Goal: Transaction & Acquisition: Obtain resource

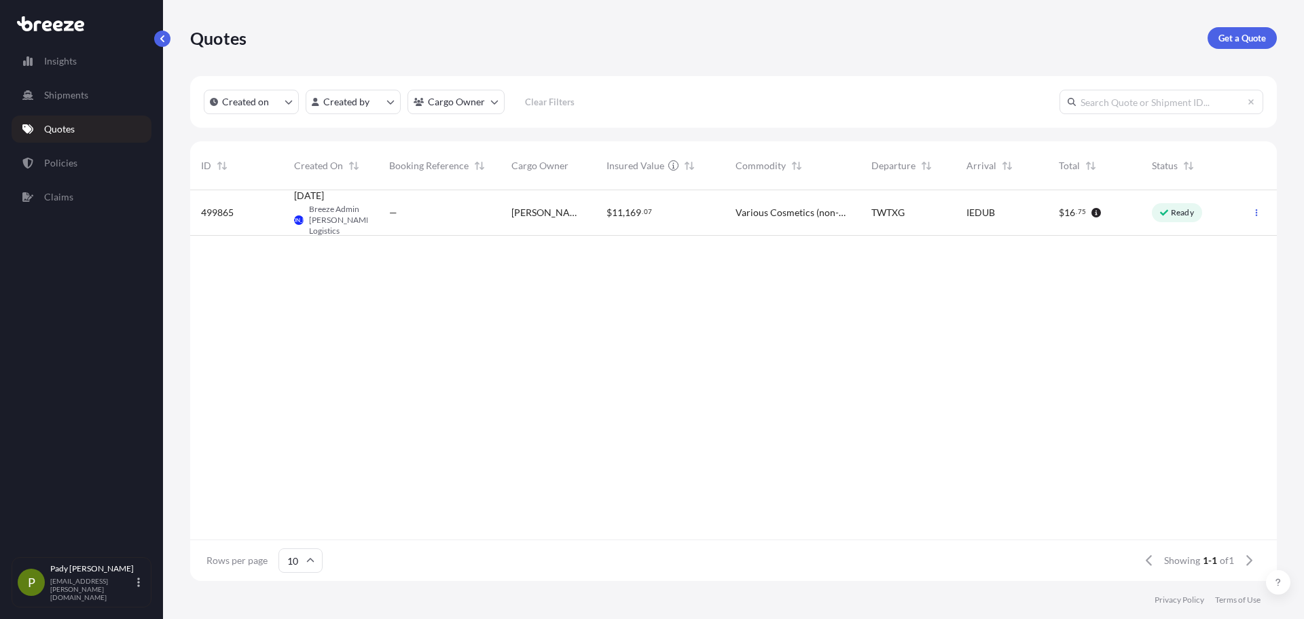
scroll to position [11, 11]
click at [1229, 46] on link "Get a Quote" at bounding box center [1242, 38] width 69 height 22
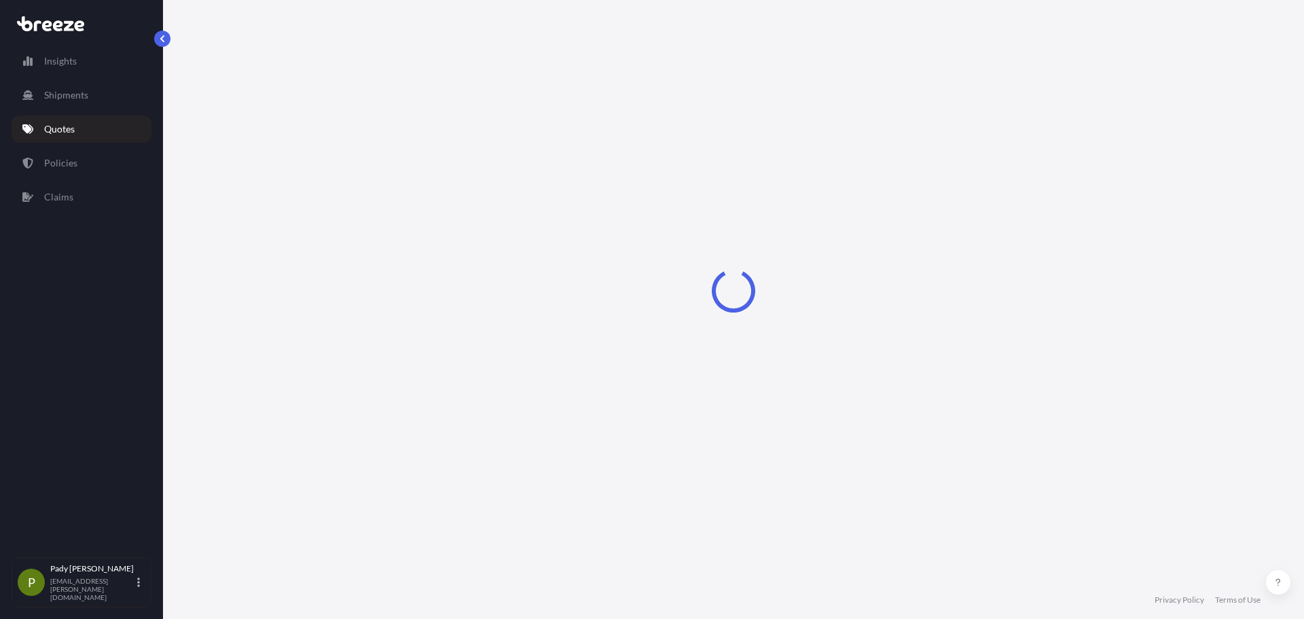
select select "Sea"
select select "1"
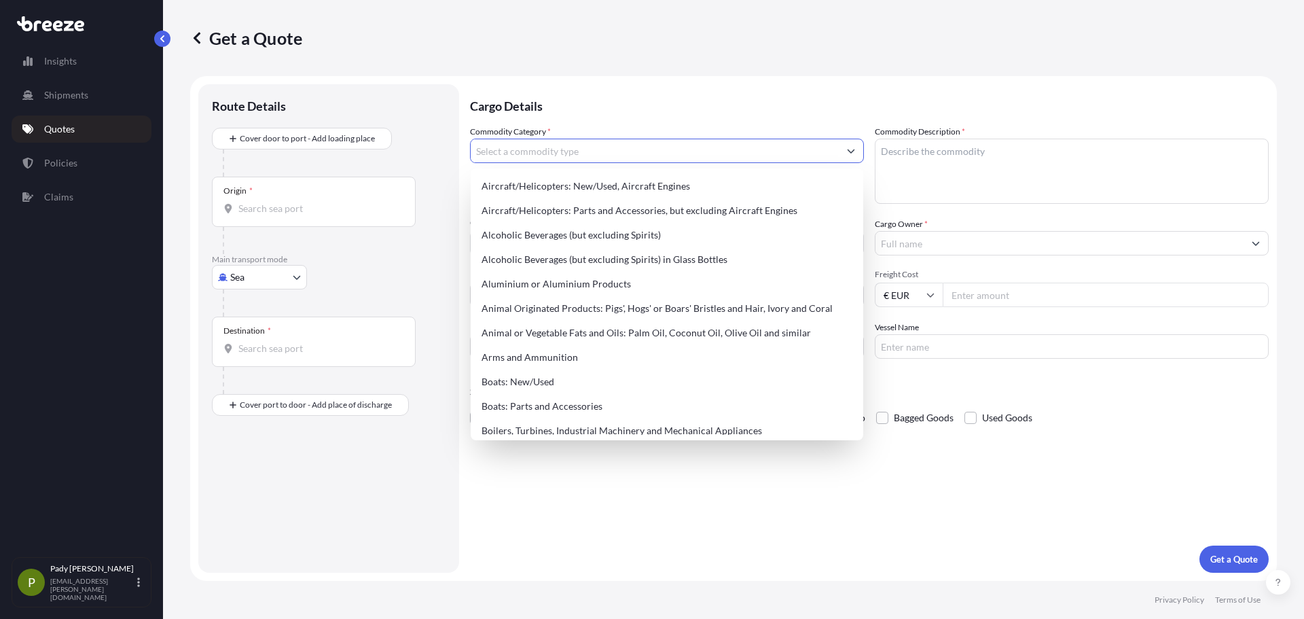
click at [575, 158] on input "Commodity Category *" at bounding box center [655, 151] width 368 height 24
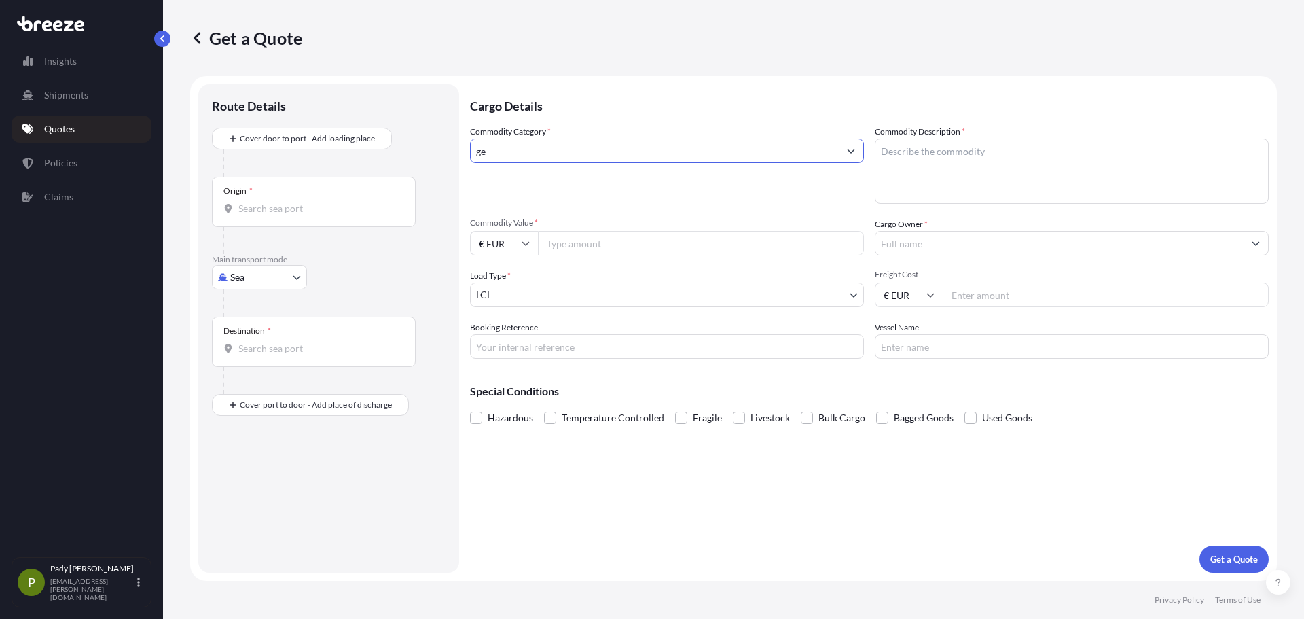
type input "g"
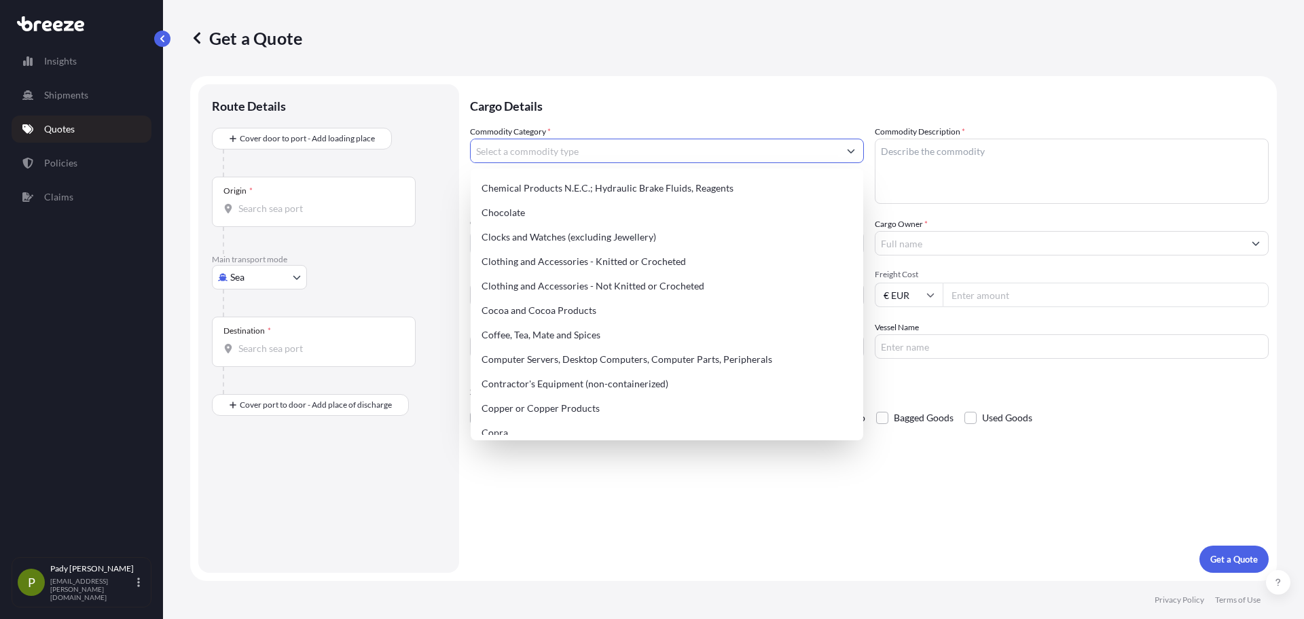
scroll to position [404, 0]
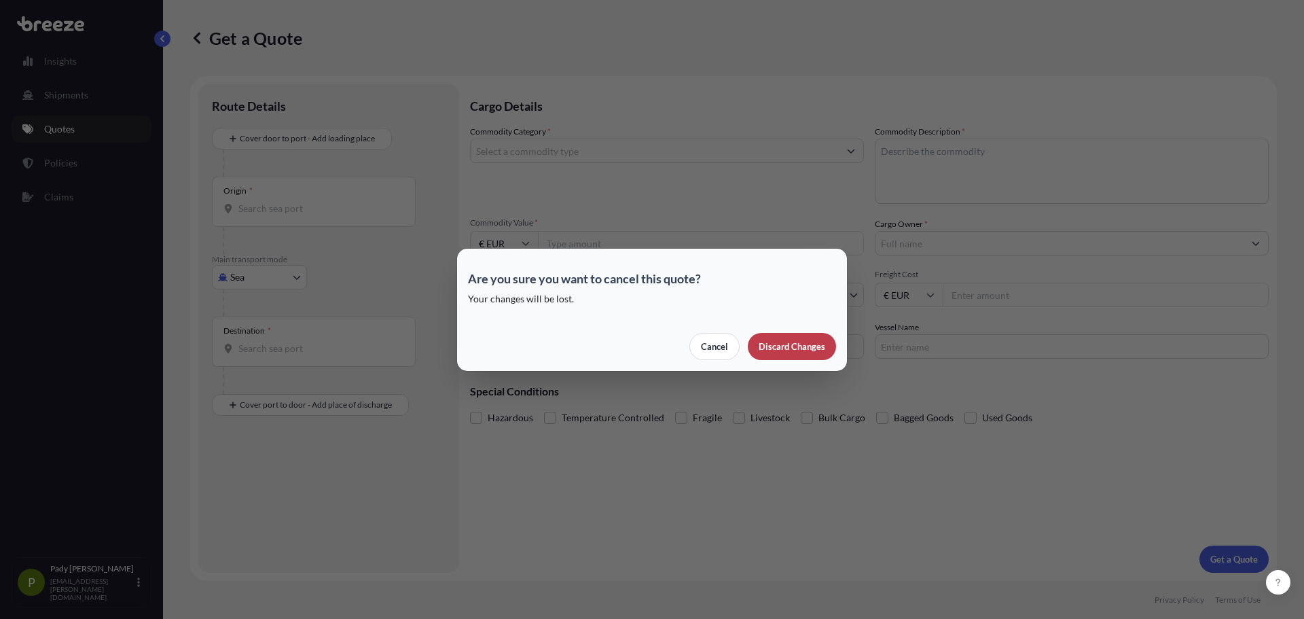
click at [777, 340] on p "Discard Changes" at bounding box center [792, 347] width 67 height 14
click at [739, 345] on button "Cancel" at bounding box center [715, 346] width 50 height 27
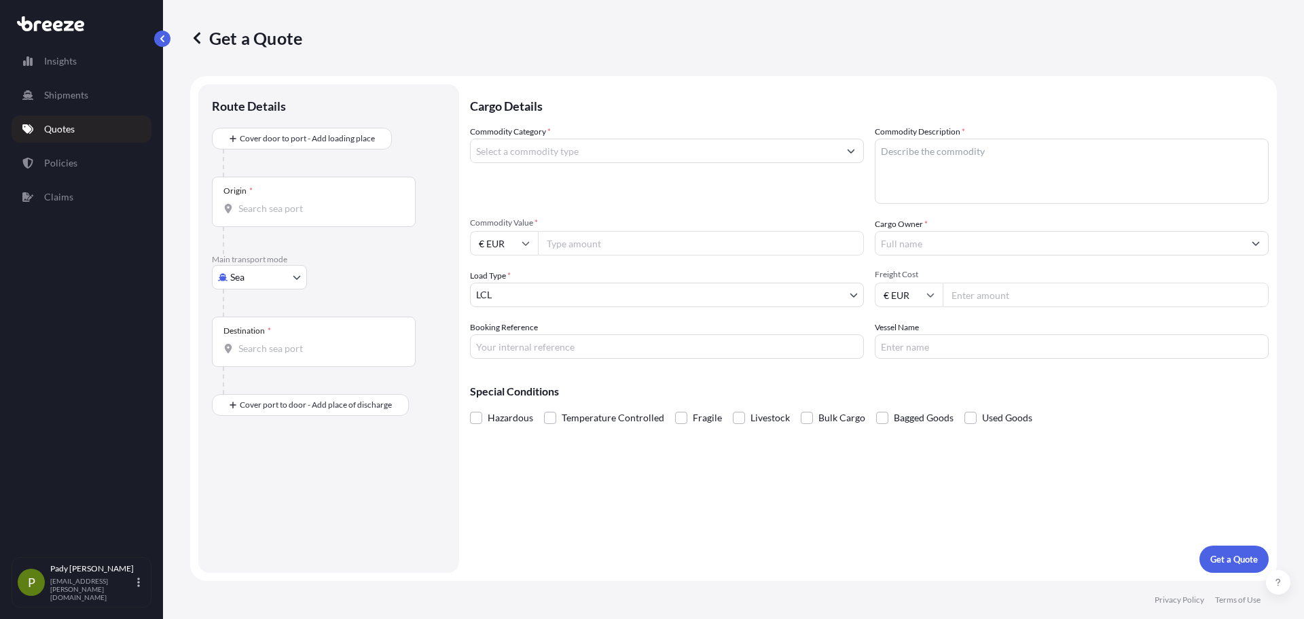
click at [92, 136] on link "Quotes" at bounding box center [82, 129] width 140 height 27
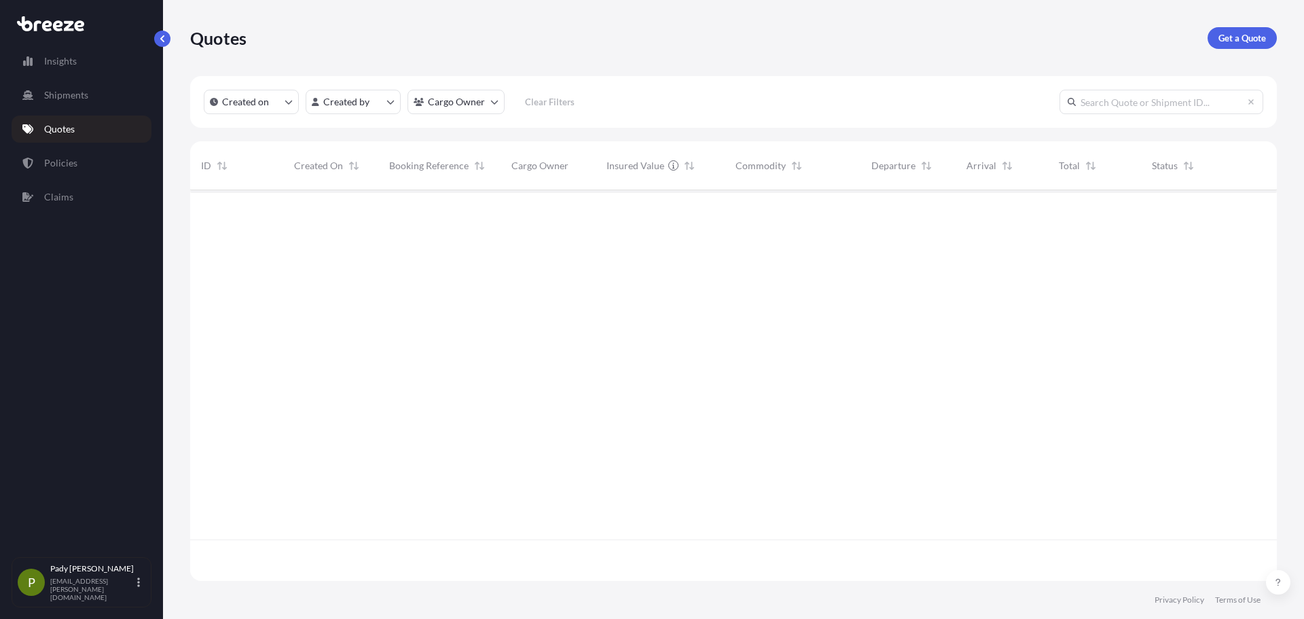
scroll to position [388, 1077]
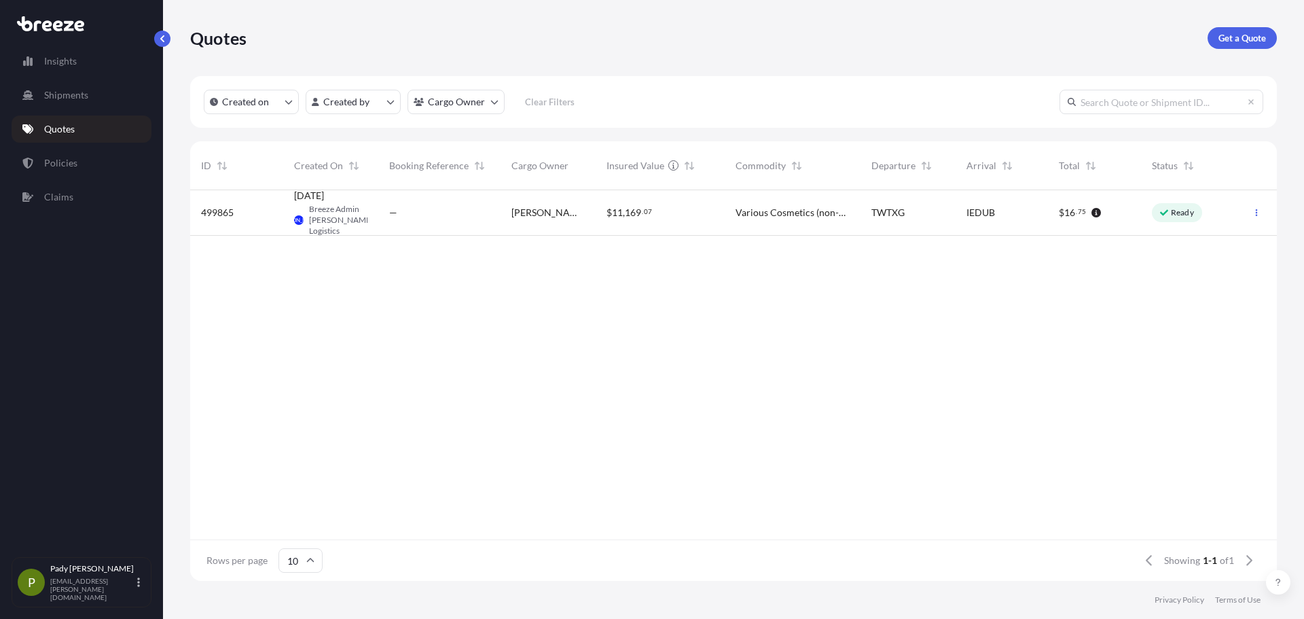
click at [372, 217] on div "[DATE] [PERSON_NAME] Breeze Admin [PERSON_NAME] Logistics" at bounding box center [330, 213] width 95 height 46
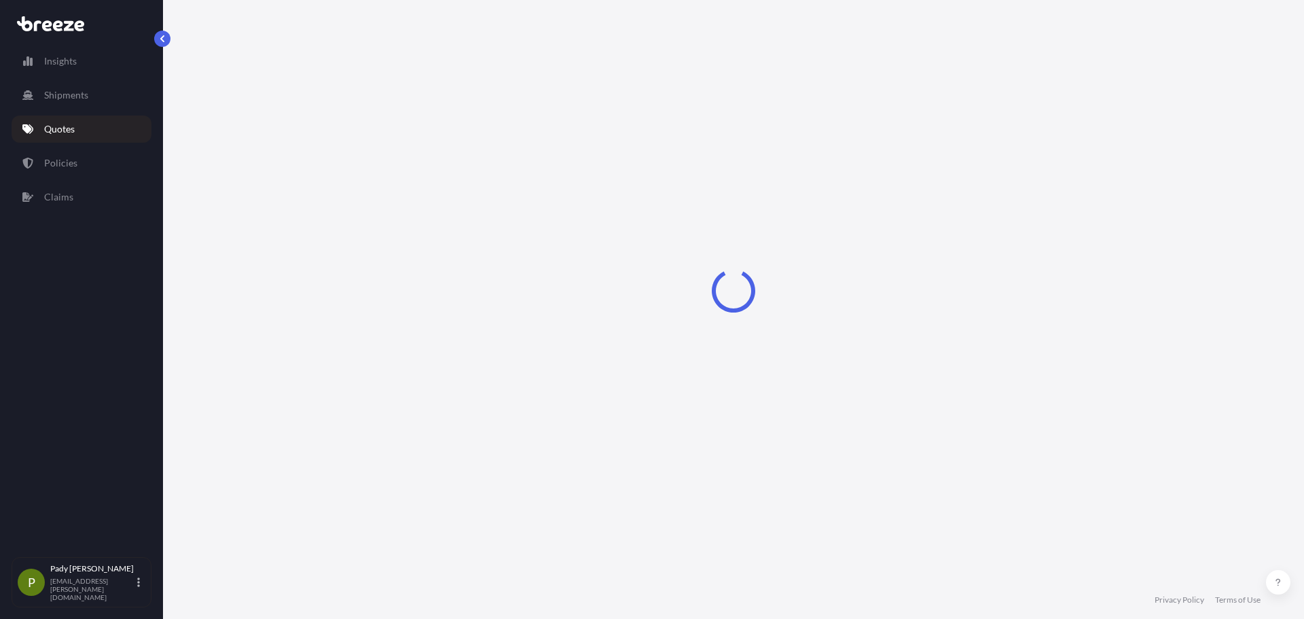
select select "Road"
select select "Air"
select select "Road"
select select "1"
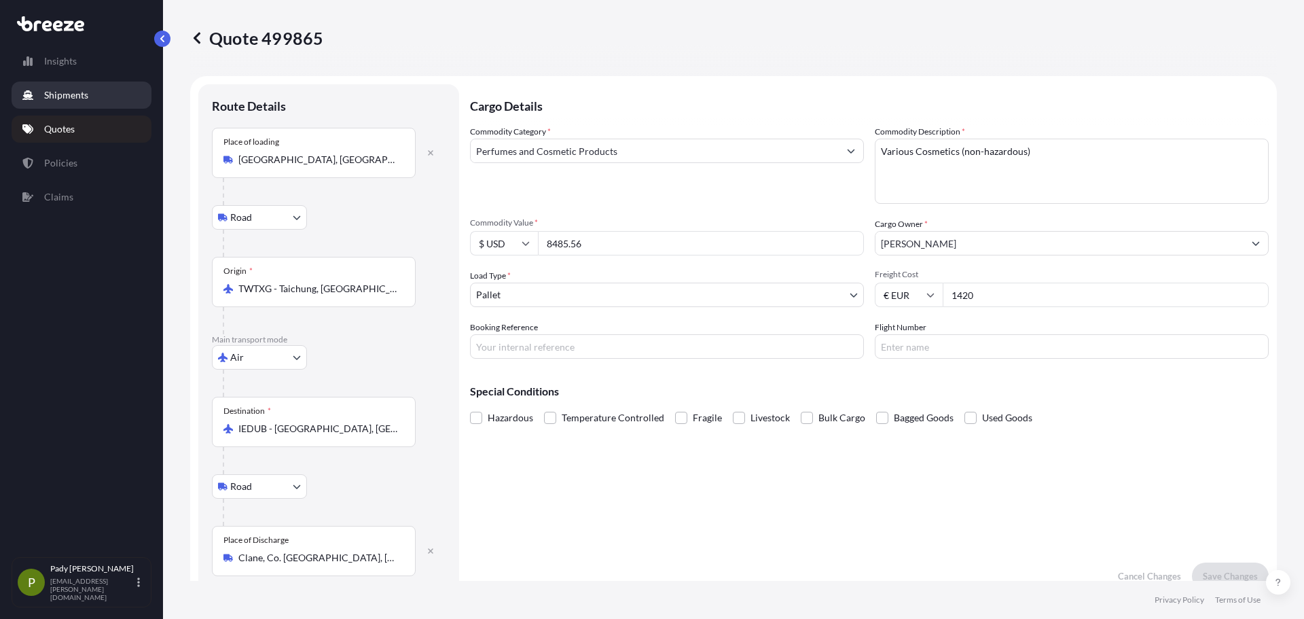
click at [111, 104] on link "Shipments" at bounding box center [82, 95] width 140 height 27
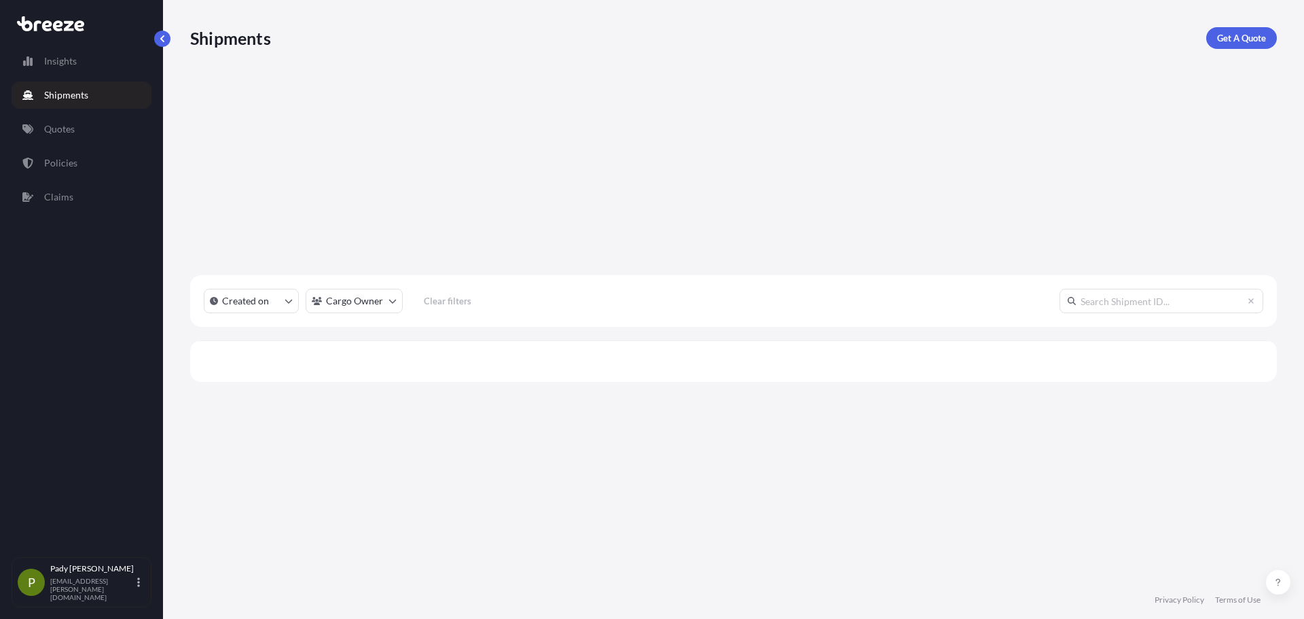
scroll to position [429, 1077]
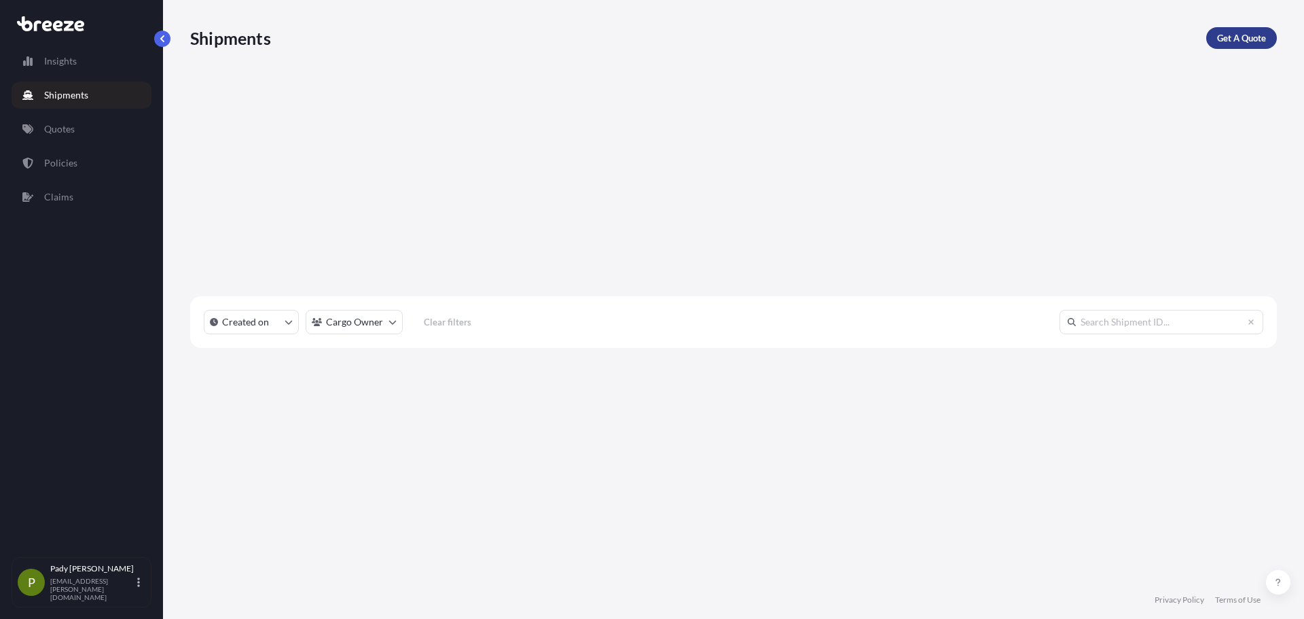
click at [1222, 34] on p "Get A Quote" at bounding box center [1242, 38] width 49 height 14
select select "Sea"
select select "1"
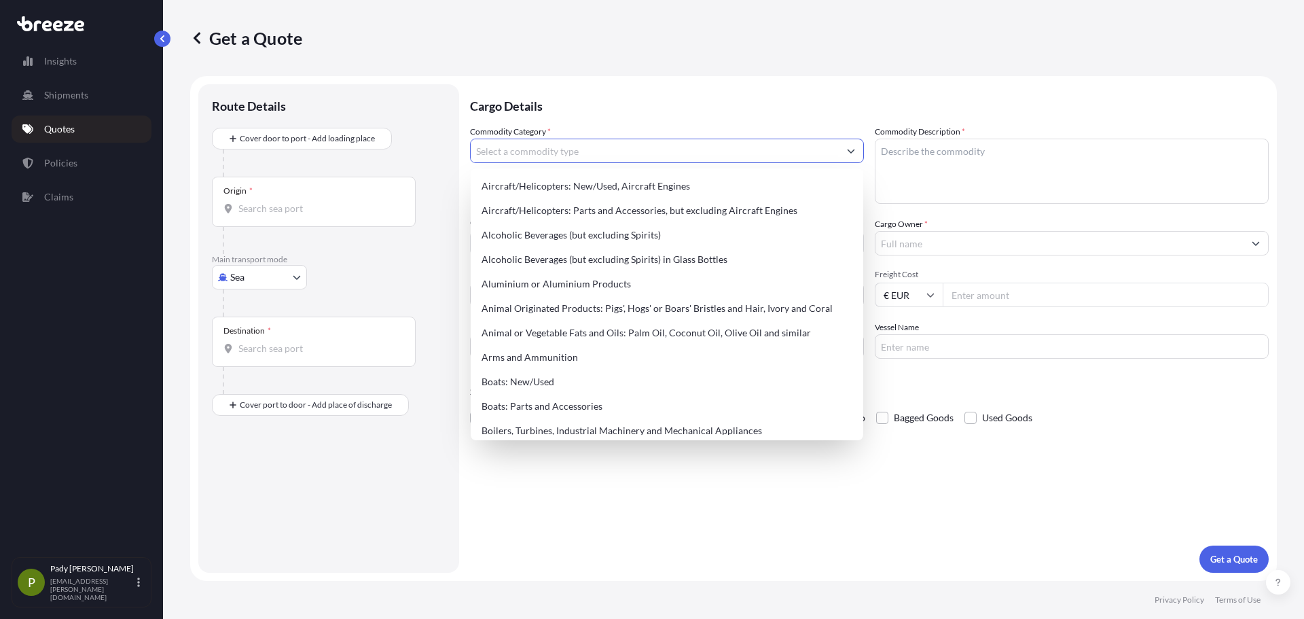
click at [584, 146] on input "Commodity Category *" at bounding box center [655, 151] width 368 height 24
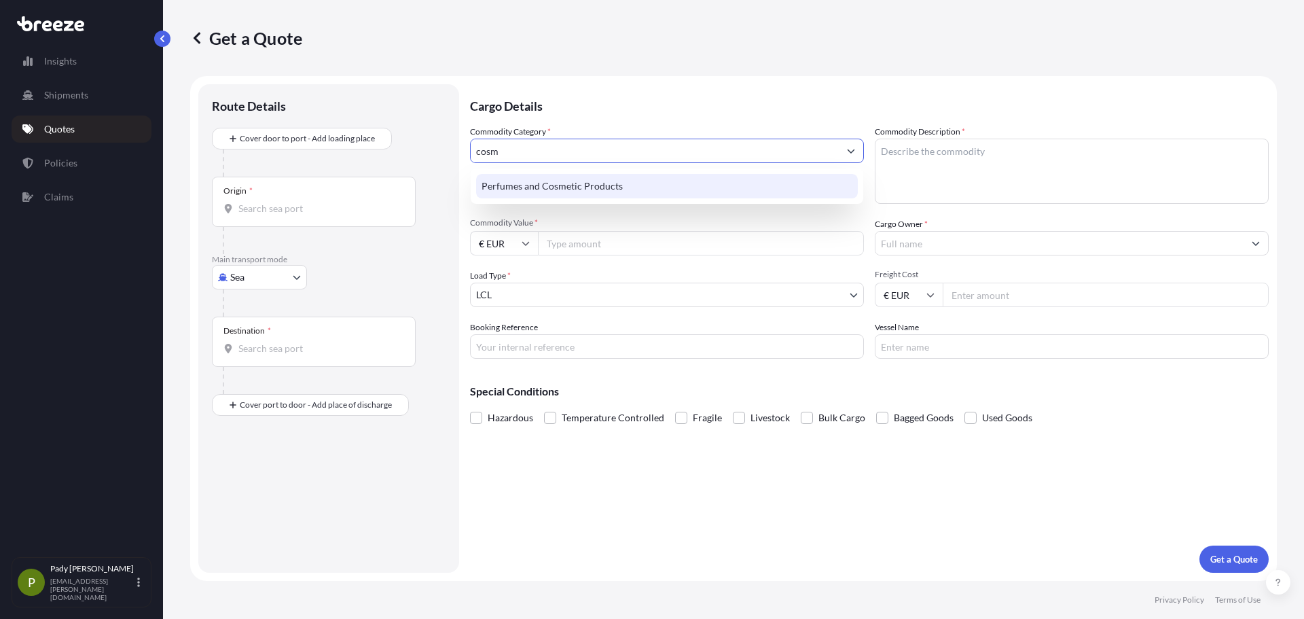
click at [587, 177] on div "Perfumes and Cosmetic Products" at bounding box center [667, 186] width 382 height 24
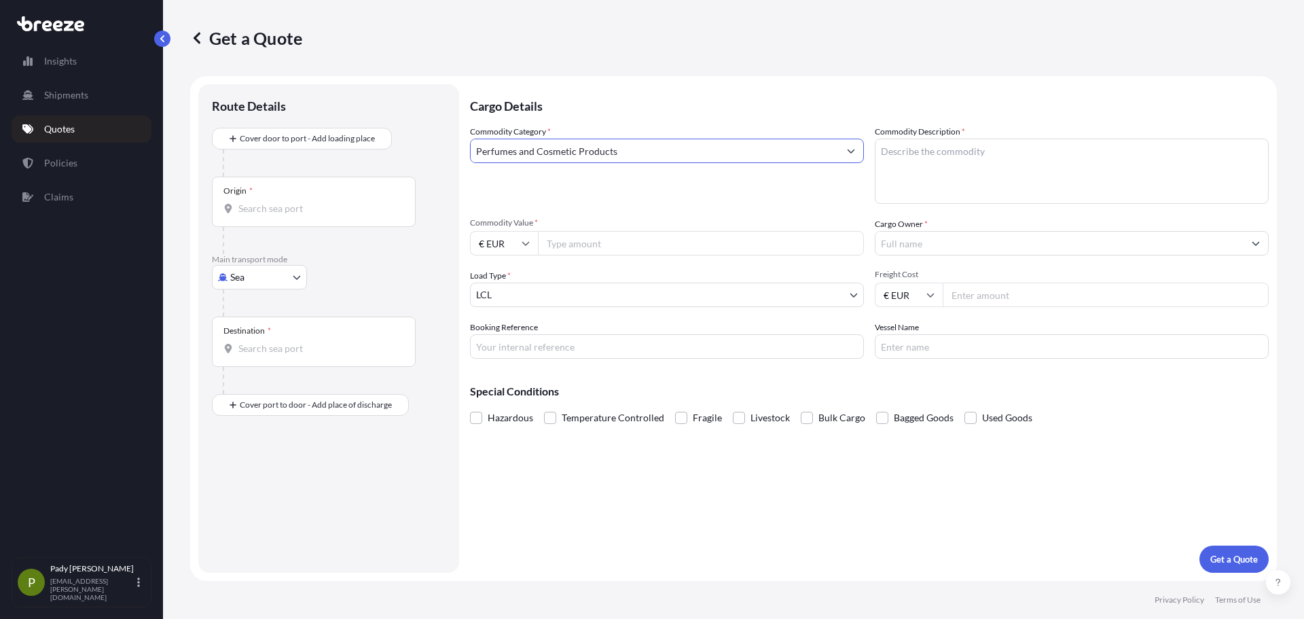
type input "Perfumes and Cosmetic Products"
click at [955, 168] on textarea "Commodity Description *" at bounding box center [1072, 171] width 394 height 65
type textarea "Cosmetics (non-haz)"
click at [611, 234] on input "Commodity Value *" at bounding box center [701, 243] width 326 height 24
type input "6741.50"
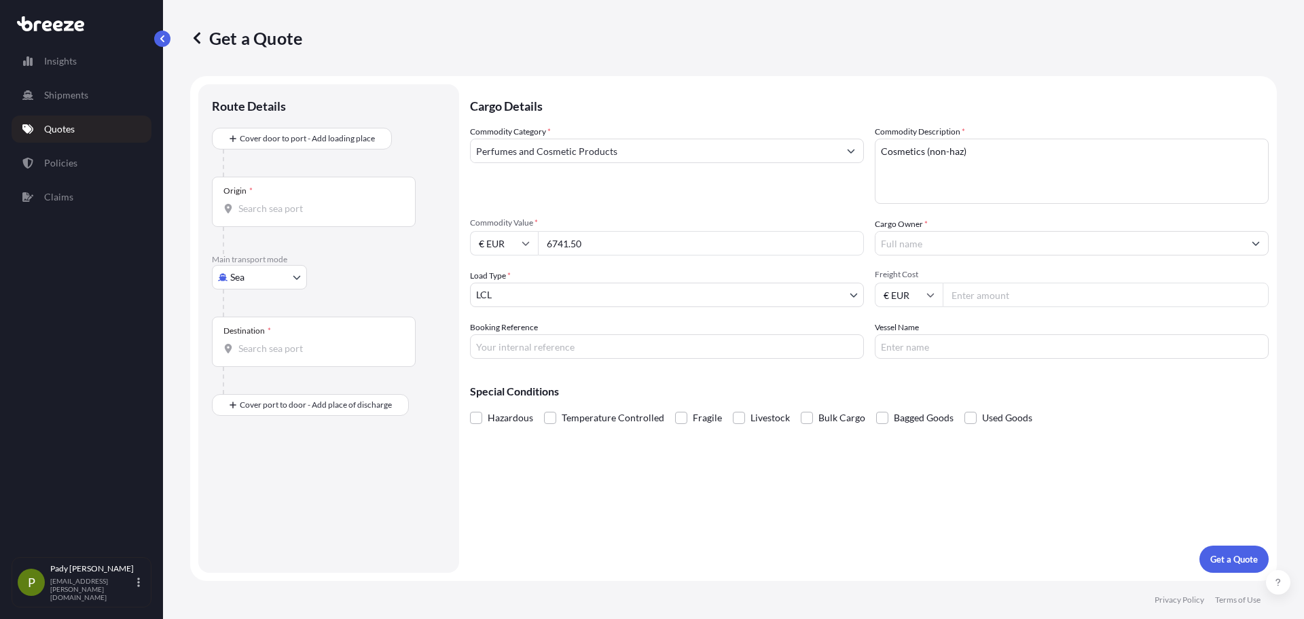
click at [515, 248] on input "€ EUR" at bounding box center [504, 243] width 68 height 24
click at [495, 323] on div "$ USD" at bounding box center [504, 318] width 57 height 26
type input "$ USD"
click at [901, 239] on input "Cargo Owner *" at bounding box center [1060, 243] width 368 height 24
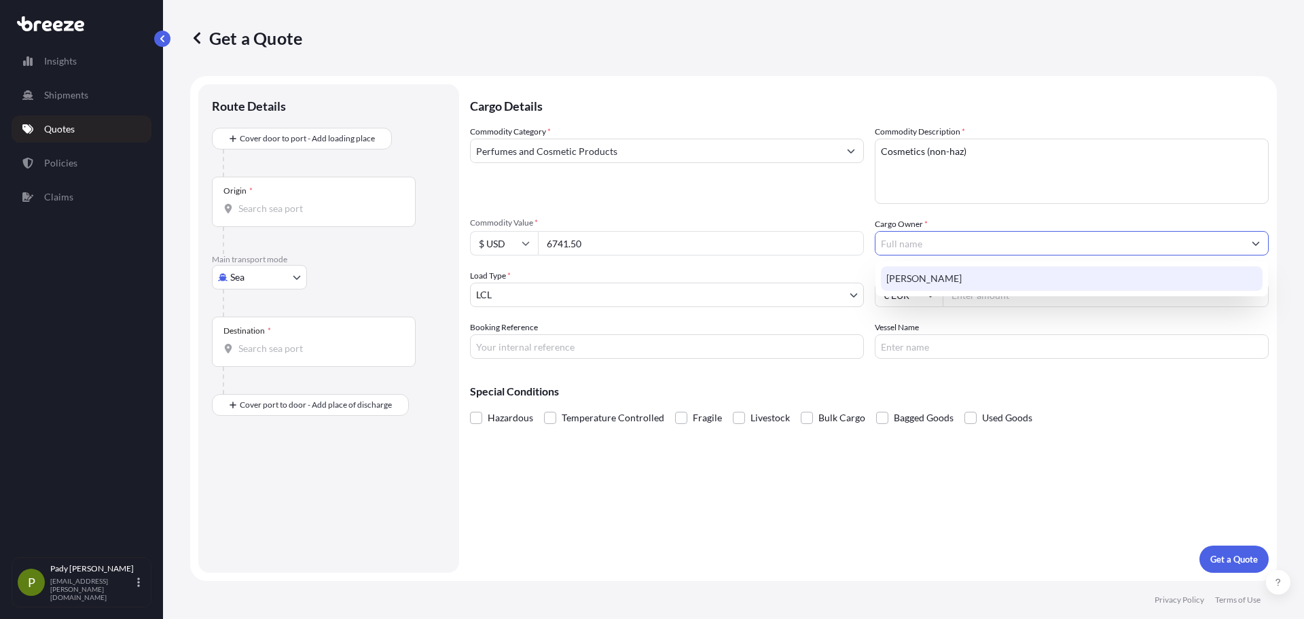
click at [944, 274] on div "[PERSON_NAME]" at bounding box center [1072, 278] width 382 height 24
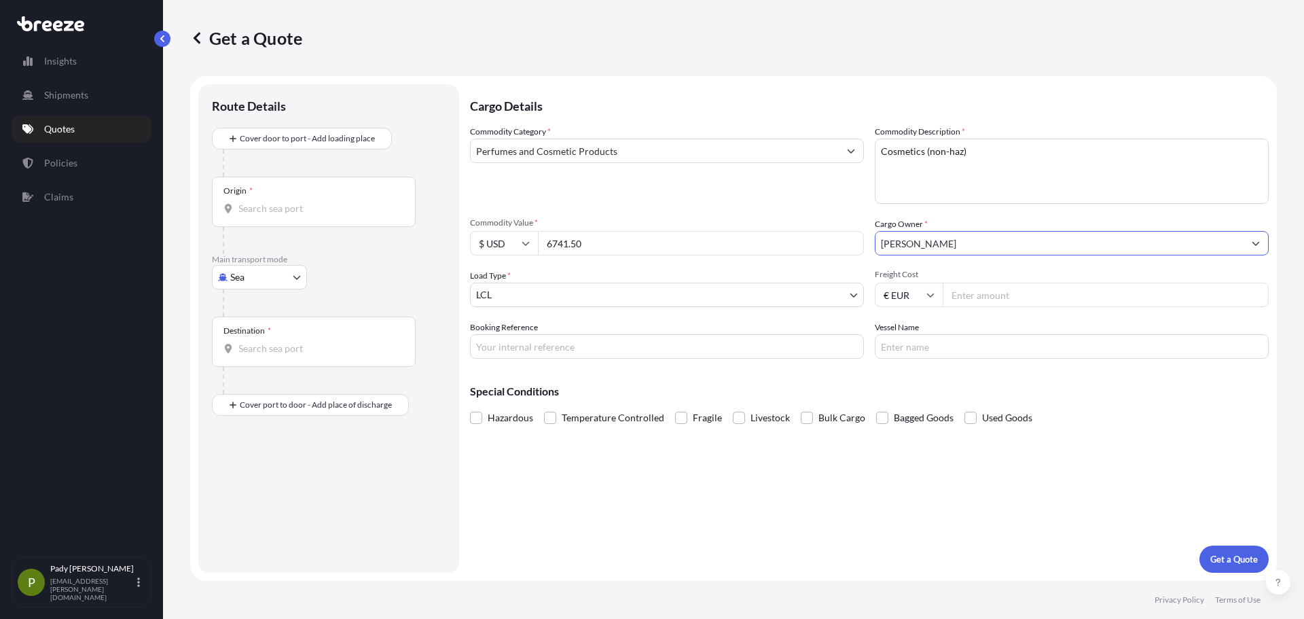
drag, startPoint x: 943, startPoint y: 246, endPoint x: 840, endPoint y: 240, distance: 103.5
click at [840, 240] on div "Commodity Category * Perfumes and Cosmetic Products Commodity Description * Cos…" at bounding box center [869, 242] width 799 height 234
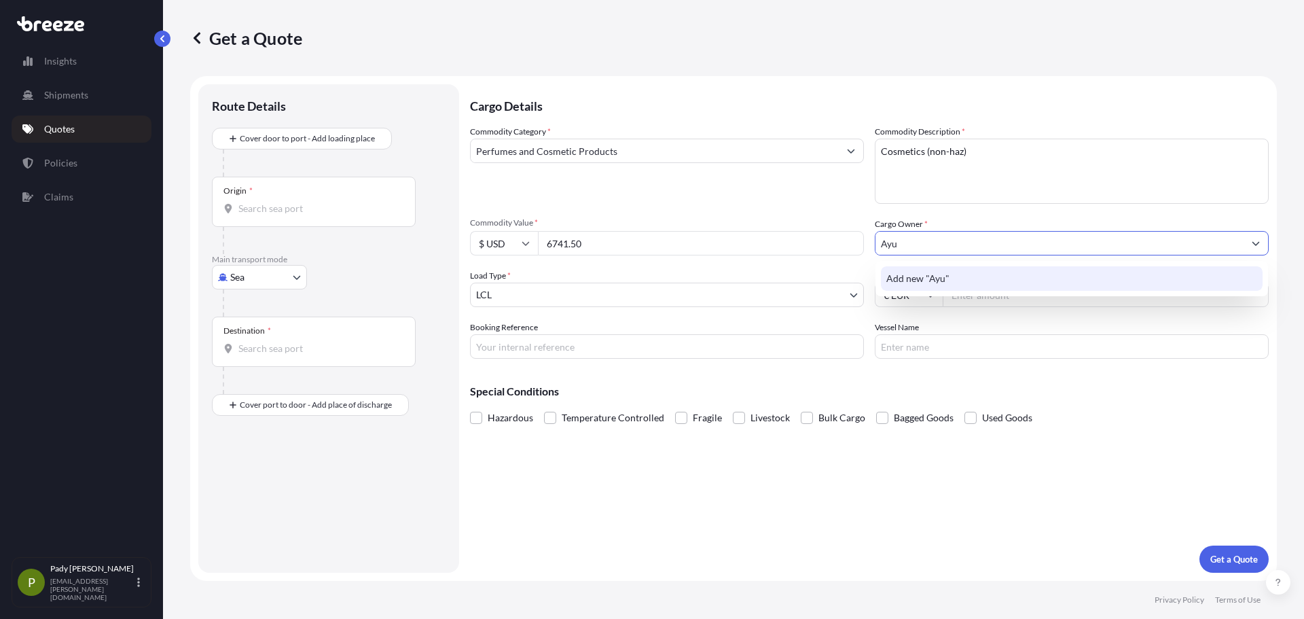
click at [903, 276] on span "Add new "Ayu"" at bounding box center [918, 279] width 63 height 14
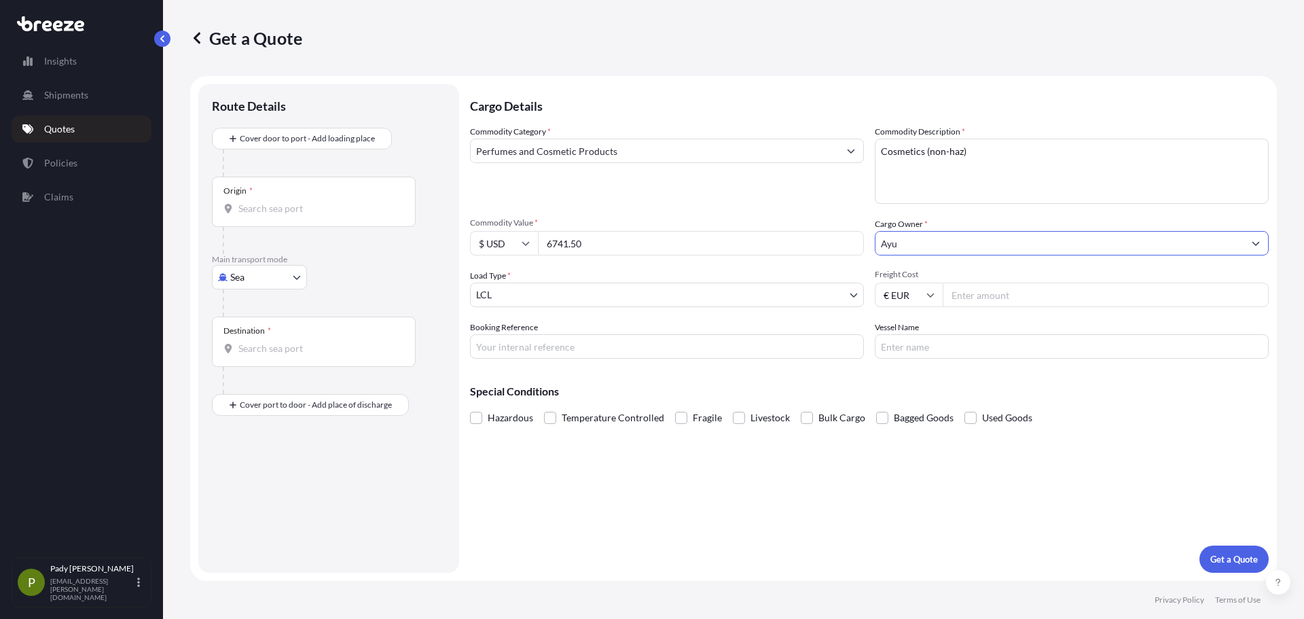
click at [914, 251] on input "Ayu" at bounding box center [1060, 243] width 368 height 24
type input "A"
type input "Ayu"
click at [913, 221] on label "Cargo Owner *" at bounding box center [901, 224] width 53 height 14
click at [913, 231] on input "Ayu" at bounding box center [1060, 243] width 368 height 24
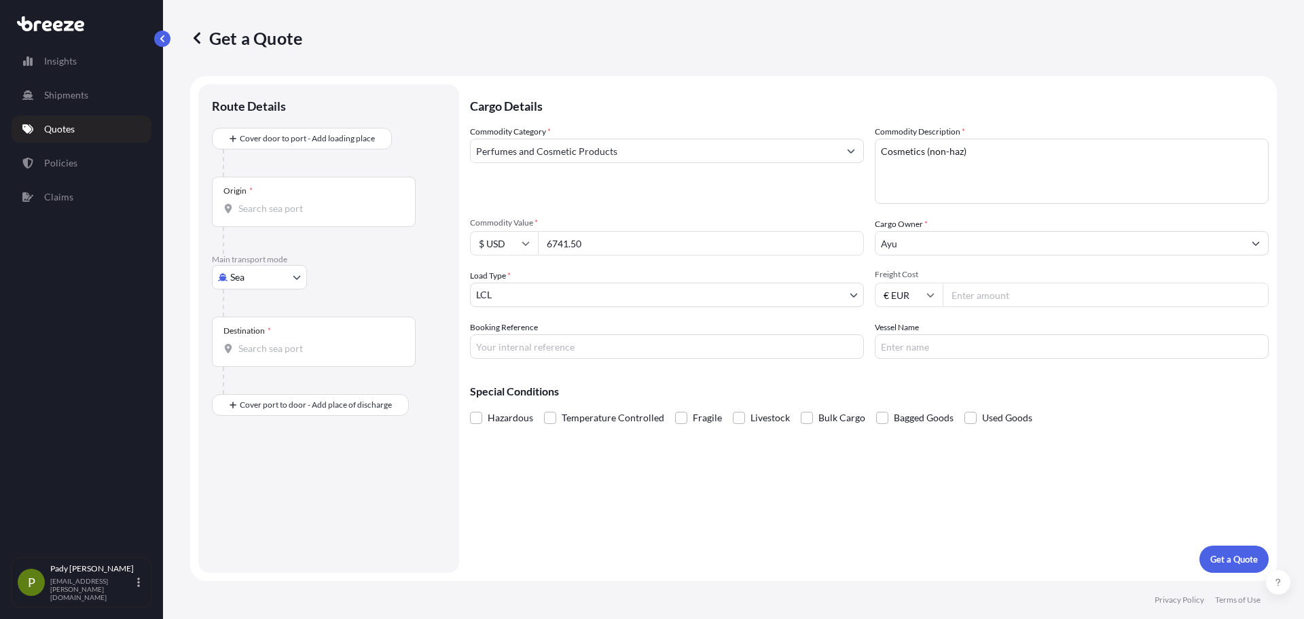
click at [925, 221] on span "*" at bounding box center [926, 224] width 3 height 10
click at [925, 231] on input "Ayu" at bounding box center [1060, 243] width 368 height 24
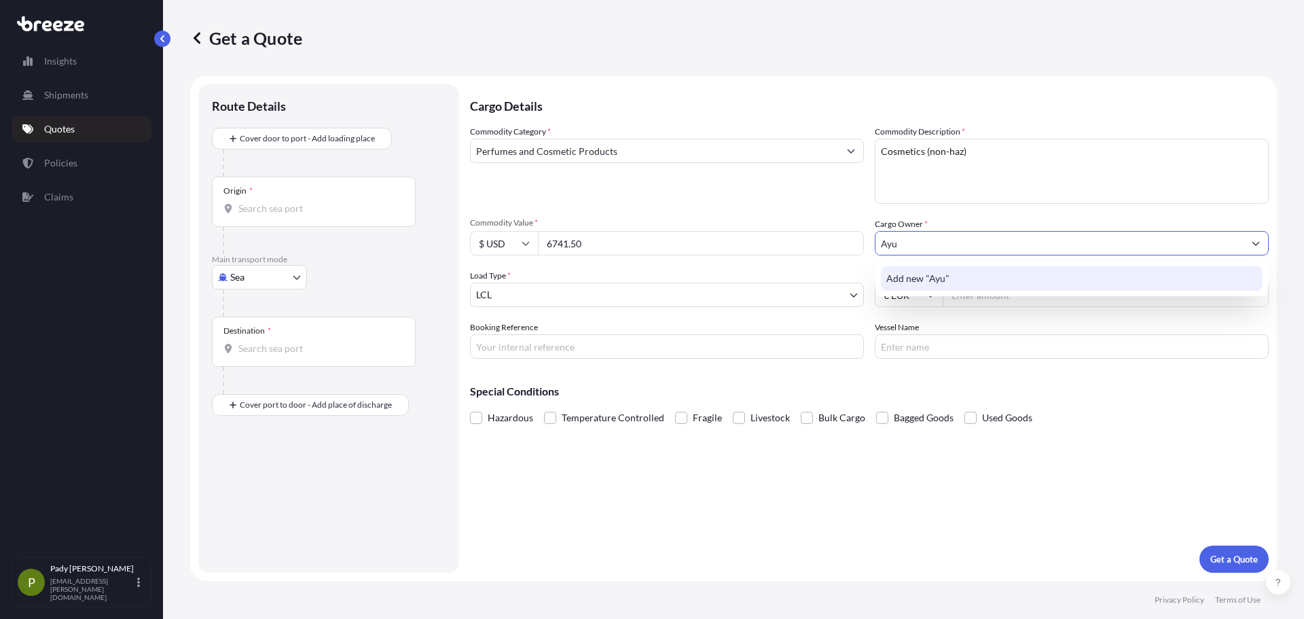
click at [919, 277] on span "Add new "Ayu"" at bounding box center [918, 279] width 63 height 14
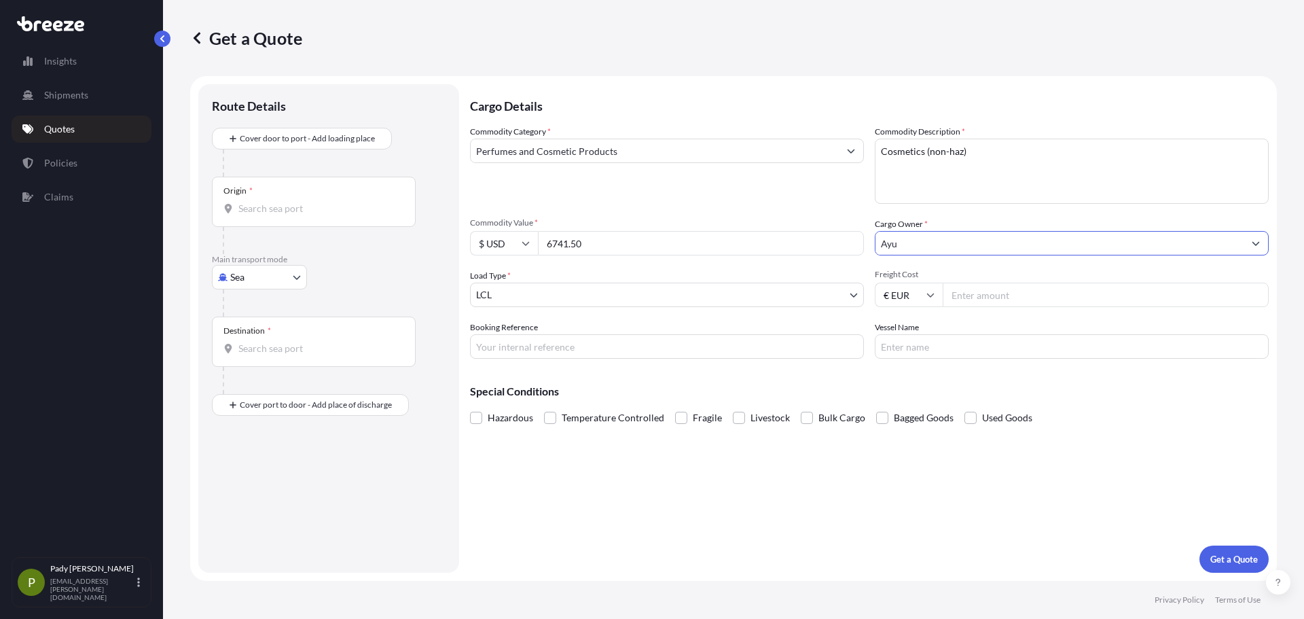
click at [735, 300] on body "0 options available. 1 option available. 0 options available. 1 option availabl…" at bounding box center [652, 309] width 1304 height 619
click at [272, 271] on body "1 option available. 1 option available. Insights Shipments Quotes Policies Clai…" at bounding box center [652, 309] width 1304 height 619
click at [271, 330] on div "Air" at bounding box center [259, 337] width 84 height 24
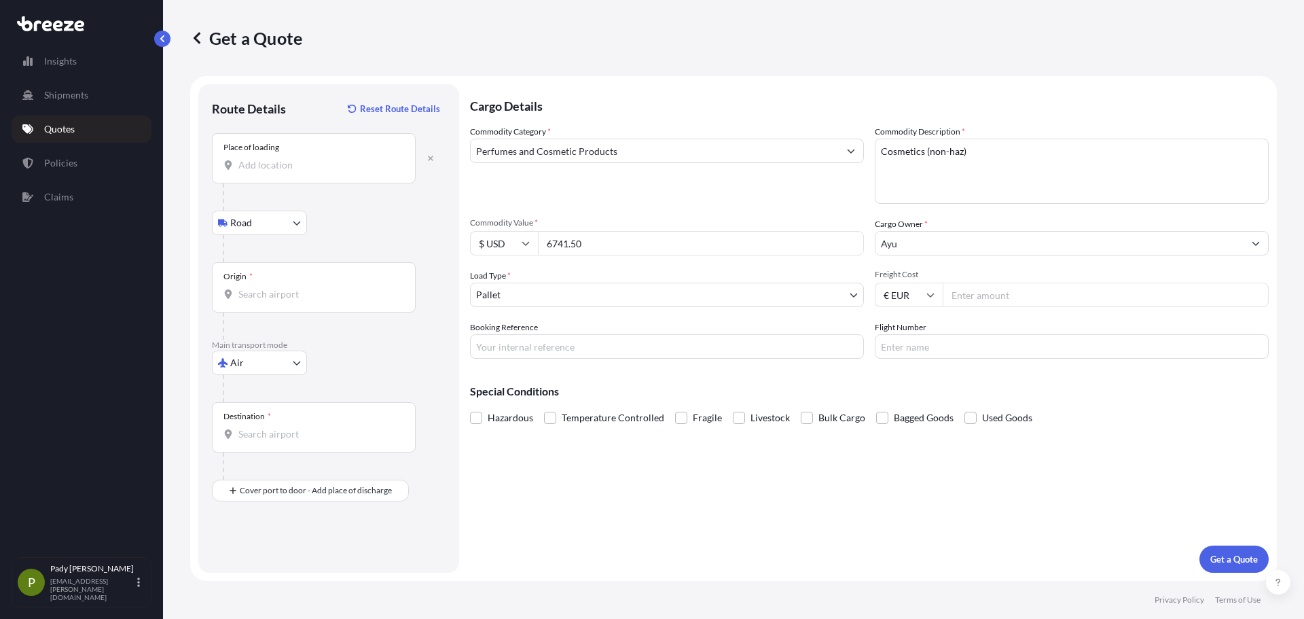
click at [289, 155] on div "Place of loading" at bounding box center [314, 158] width 204 height 50
click at [289, 158] on input "Place of loading" at bounding box center [318, 165] width 160 height 14
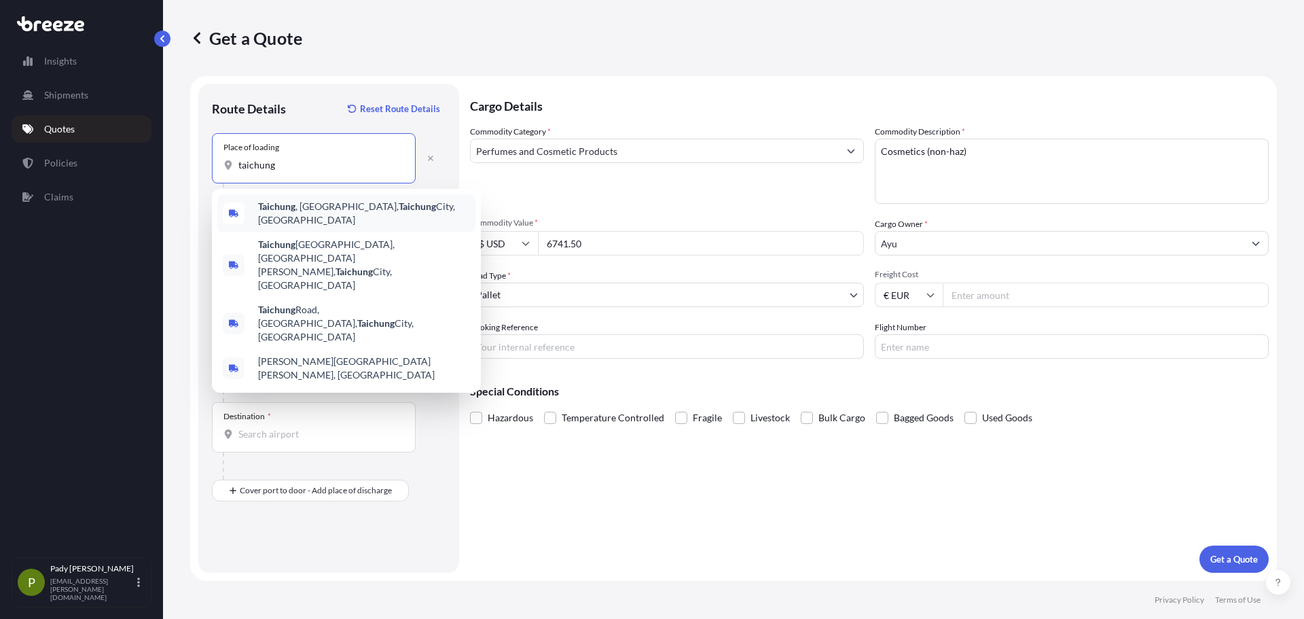
click at [302, 209] on span "[GEOGRAPHIC_DATA] , [GEOGRAPHIC_DATA], [GEOGRAPHIC_DATA], [GEOGRAPHIC_DATA]" at bounding box center [364, 213] width 212 height 27
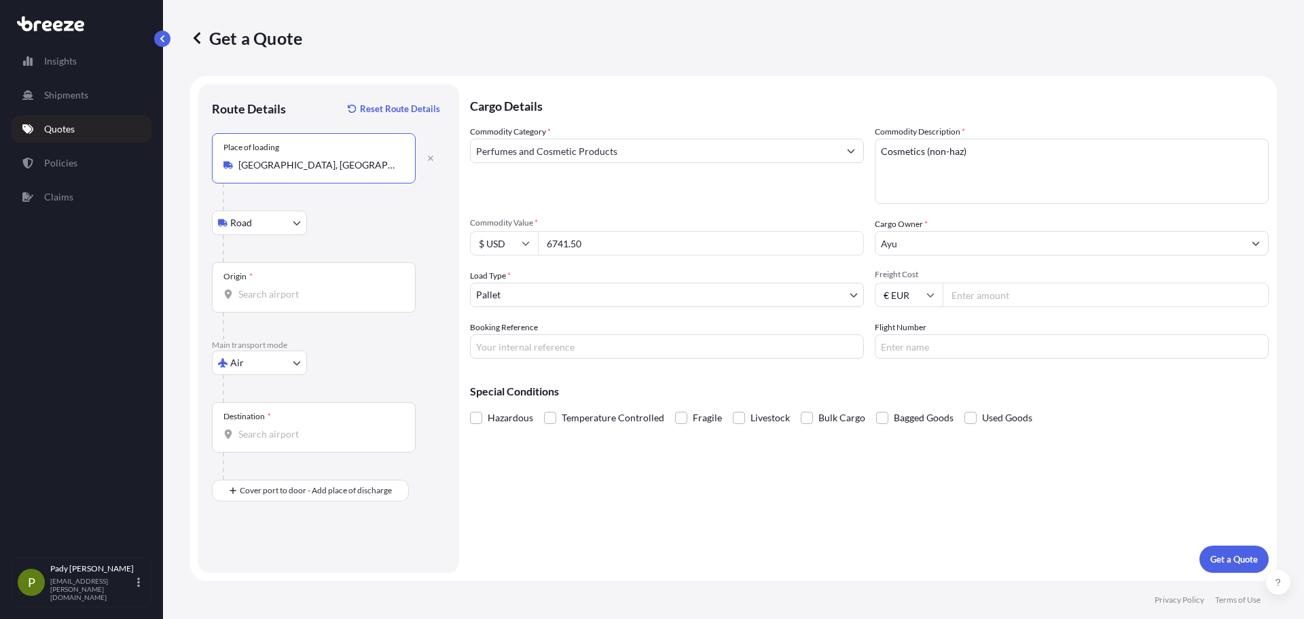
type input "[GEOGRAPHIC_DATA], [GEOGRAPHIC_DATA], [GEOGRAPHIC_DATA], [GEOGRAPHIC_DATA]"
click at [271, 223] on body "5 options available. 0 options available. 4 options available. Insights Shipmen…" at bounding box center [652, 309] width 1304 height 619
click at [259, 369] on body "0 options available. 4 options available. Insights Shipments Quotes Policies Cl…" at bounding box center [652, 309] width 1304 height 619
click at [262, 429] on div "Air" at bounding box center [259, 422] width 84 height 24
click at [271, 228] on body "0 options available. 4 options available. Insights Shipments Quotes Policies Cl…" at bounding box center [652, 309] width 1304 height 619
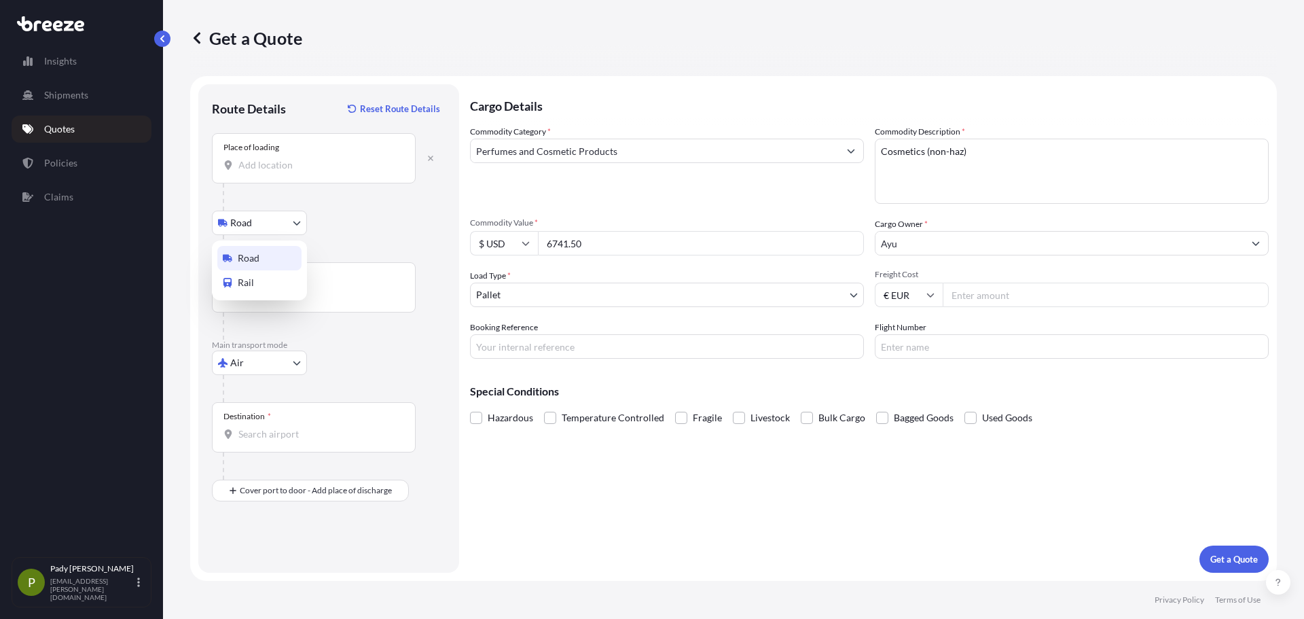
click at [266, 262] on div "Road" at bounding box center [259, 258] width 84 height 24
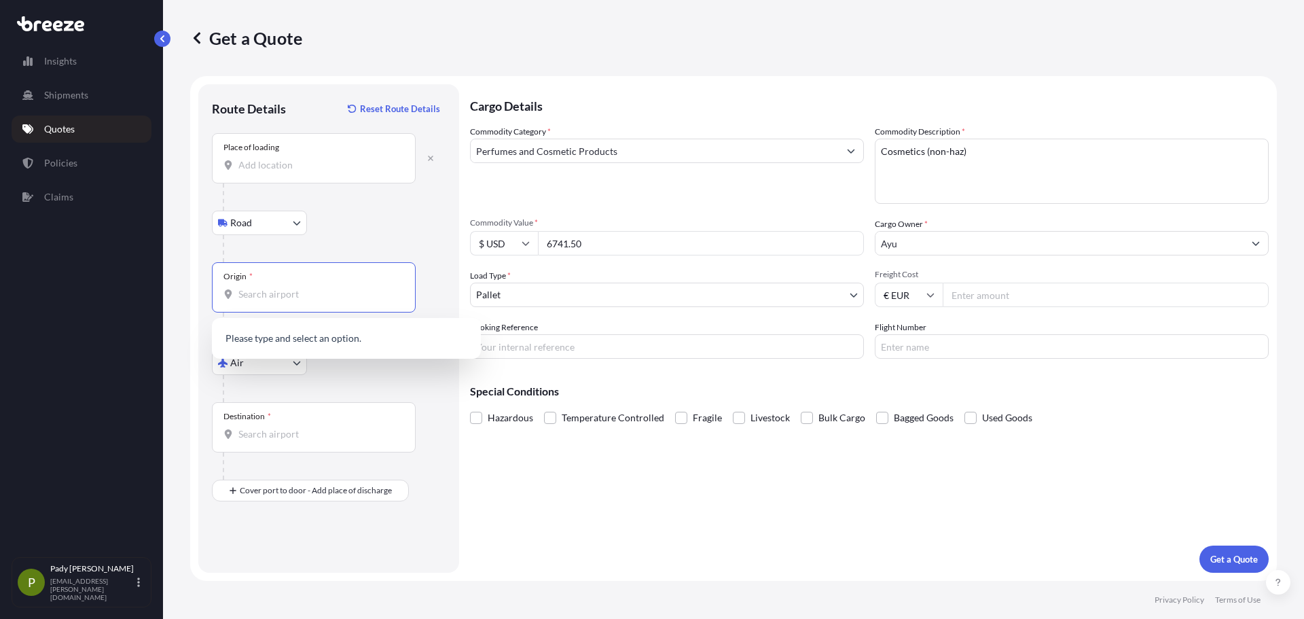
click at [272, 291] on input "Origin *" at bounding box center [318, 294] width 160 height 14
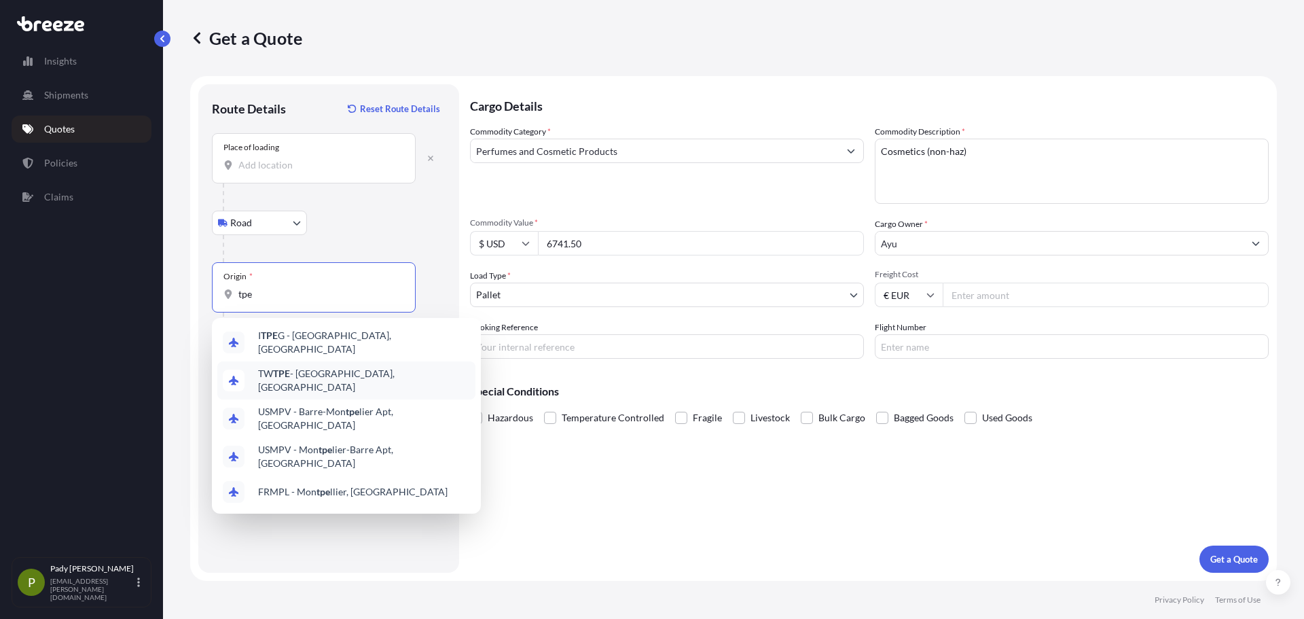
click at [298, 370] on span "TW TPE - [GEOGRAPHIC_DATA], [GEOGRAPHIC_DATA]" at bounding box center [364, 380] width 212 height 27
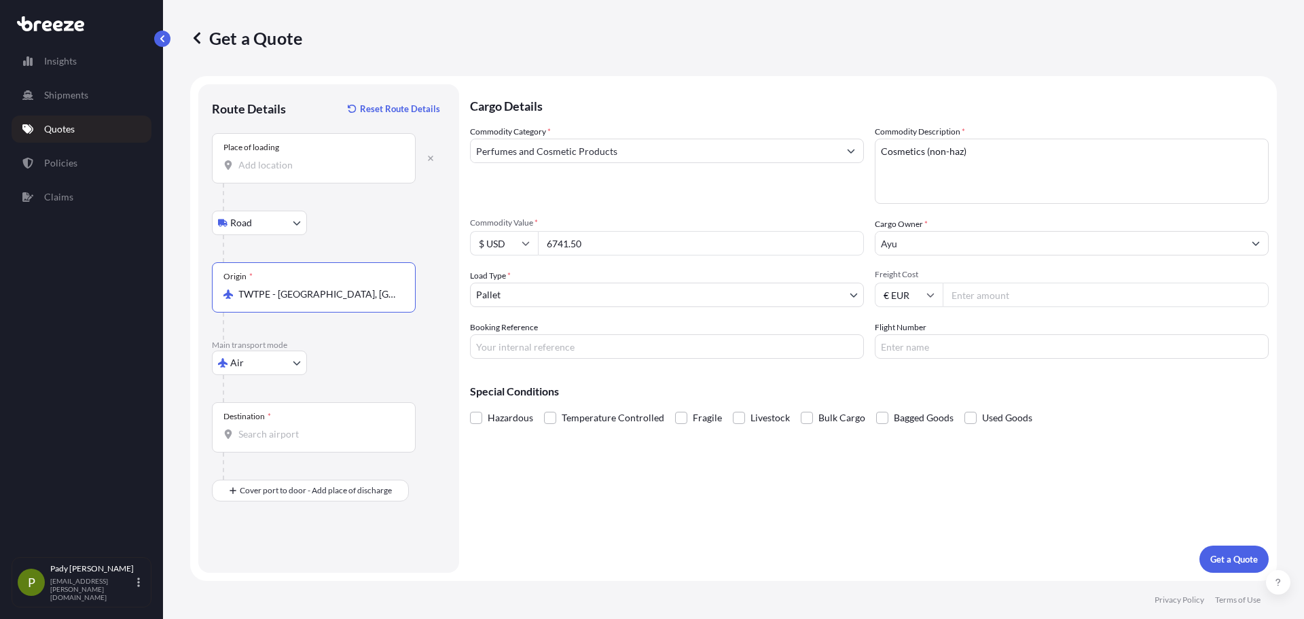
type input "TWTPE - [GEOGRAPHIC_DATA], [GEOGRAPHIC_DATA]"
click at [958, 300] on input "Freight Cost" at bounding box center [1106, 295] width 326 height 24
type input "2014.95"
click at [766, 337] on input "Booking Reference" at bounding box center [667, 346] width 394 height 24
click at [314, 419] on div "Destination *" at bounding box center [314, 427] width 204 height 50
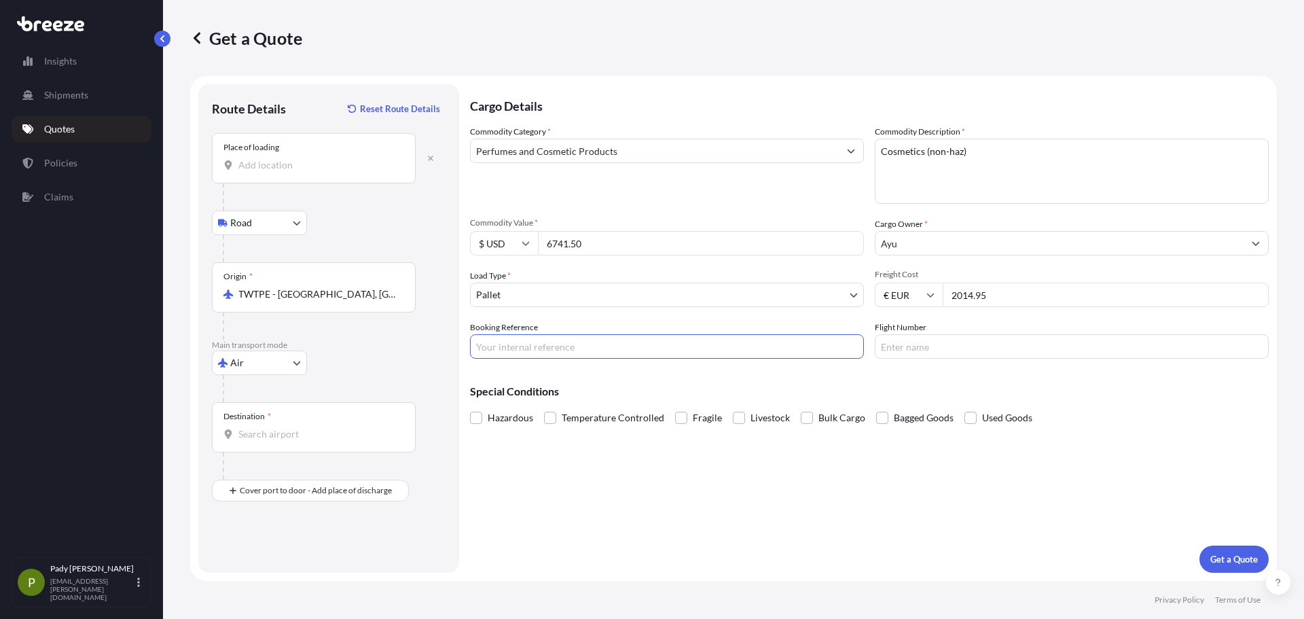
click at [314, 427] on input "Destination *" at bounding box center [318, 434] width 160 height 14
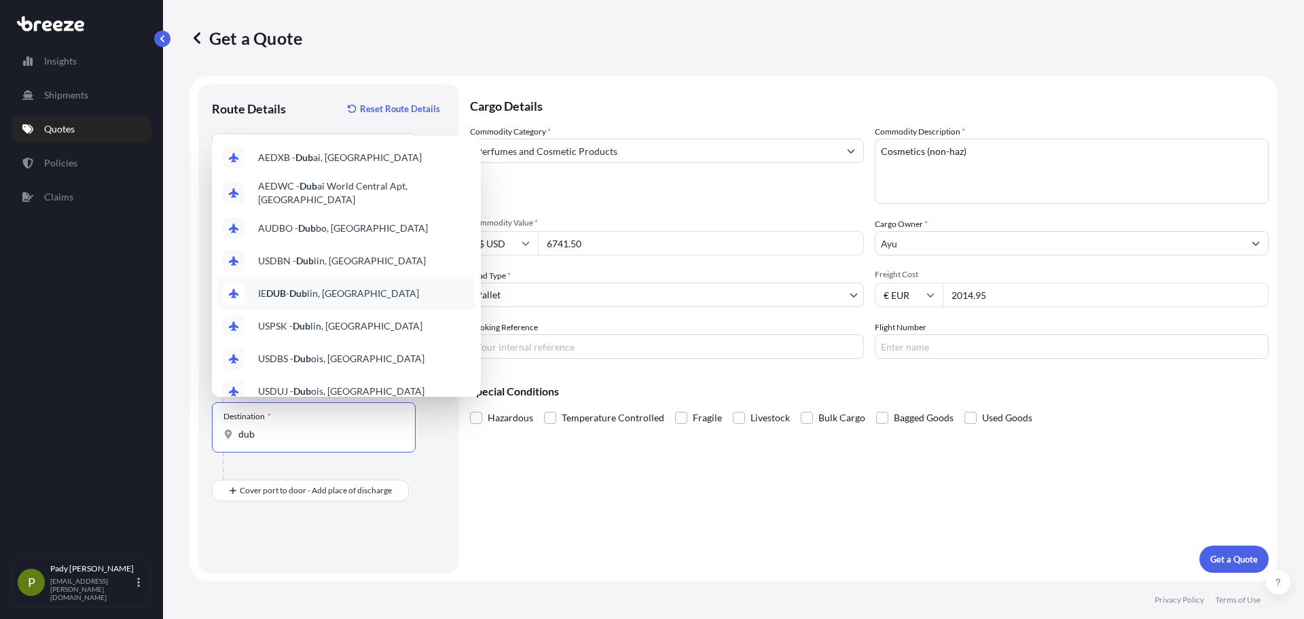
click at [351, 293] on span "IE DUB - Dub lin, [GEOGRAPHIC_DATA]" at bounding box center [338, 294] width 161 height 14
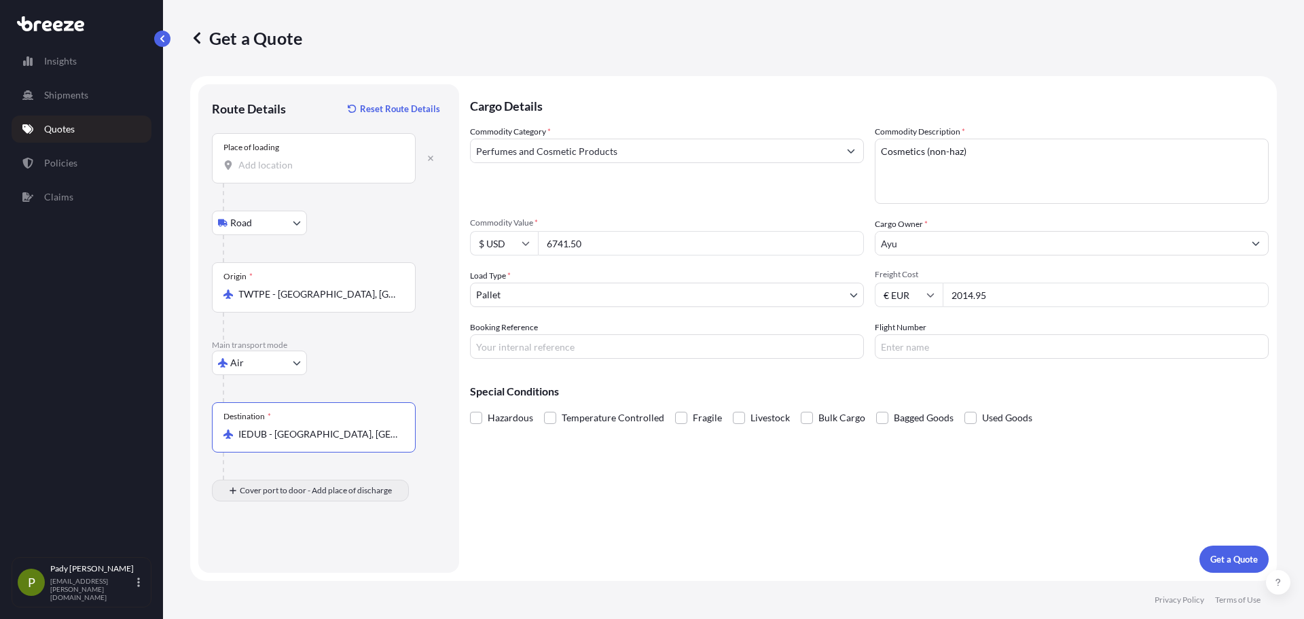
type input "IEDUB - [GEOGRAPHIC_DATA], [GEOGRAPHIC_DATA]"
click at [274, 554] on div "Place of Discharge" at bounding box center [314, 556] width 204 height 50
click at [274, 556] on input "Place of Discharge" at bounding box center [318, 563] width 160 height 14
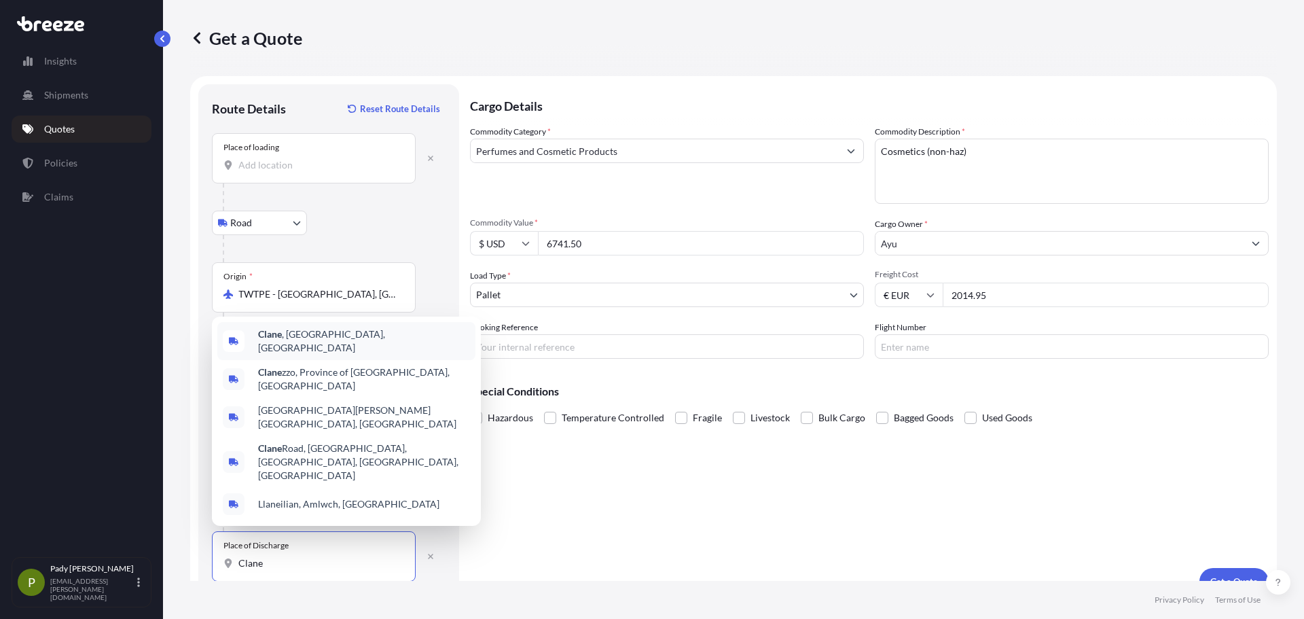
click at [325, 360] on div "Clane , [GEOGRAPHIC_DATA], [GEOGRAPHIC_DATA]" at bounding box center [346, 341] width 258 height 38
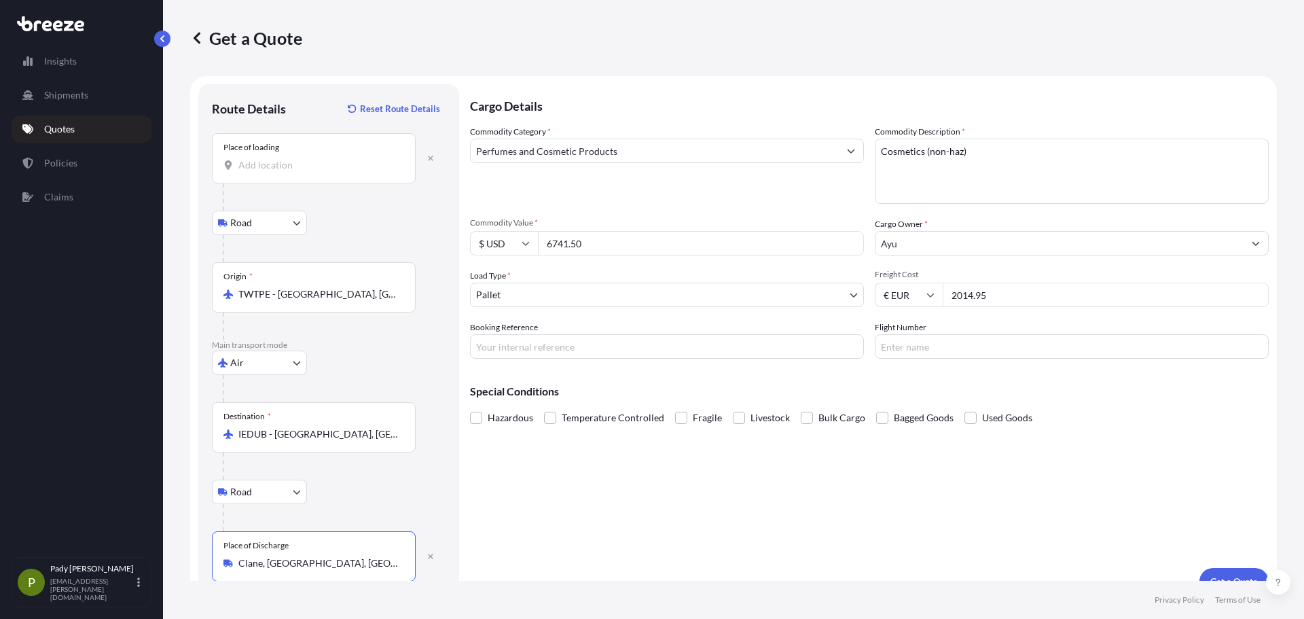
scroll to position [22, 0]
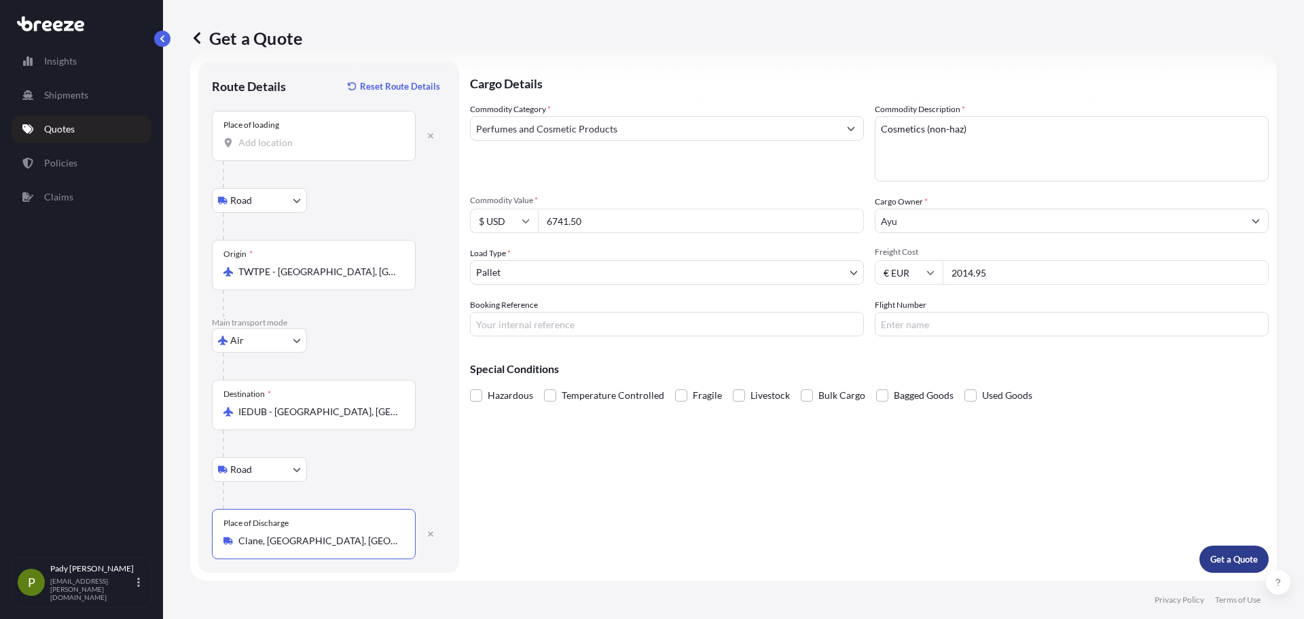
type input "Clane, [GEOGRAPHIC_DATA], [GEOGRAPHIC_DATA]"
click at [1250, 560] on button "Get a Quote" at bounding box center [1234, 559] width 69 height 27
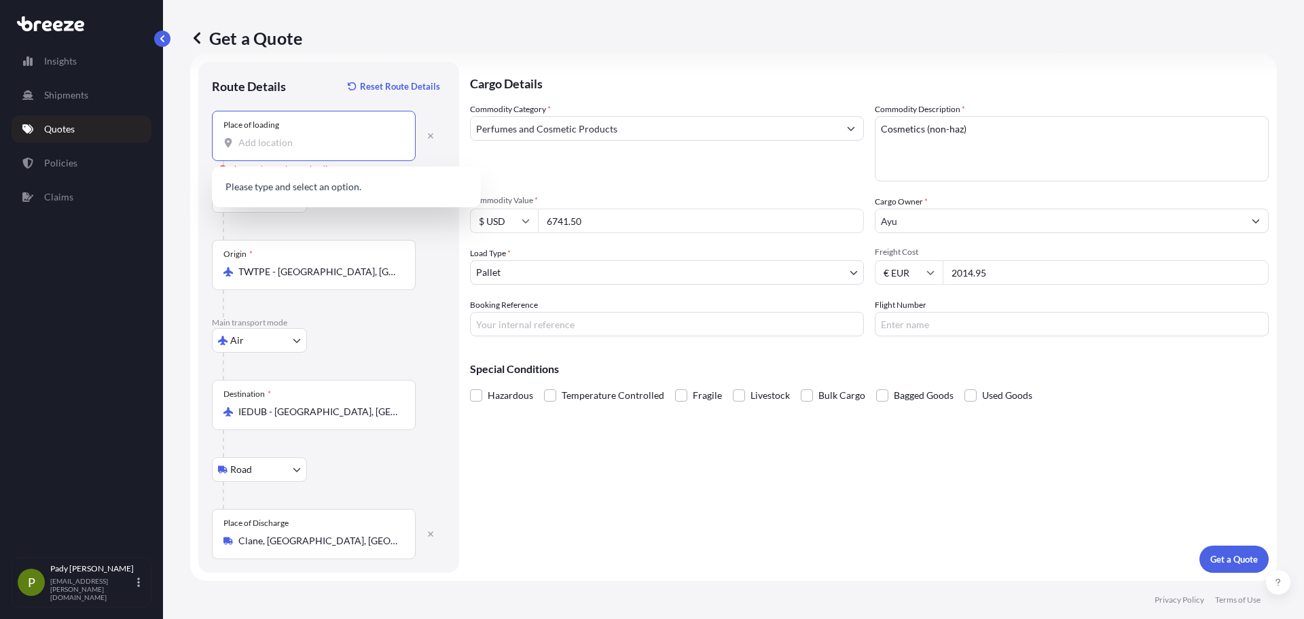
click at [294, 147] on input "Place of loading Please select a place of loading" at bounding box center [318, 143] width 160 height 14
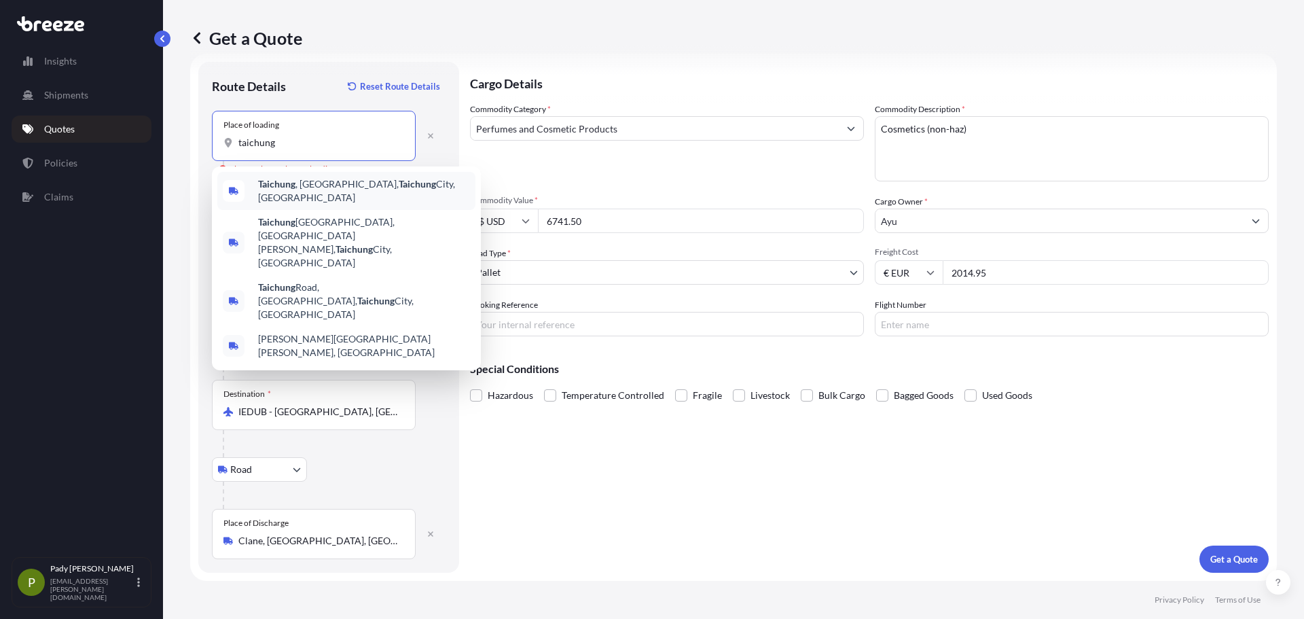
click at [295, 188] on b "Taichung" at bounding box center [276, 184] width 37 height 12
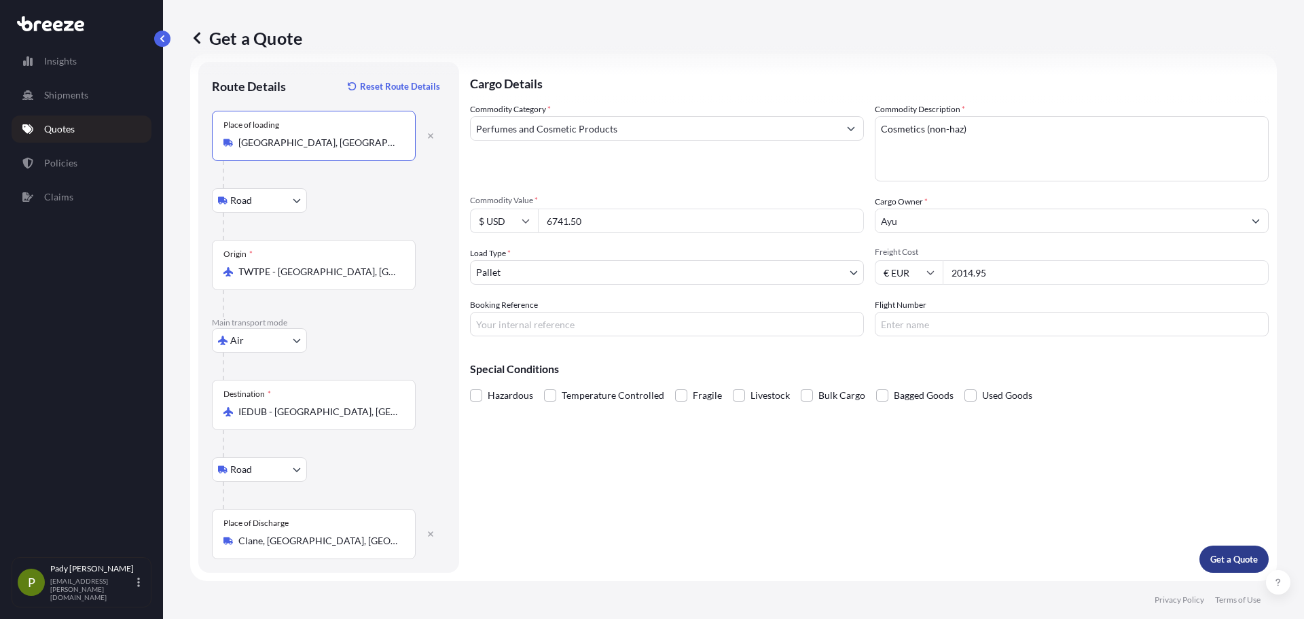
type input "[GEOGRAPHIC_DATA], [GEOGRAPHIC_DATA], [GEOGRAPHIC_DATA], [GEOGRAPHIC_DATA]"
click at [1221, 561] on p "Get a Quote" at bounding box center [1235, 559] width 48 height 14
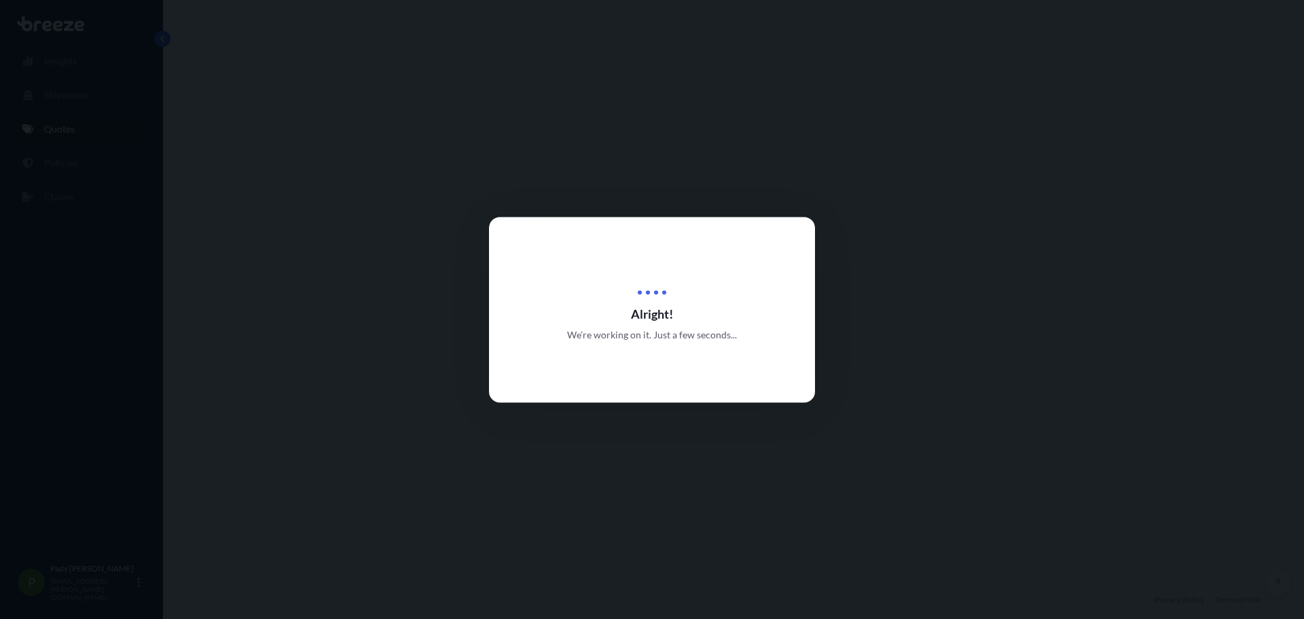
select select "Road"
select select "Air"
select select "Road"
select select "1"
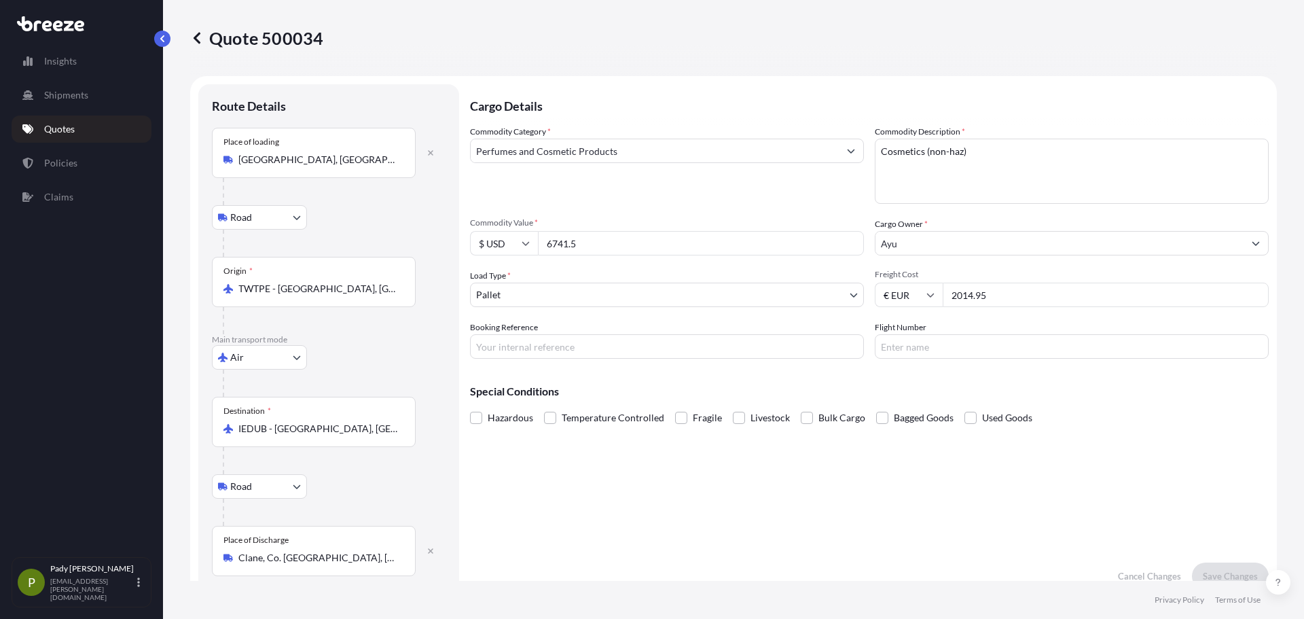
click at [67, 123] on p "Quotes" at bounding box center [59, 129] width 31 height 14
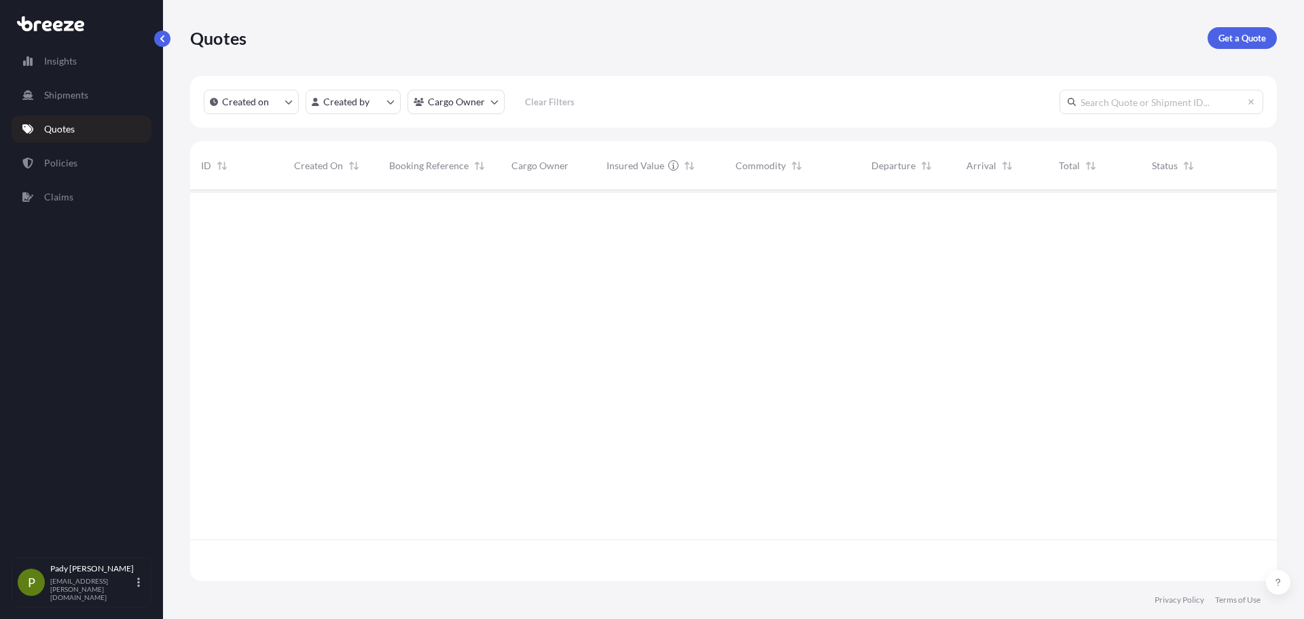
scroll to position [388, 1077]
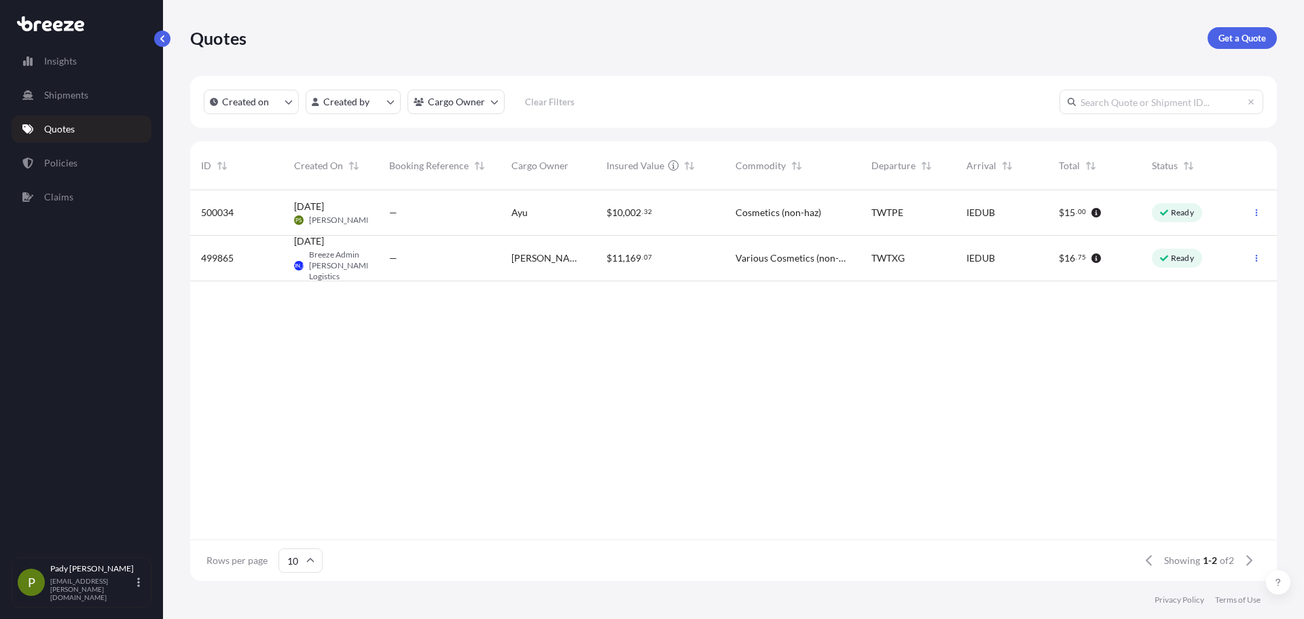
click at [353, 241] on span "[DATE] [PERSON_NAME] Breeze Admin [PERSON_NAME] Logistics" at bounding box center [330, 258] width 73 height 48
select select "Road"
select select "Air"
select select "Road"
select select "1"
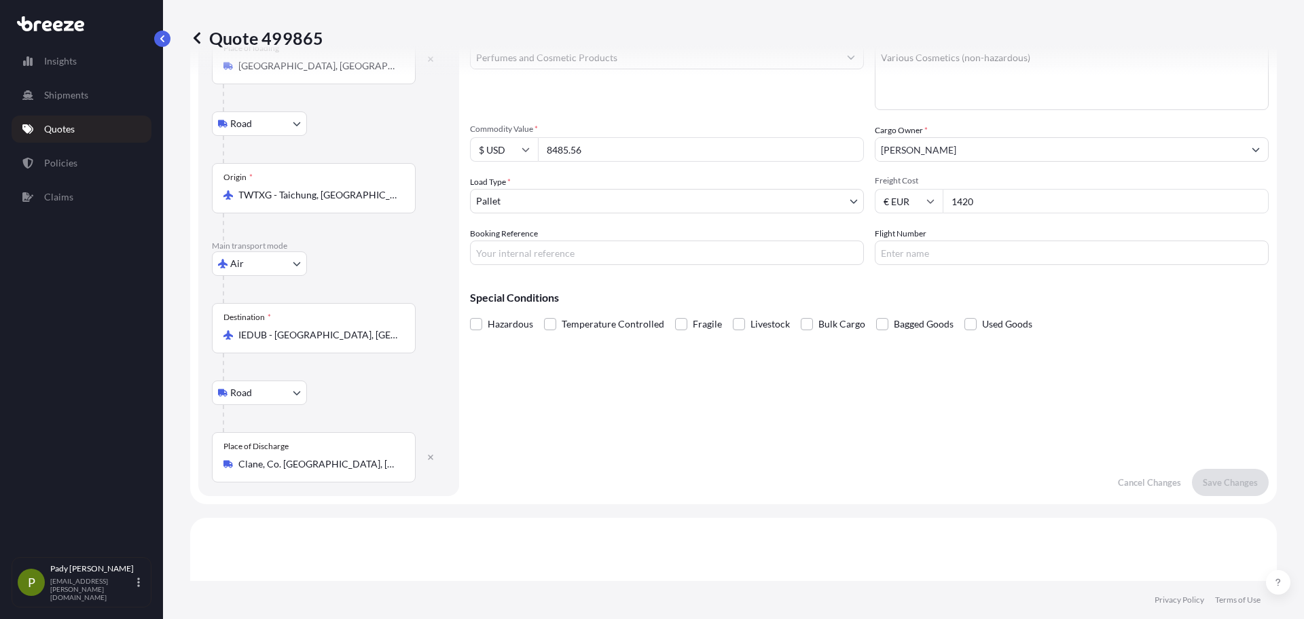
scroll to position [59, 0]
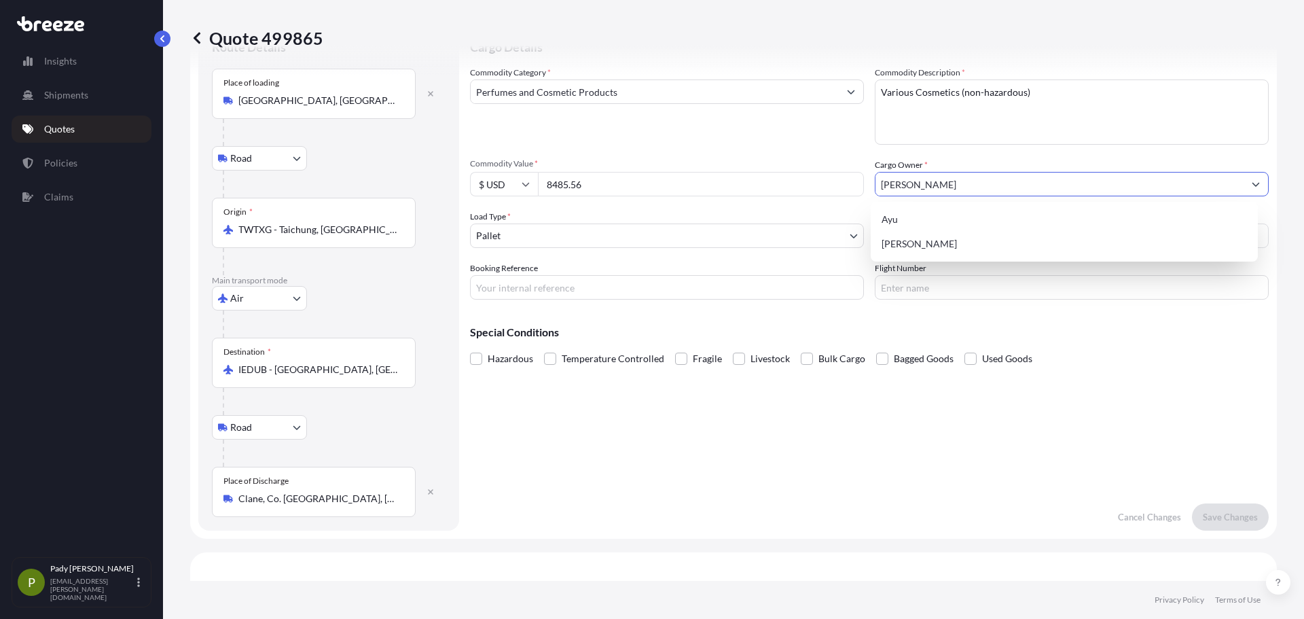
click at [906, 180] on input "[PERSON_NAME]" at bounding box center [1060, 184] width 368 height 24
drag, startPoint x: 907, startPoint y: 180, endPoint x: 862, endPoint y: 183, distance: 45.0
click at [862, 183] on div "Commodity Category * Perfumes and Cosmetic Products Commodity Description * Var…" at bounding box center [869, 183] width 799 height 234
click at [906, 213] on div "Ayu" at bounding box center [1064, 219] width 377 height 24
type input "Ayu"
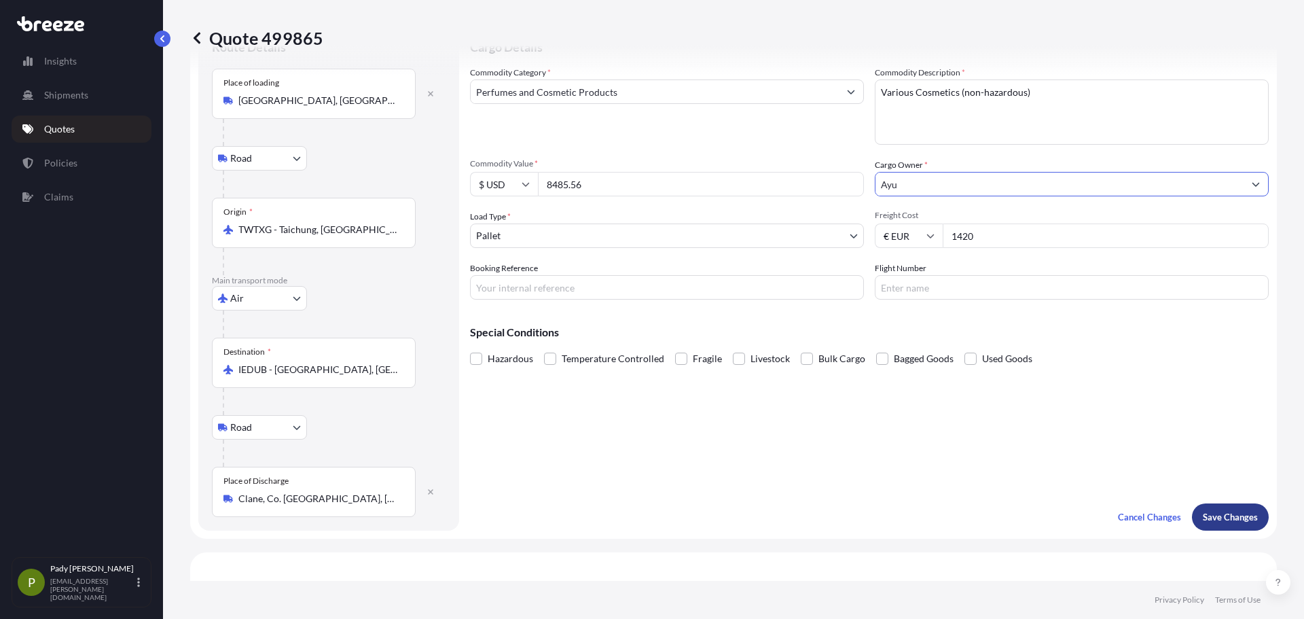
click at [1221, 512] on p "Save Changes" at bounding box center [1230, 517] width 55 height 14
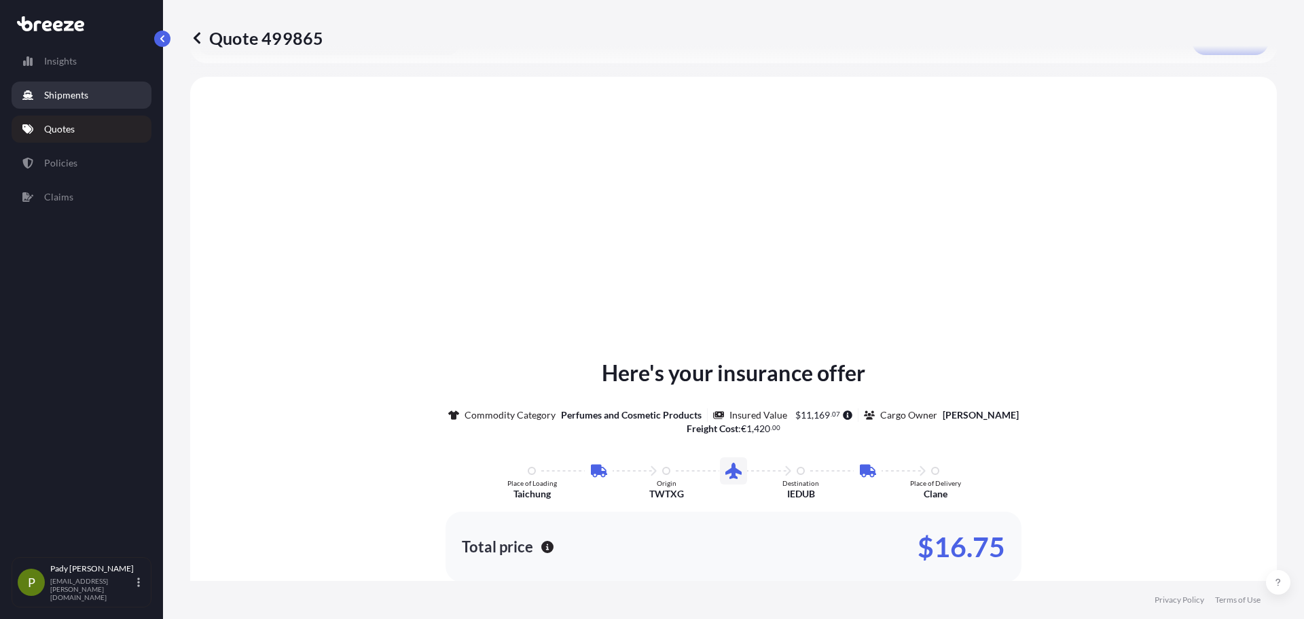
click at [113, 96] on link "Shipments" at bounding box center [82, 95] width 140 height 27
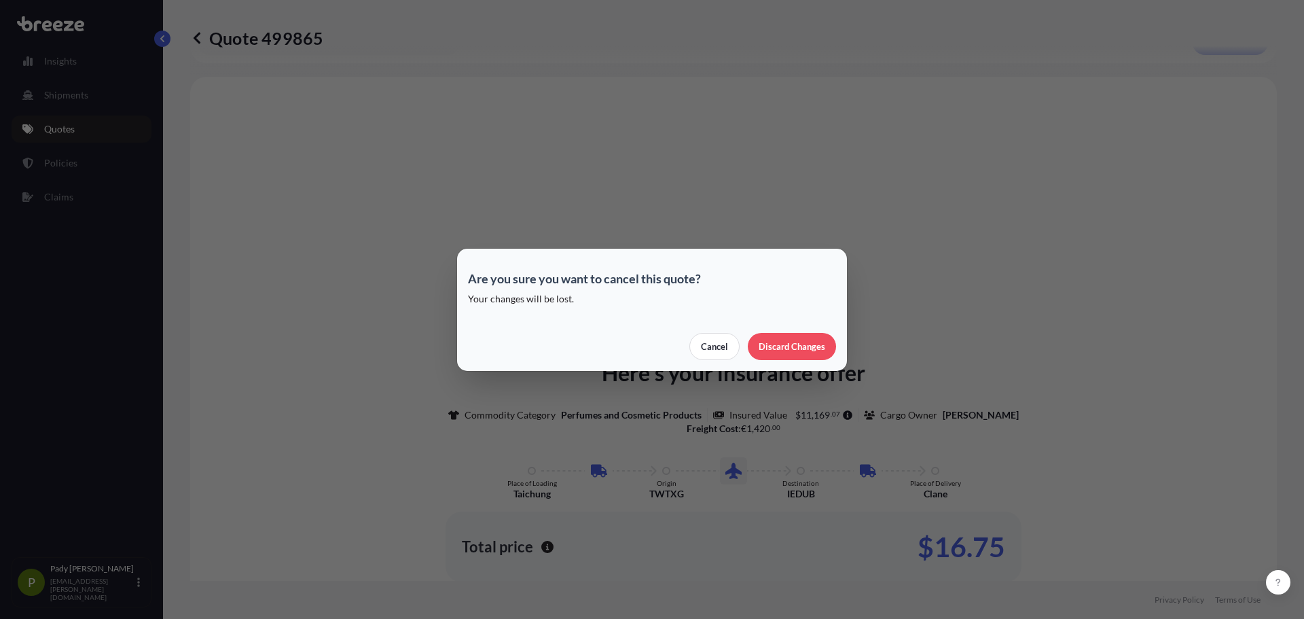
scroll to position [544, 0]
select select "Road"
select select "Air"
select select "Road"
select select "1"
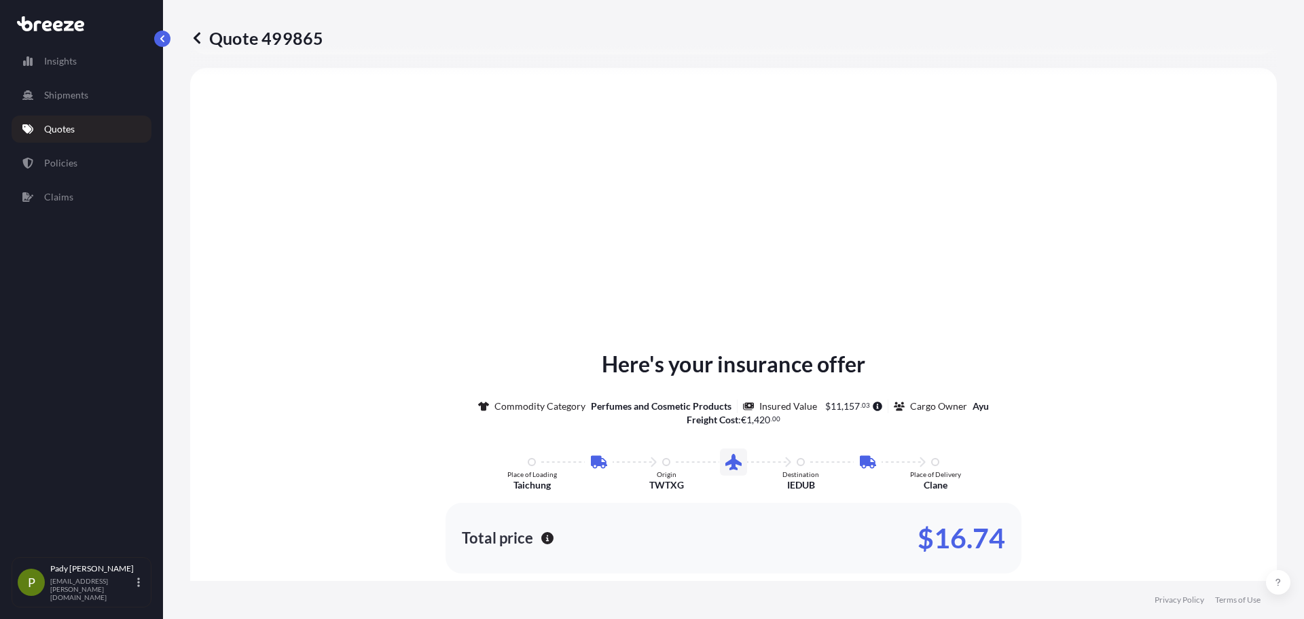
click at [88, 121] on link "Quotes" at bounding box center [82, 129] width 140 height 27
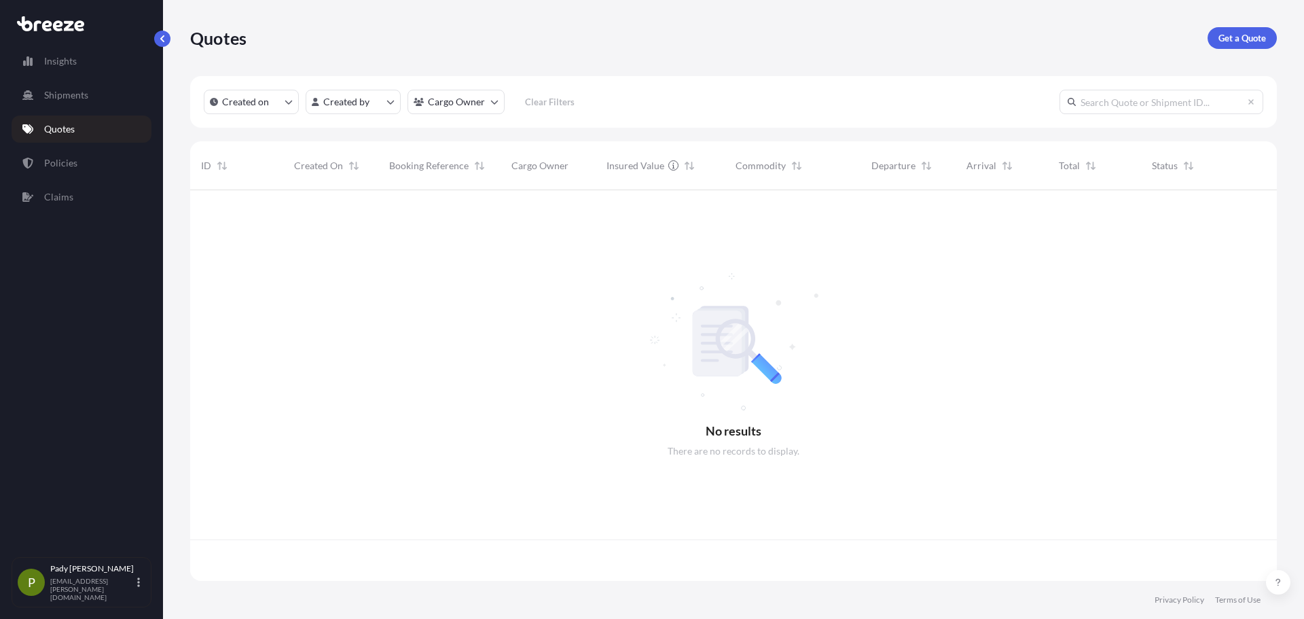
scroll to position [388, 1077]
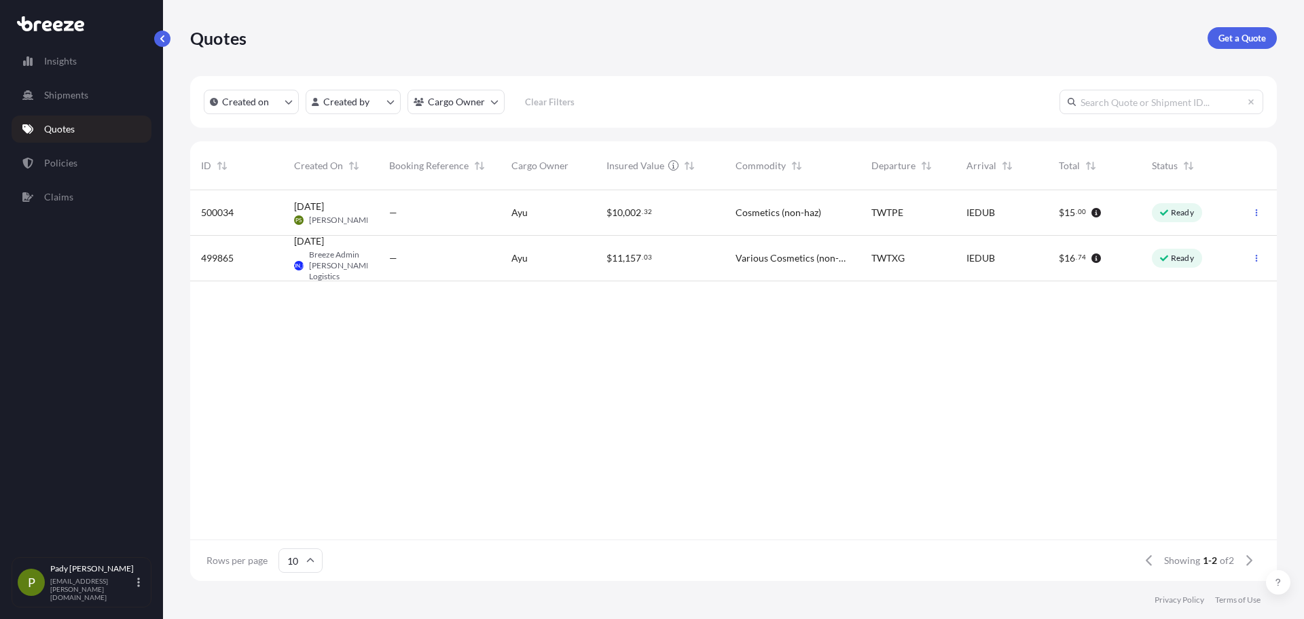
click at [1210, 38] on link "Get a Quote" at bounding box center [1242, 38] width 69 height 22
select select "Road"
select select "Sea"
select select "1"
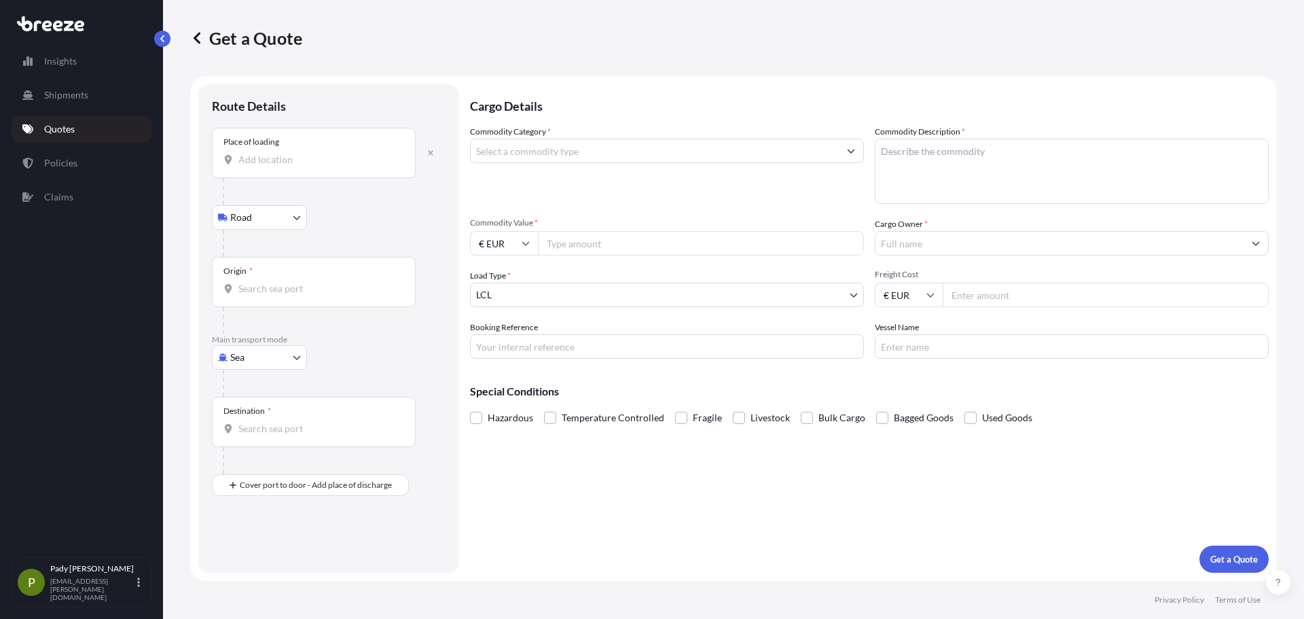
click at [294, 152] on div "Place of loading" at bounding box center [314, 153] width 204 height 50
click at [294, 153] on input "Place of loading" at bounding box center [318, 160] width 160 height 14
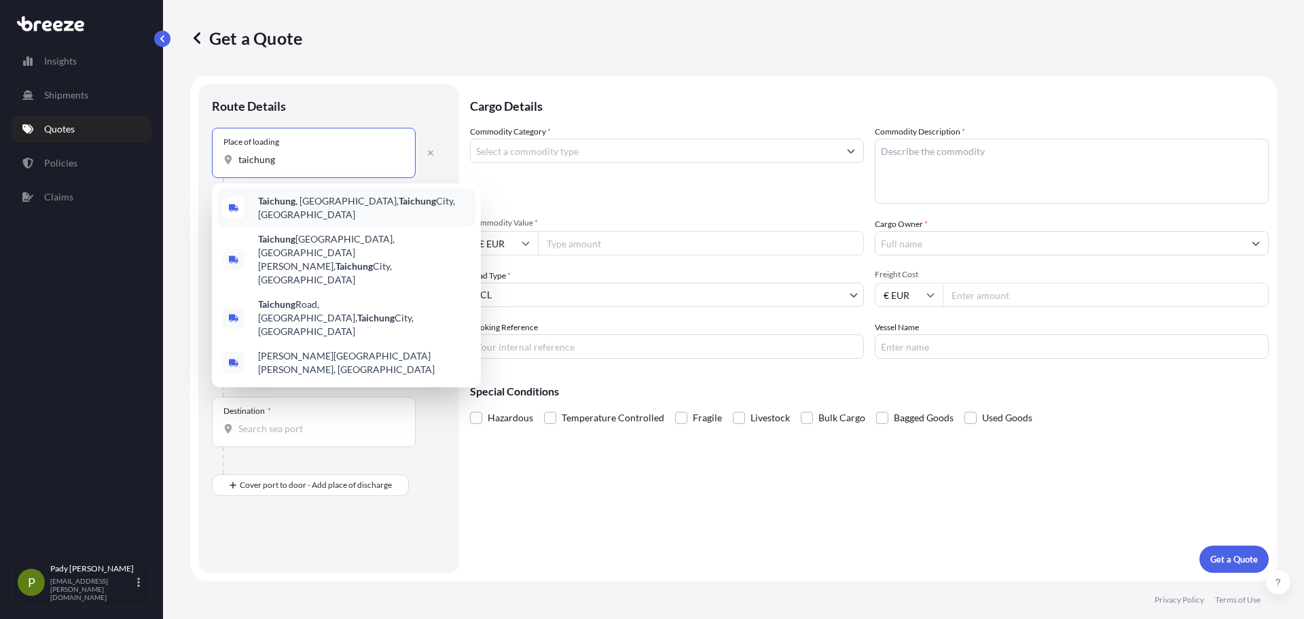
click at [297, 196] on div "[GEOGRAPHIC_DATA] , [GEOGRAPHIC_DATA], [GEOGRAPHIC_DATA], [GEOGRAPHIC_DATA]" at bounding box center [346, 208] width 258 height 38
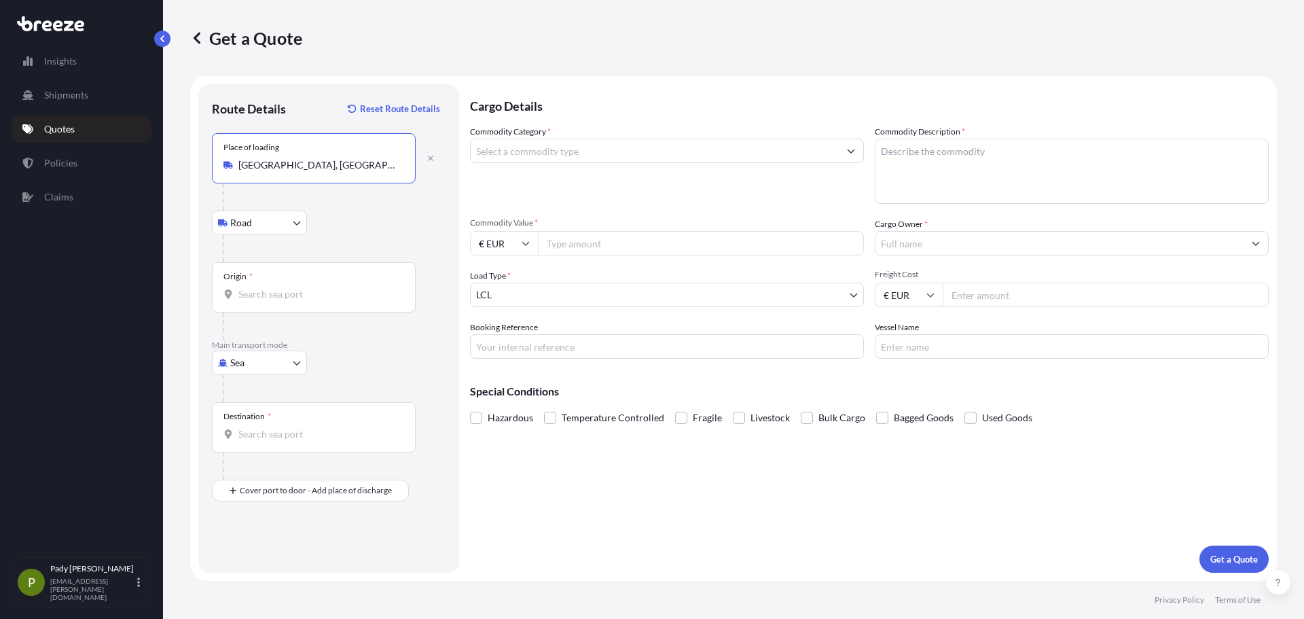
type input "[GEOGRAPHIC_DATA], [GEOGRAPHIC_DATA], [GEOGRAPHIC_DATA], [GEOGRAPHIC_DATA]"
click at [269, 292] on input "Origin *" at bounding box center [318, 294] width 160 height 14
click at [279, 331] on div "TWTXG - Taichung , [GEOGRAPHIC_DATA]" at bounding box center [346, 339] width 258 height 33
type input "TWTXG - Taichung, [GEOGRAPHIC_DATA]"
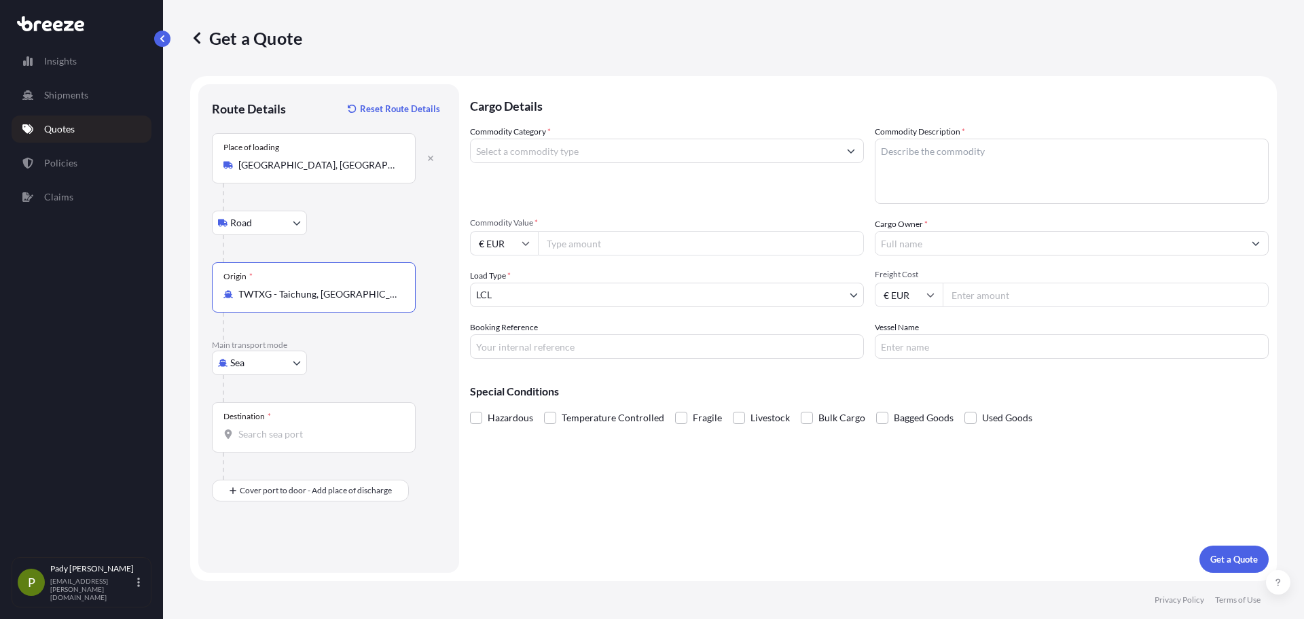
click at [270, 429] on input "Destination *" at bounding box center [318, 434] width 160 height 14
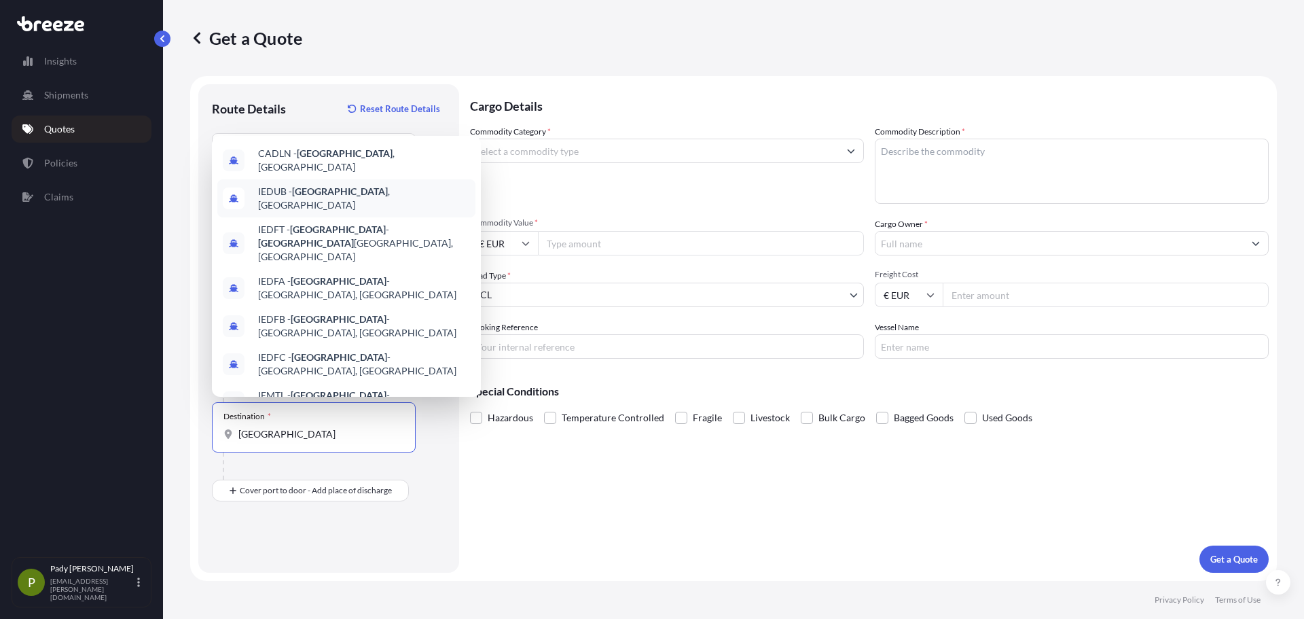
click at [411, 183] on div "IEDUB - [GEOGRAPHIC_DATA] , [GEOGRAPHIC_DATA]" at bounding box center [346, 198] width 258 height 38
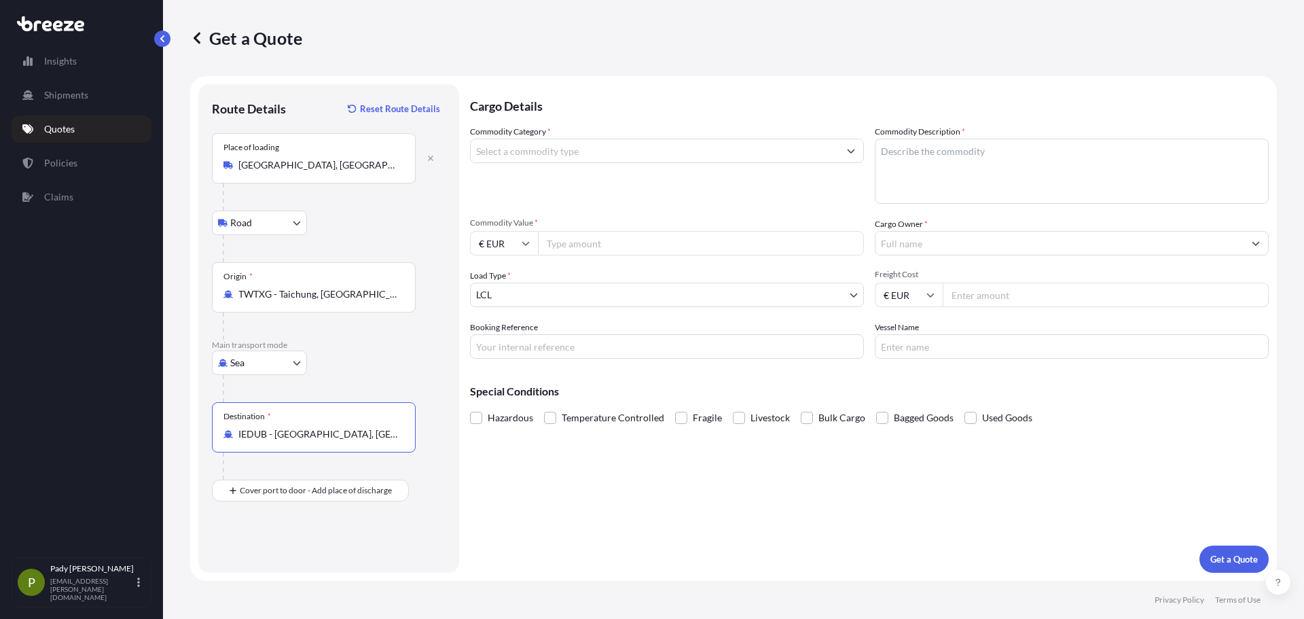
type input "IEDUB - [GEOGRAPHIC_DATA], [GEOGRAPHIC_DATA]"
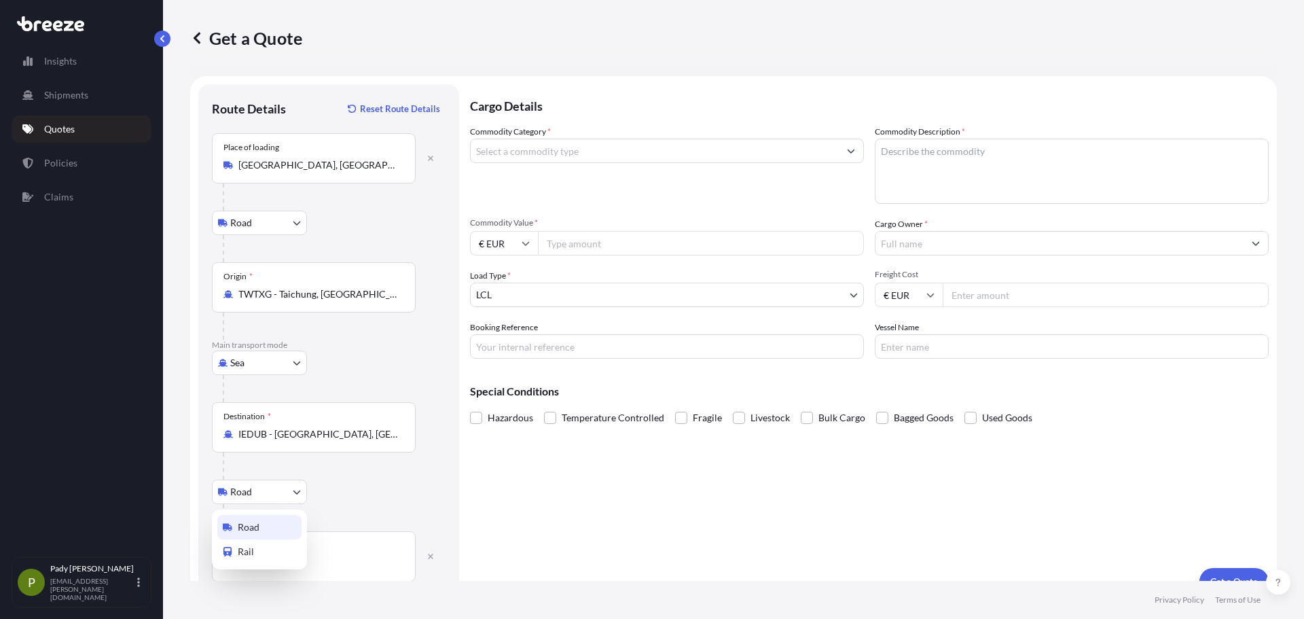
click at [288, 484] on body "Insights Shipments Quotes Policies Claims P [PERSON_NAME] [PERSON_NAME][EMAIL_A…" at bounding box center [652, 309] width 1304 height 619
click at [340, 548] on div "Place of Discharge" at bounding box center [314, 556] width 204 height 50
click at [340, 556] on input "Place of Discharge" at bounding box center [318, 563] width 160 height 14
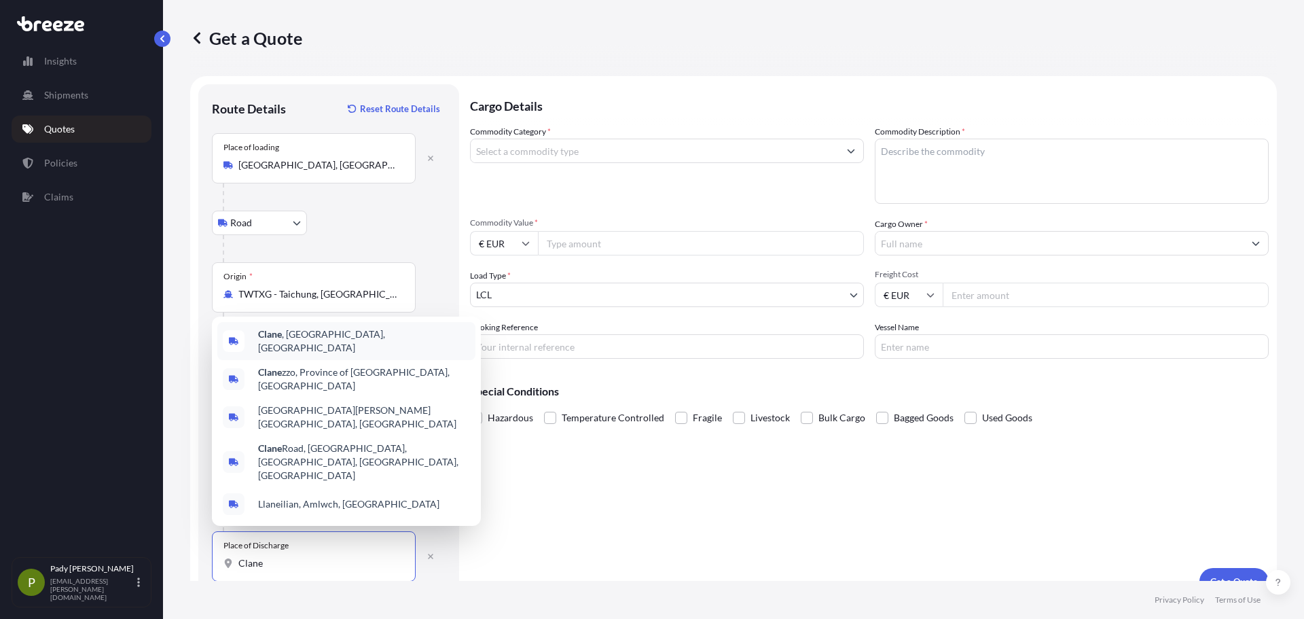
click at [331, 355] on span "Clane , [GEOGRAPHIC_DATA], [GEOGRAPHIC_DATA]" at bounding box center [364, 340] width 212 height 27
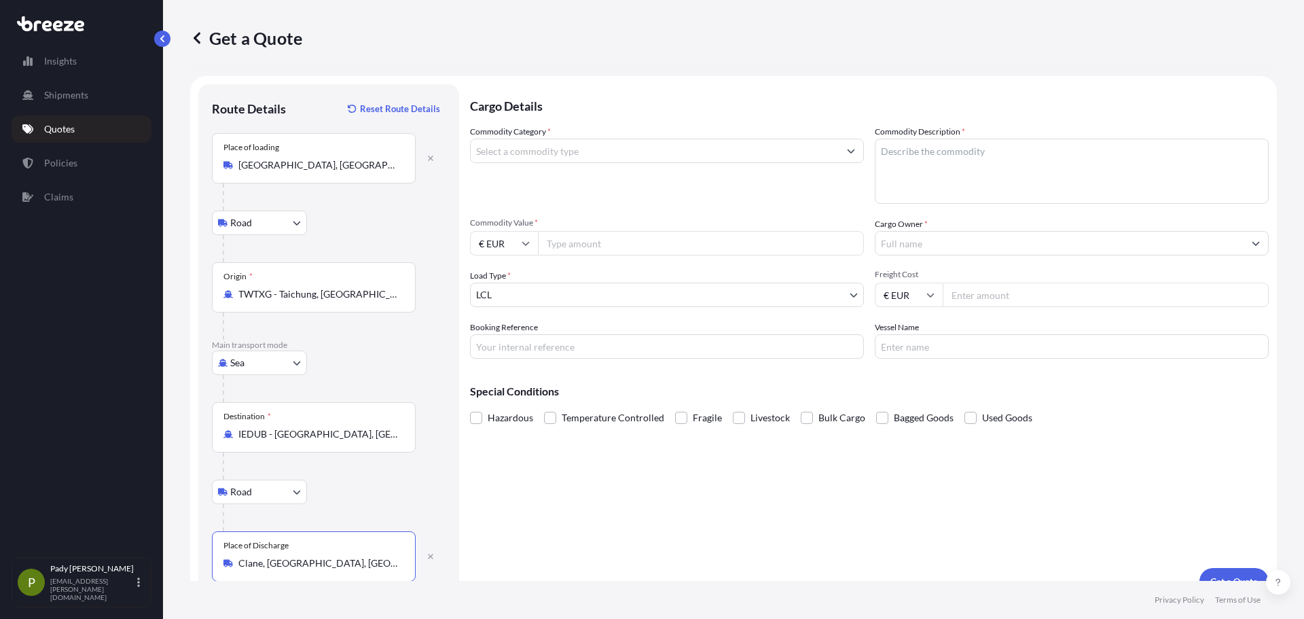
type input "Clane, [GEOGRAPHIC_DATA], [GEOGRAPHIC_DATA]"
click at [507, 165] on div "Commodity Category *" at bounding box center [667, 164] width 394 height 79
click at [508, 162] on input "Commodity Category *" at bounding box center [655, 151] width 368 height 24
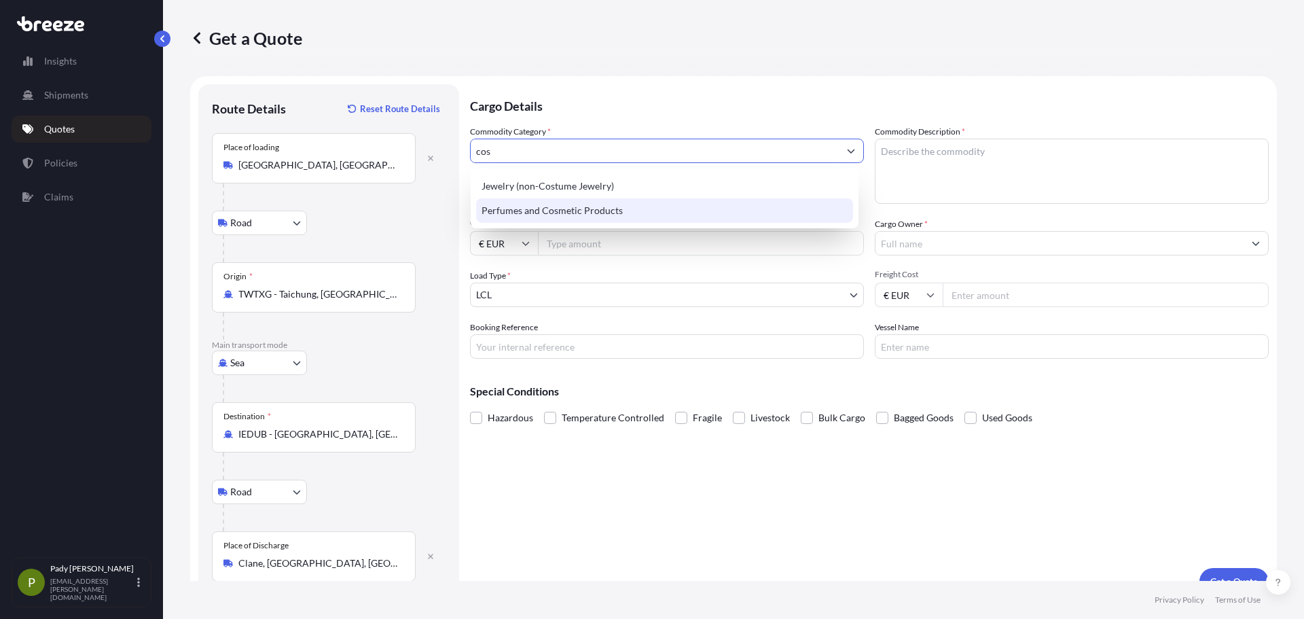
click at [546, 204] on div "Perfumes and Cosmetic Products" at bounding box center [664, 210] width 377 height 24
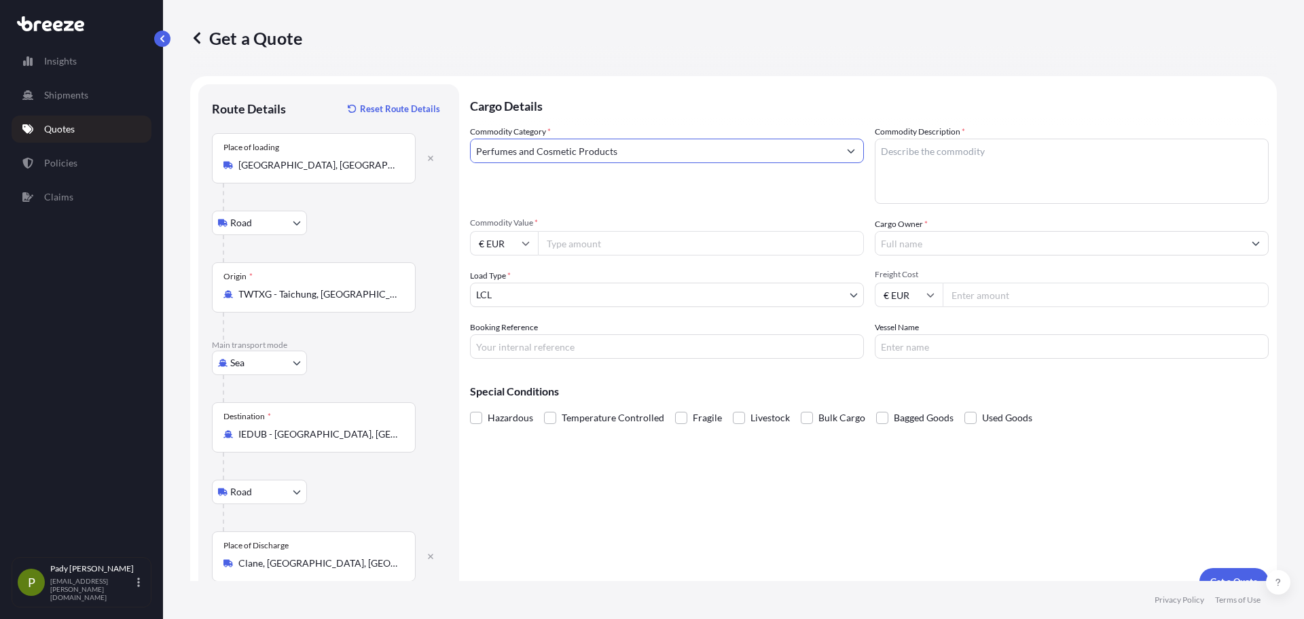
type input "Perfumes and Cosmetic Products"
click at [907, 160] on textarea "Commodity Description *" at bounding box center [1072, 171] width 394 height 65
type textarea "c"
type textarea "Cosmetics (non-haz)"
click at [590, 258] on div "Commodity Category * Perfumes and Cosmetic Products Commodity Description * Cos…" at bounding box center [869, 242] width 799 height 234
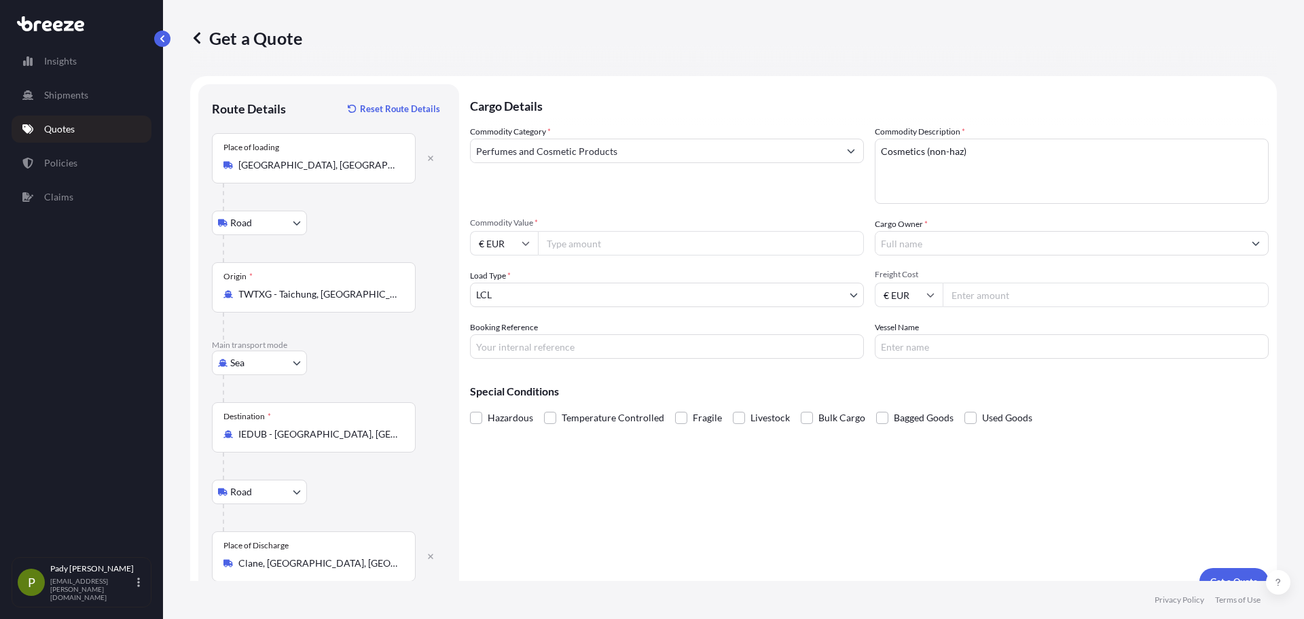
click at [504, 242] on input "€ EUR" at bounding box center [504, 243] width 68 height 24
click at [512, 333] on div "$ USD" at bounding box center [504, 338] width 57 height 26
type input "$ USD"
click at [560, 247] on input "Commodity Value *" at bounding box center [701, 243] width 326 height 24
click at [582, 236] on input "Commodity Value *" at bounding box center [701, 243] width 326 height 24
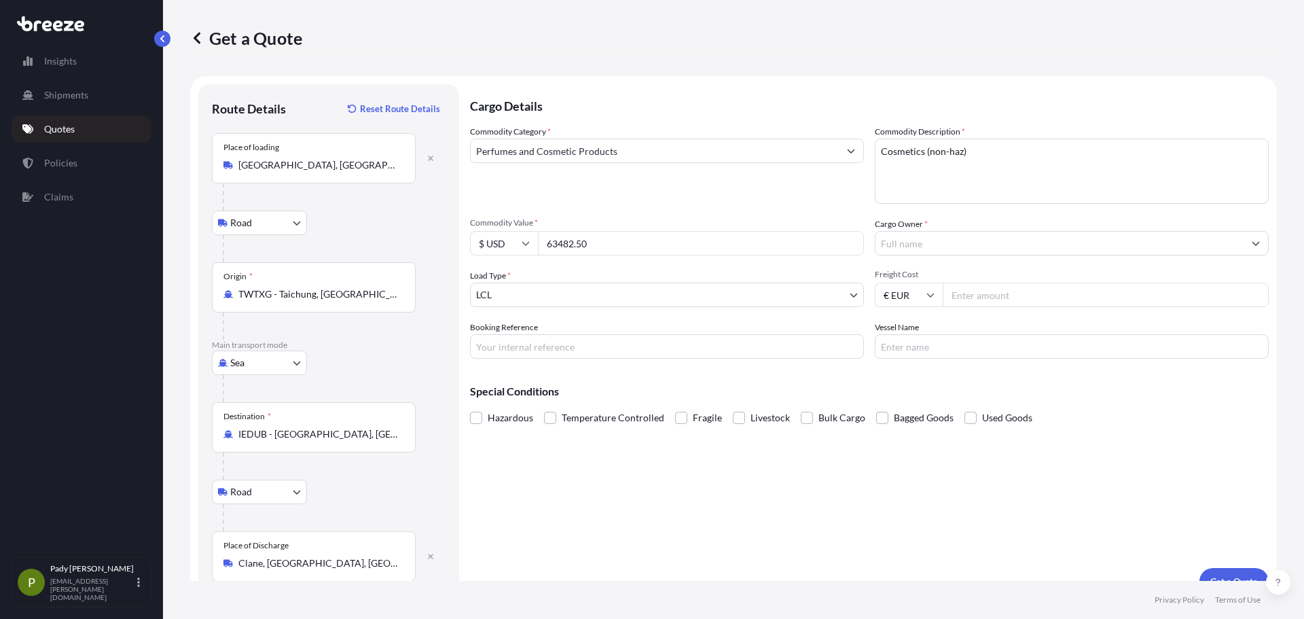
type input "63482.50"
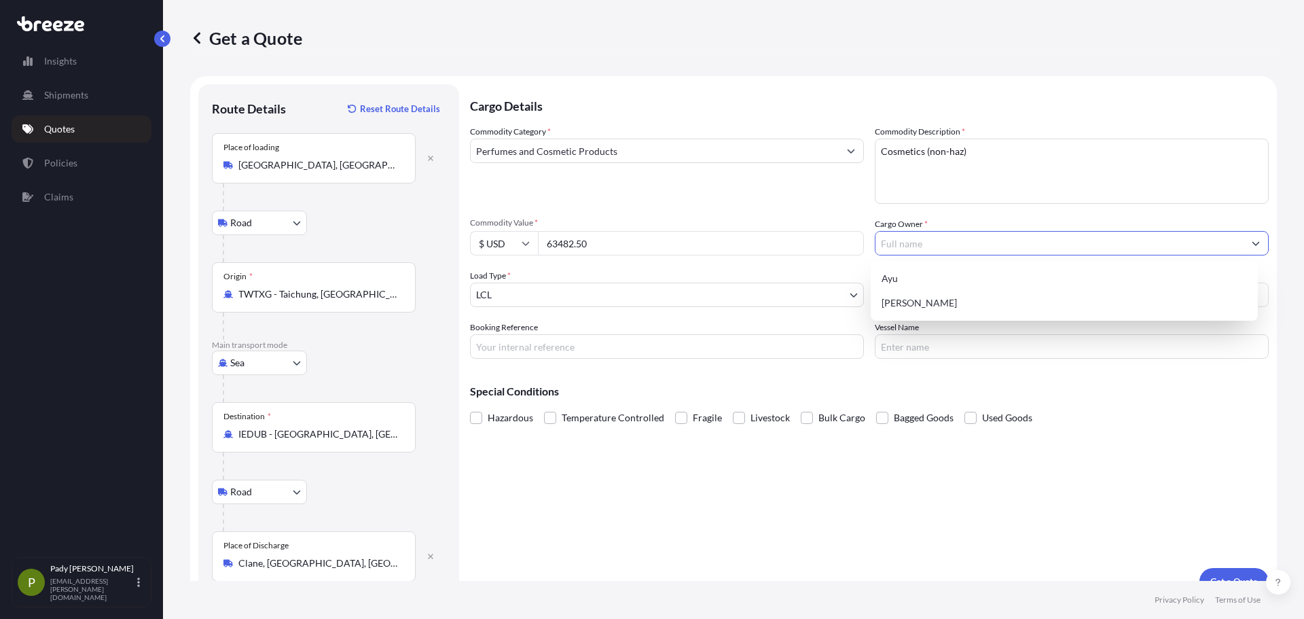
click at [921, 244] on input "Cargo Owner *" at bounding box center [1060, 243] width 368 height 24
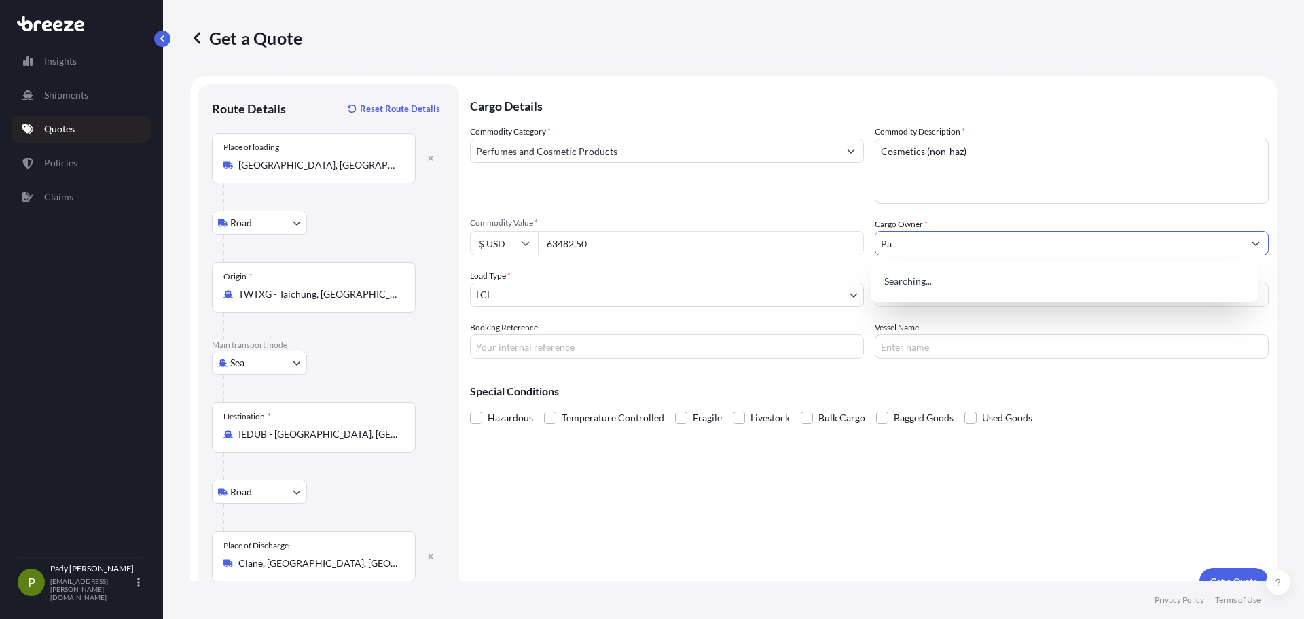
type input "P"
click at [913, 272] on div "Ayu" at bounding box center [1064, 278] width 377 height 24
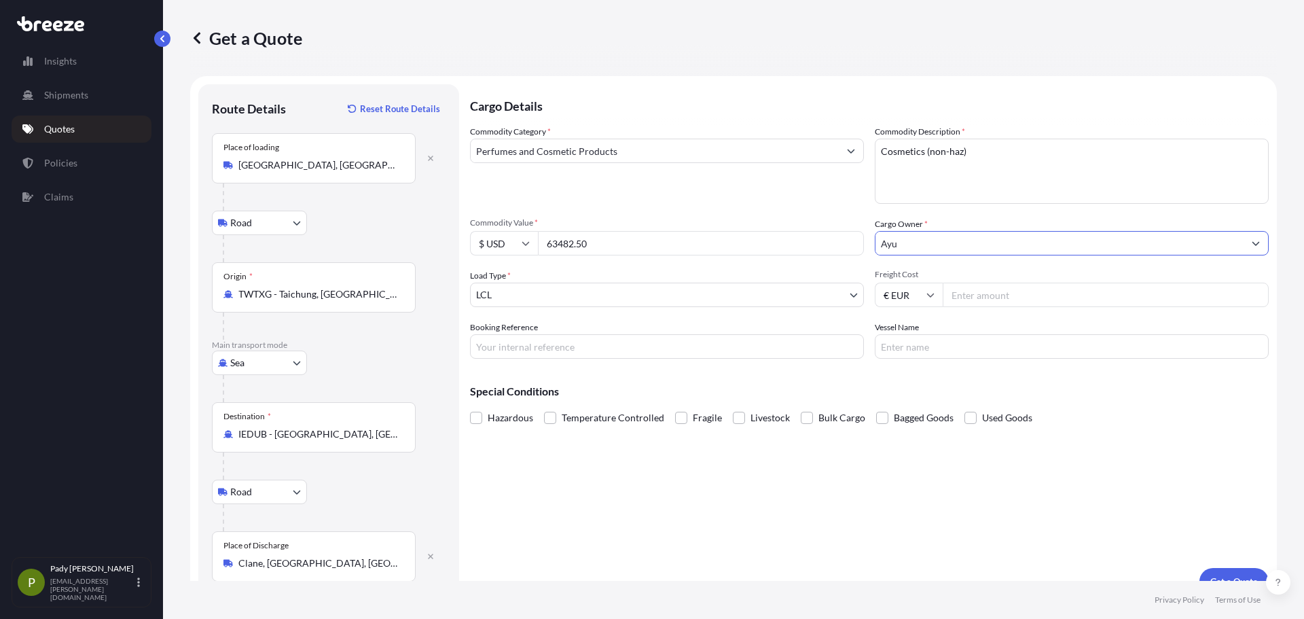
type input "Ayu"
click at [984, 294] on input "Freight Cost" at bounding box center [1106, 295] width 326 height 24
click at [966, 294] on input "Freight Cost" at bounding box center [1106, 295] width 326 height 24
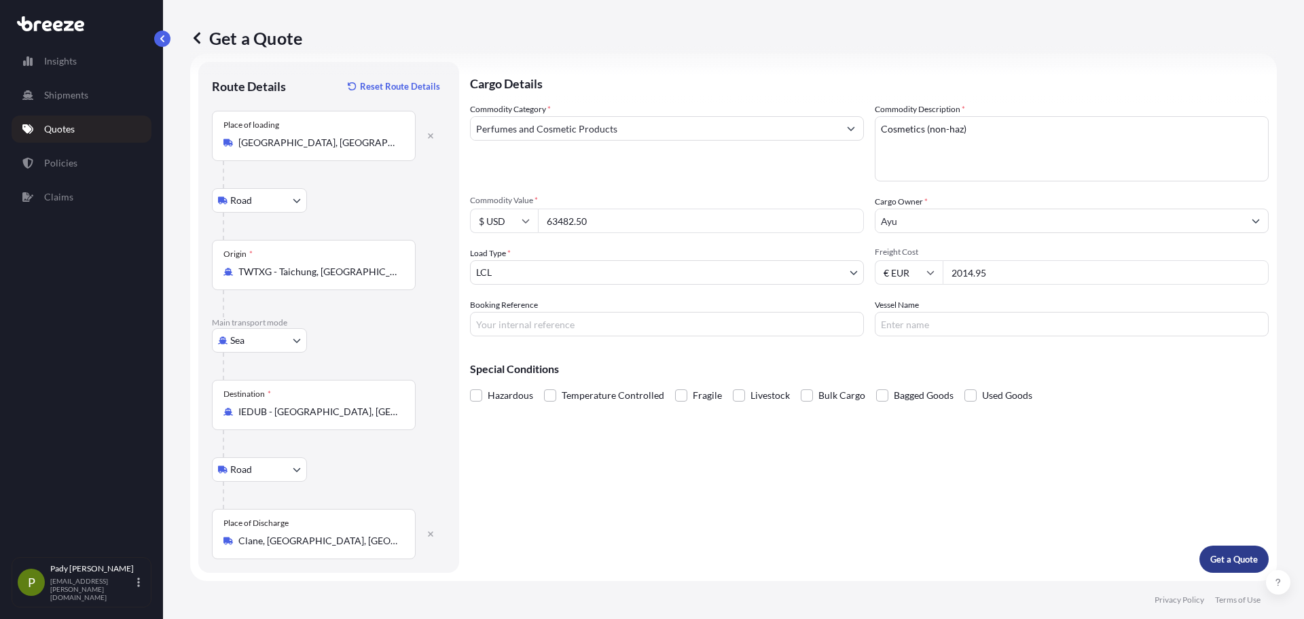
type input "2014.95"
click at [1225, 552] on p "Get a Quote" at bounding box center [1235, 559] width 48 height 14
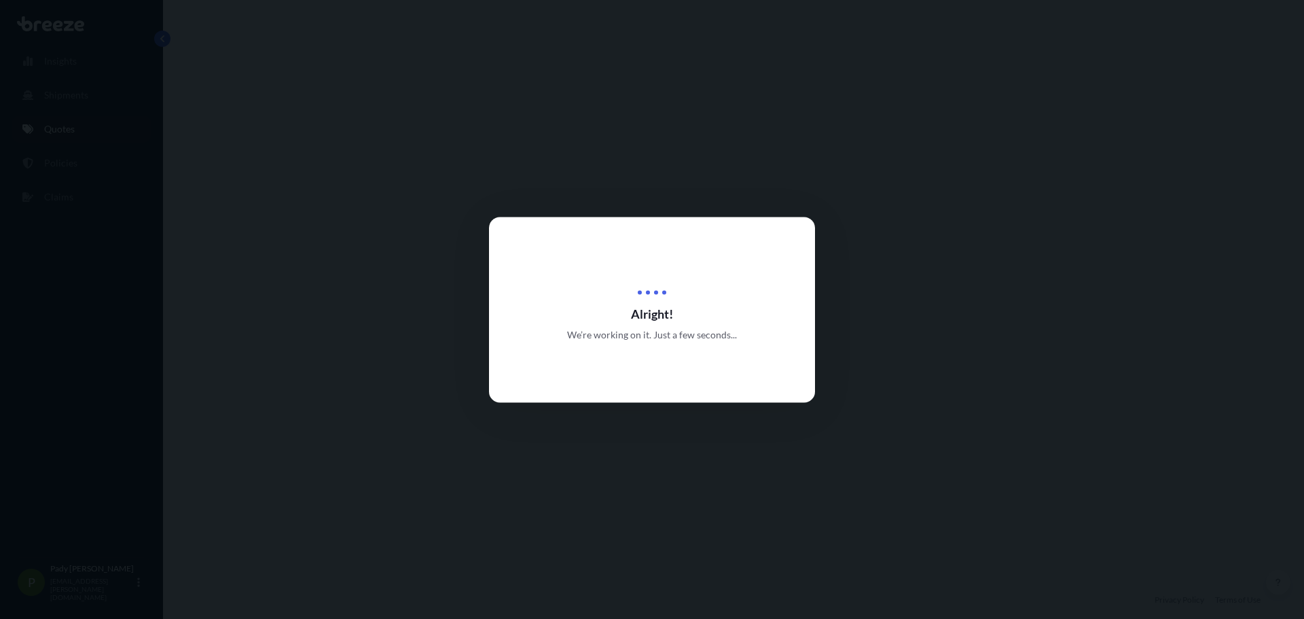
select select "Road"
select select "Sea"
select select "Road"
select select "1"
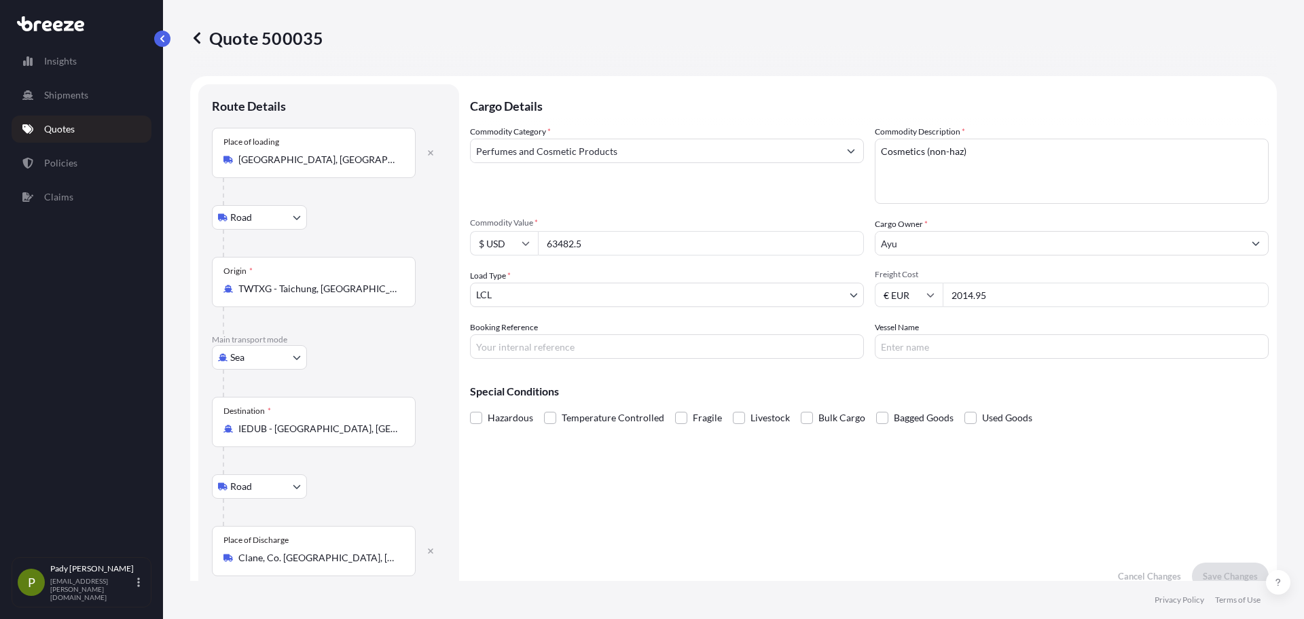
click at [124, 120] on link "Quotes" at bounding box center [82, 129] width 140 height 27
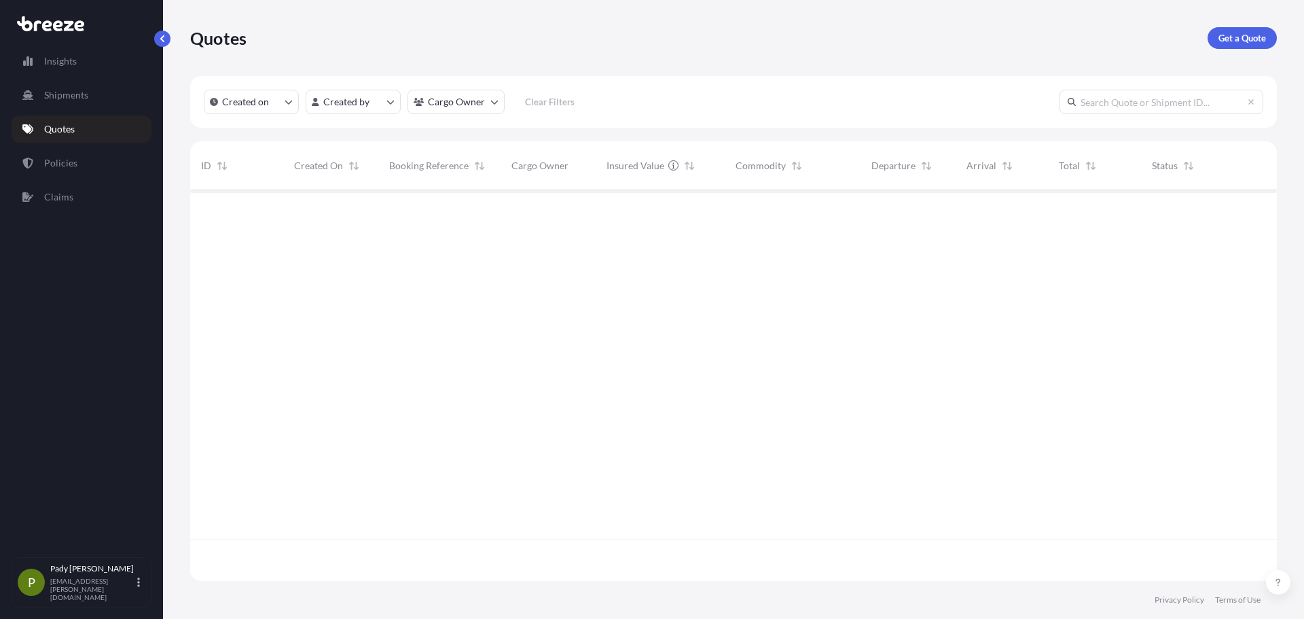
scroll to position [388, 1077]
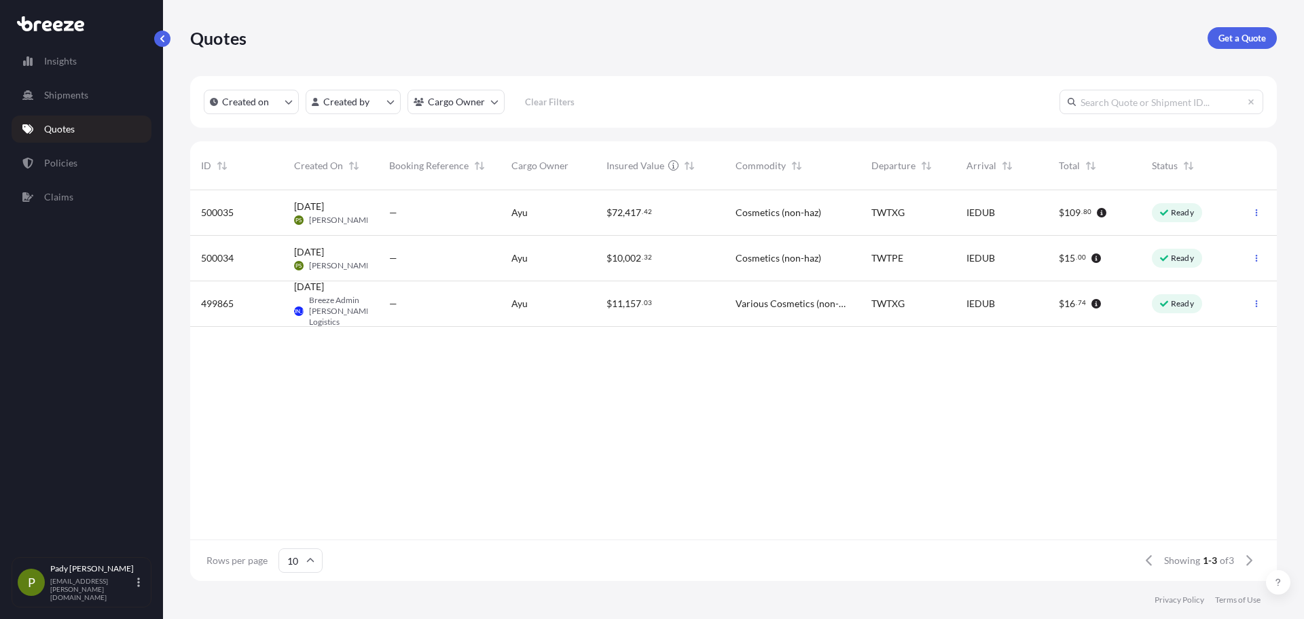
click at [378, 224] on div "—" at bounding box center [439, 213] width 122 height 46
select select "Road"
select select "Sea"
select select "Road"
select select "1"
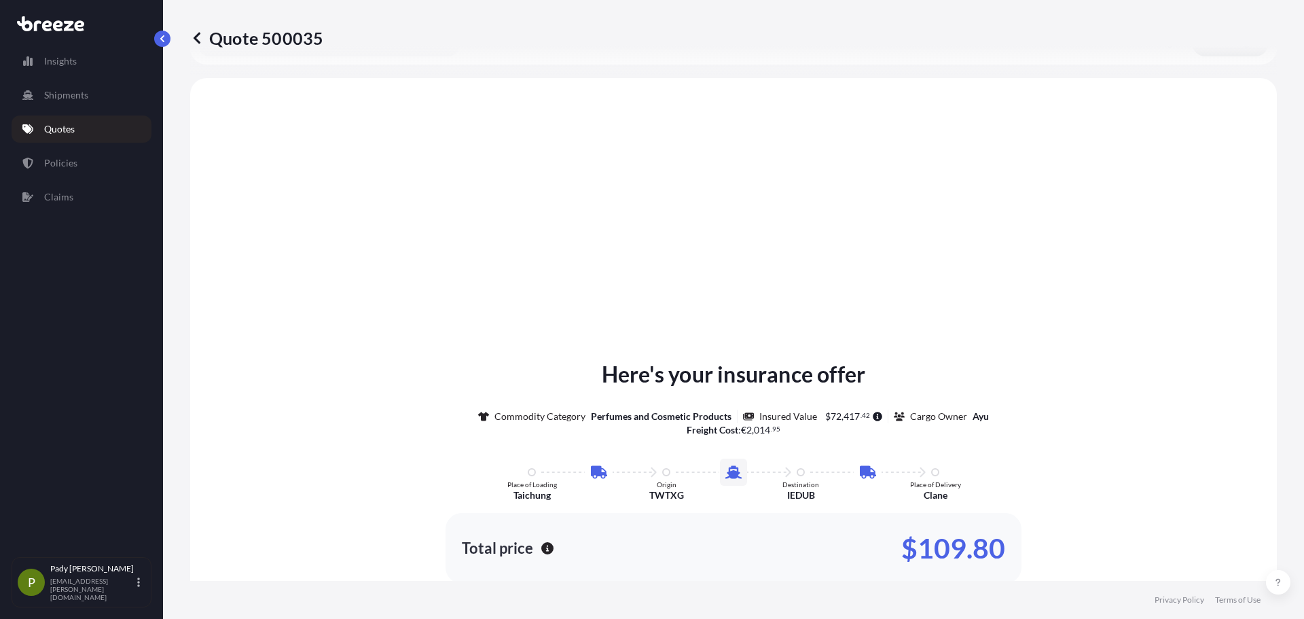
scroll to position [544, 0]
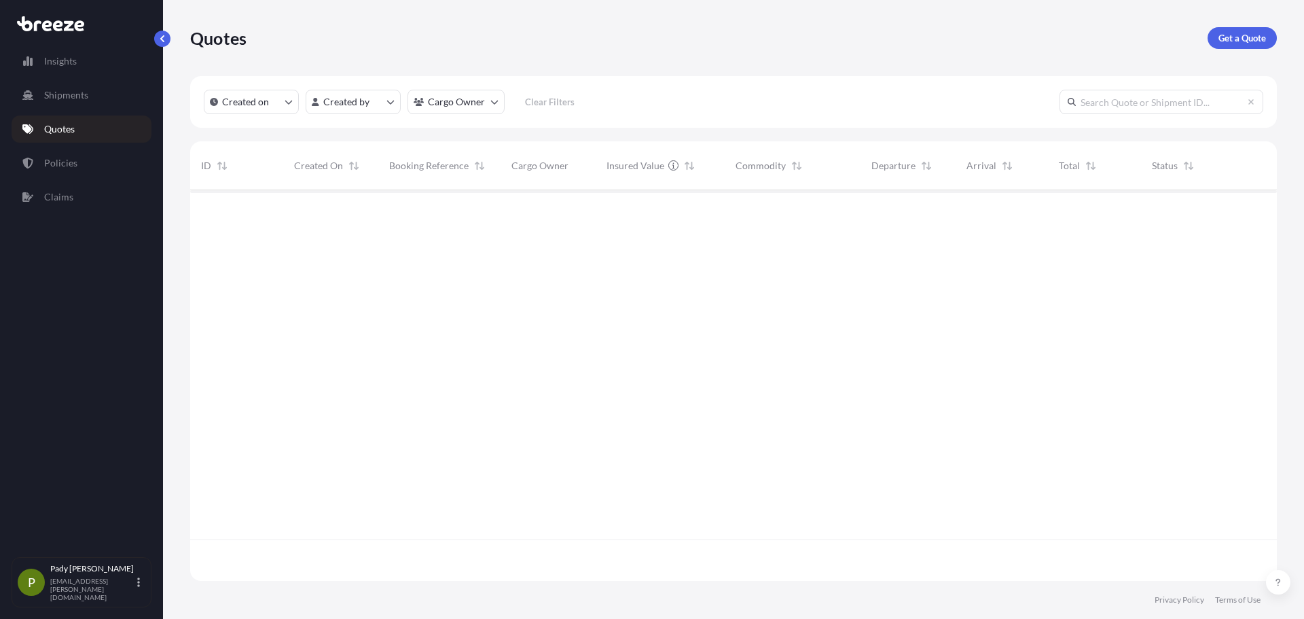
scroll to position [388, 1077]
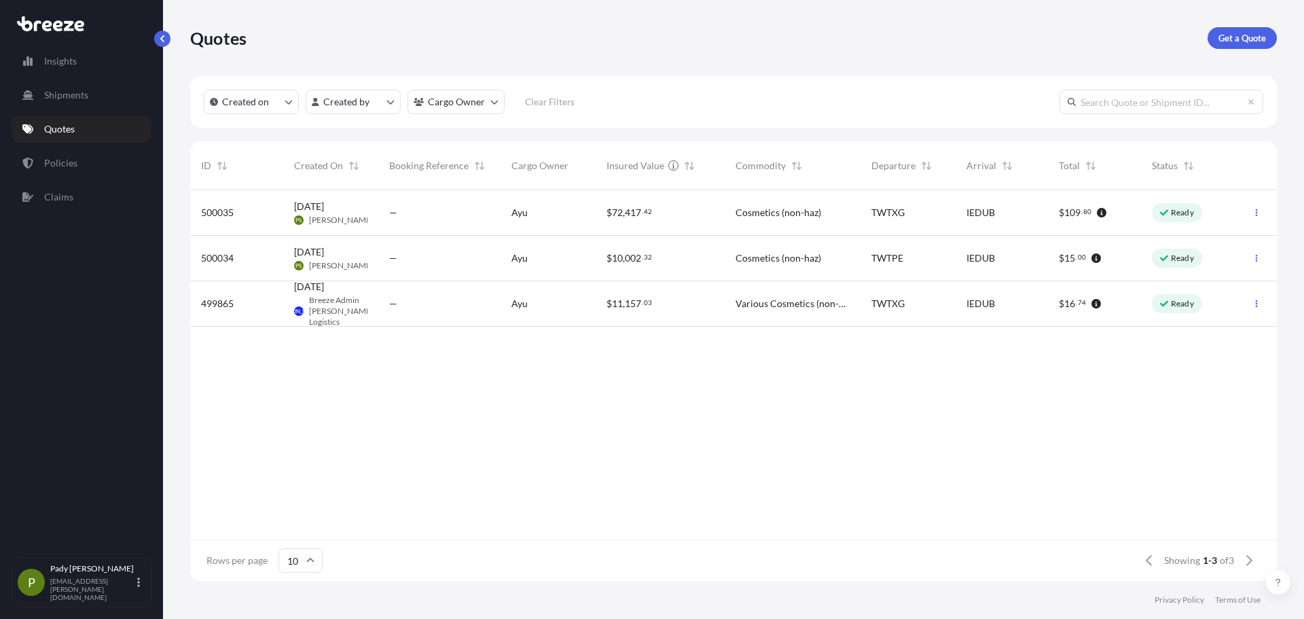
click at [280, 265] on div "500034" at bounding box center [236, 259] width 93 height 46
select select "Road"
select select "Air"
select select "Road"
select select "1"
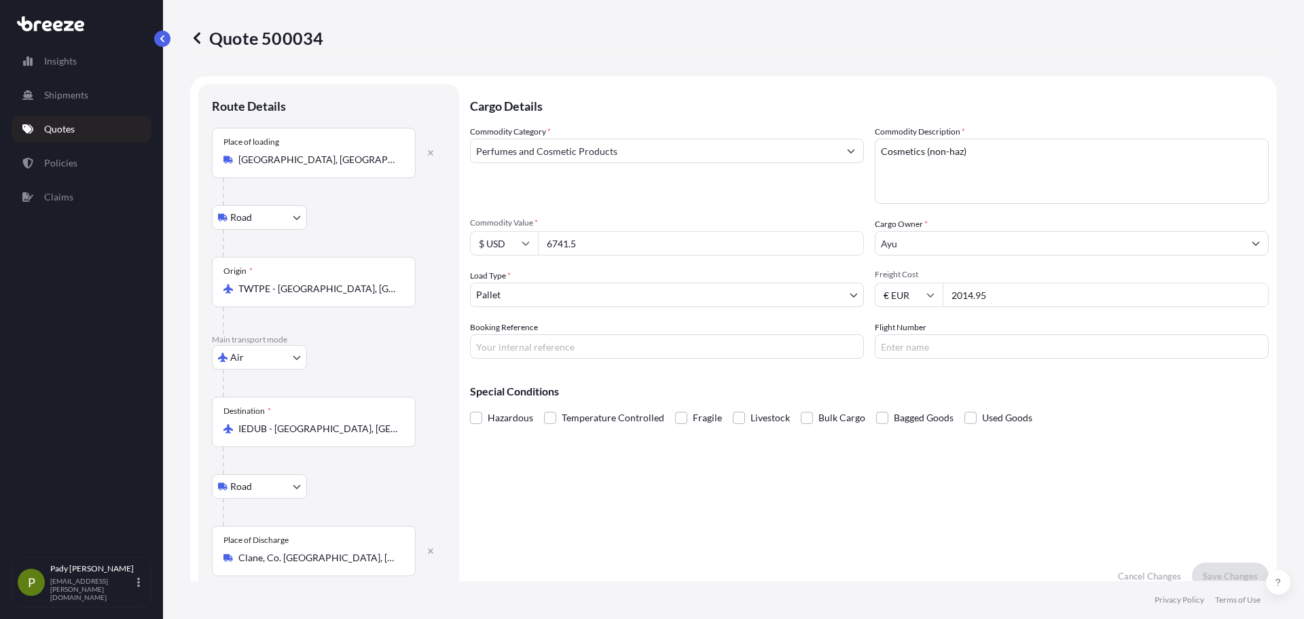
drag, startPoint x: 1304, startPoint y: 336, endPoint x: 1204, endPoint y: 52, distance: 300.4
click at [1204, 52] on div "Quote 500034" at bounding box center [733, 38] width 1087 height 76
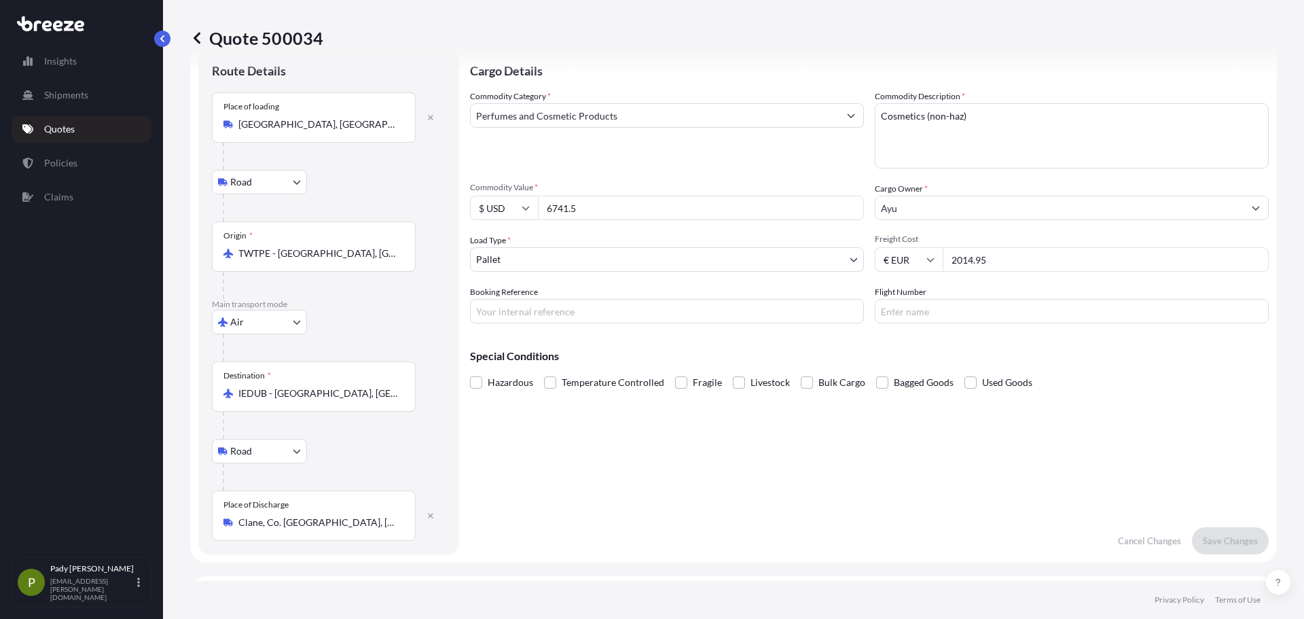
scroll to position [12, 0]
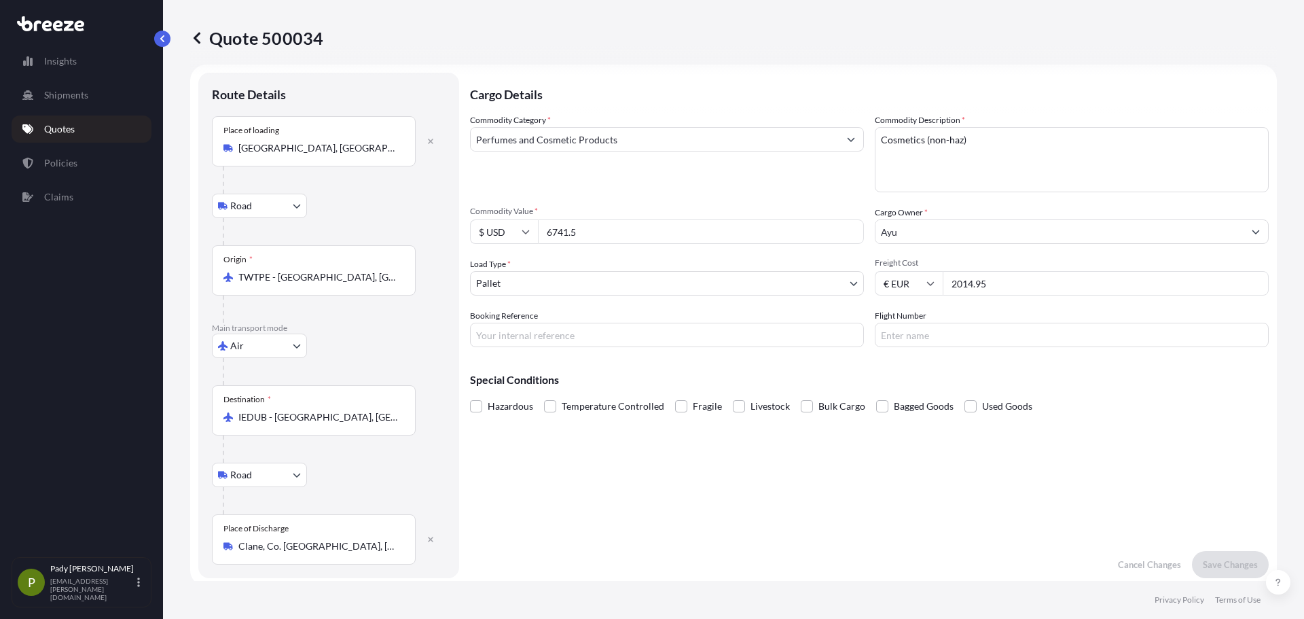
click at [1029, 270] on div "Freight Cost € EUR 2014.95" at bounding box center [1072, 277] width 394 height 38
drag, startPoint x: 1023, startPoint y: 277, endPoint x: 927, endPoint y: 288, distance: 96.4
click at [927, 288] on div "€ EUR 2014.95" at bounding box center [1072, 283] width 394 height 24
click at [961, 278] on input "2014.95" at bounding box center [1106, 283] width 326 height 24
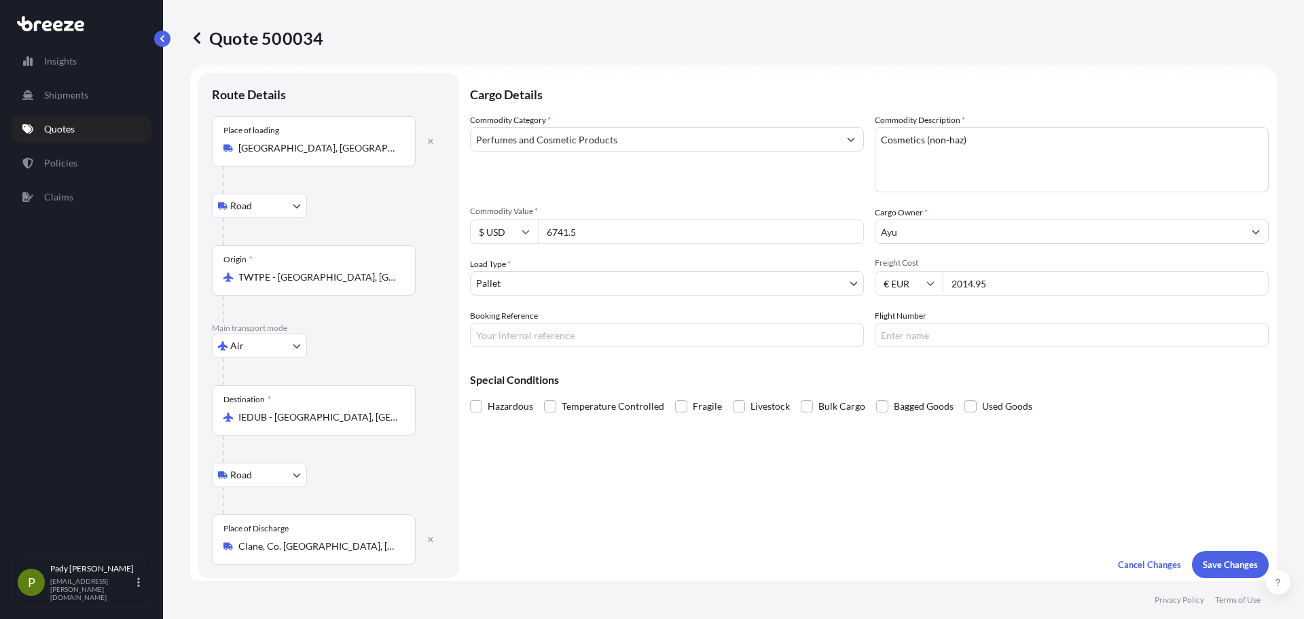
click at [961, 278] on input "2014.95" at bounding box center [1106, 283] width 326 height 24
type input "1245.75"
click at [1221, 556] on button "Save Changes" at bounding box center [1230, 564] width 77 height 27
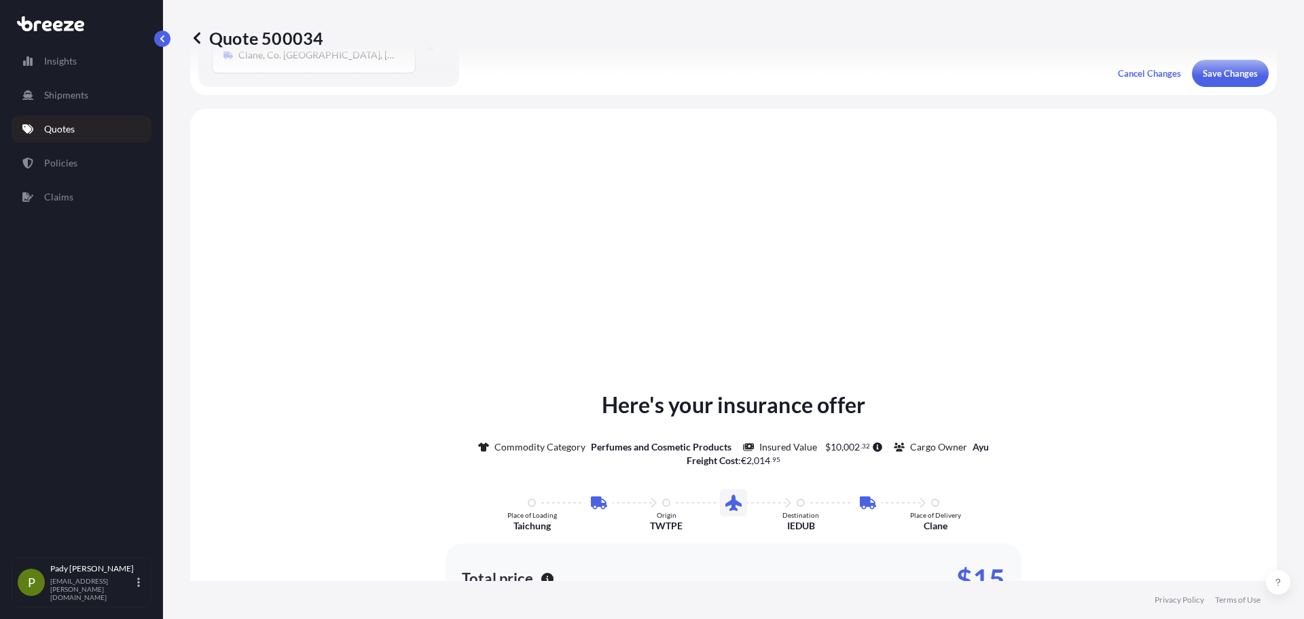
scroll to position [544, 0]
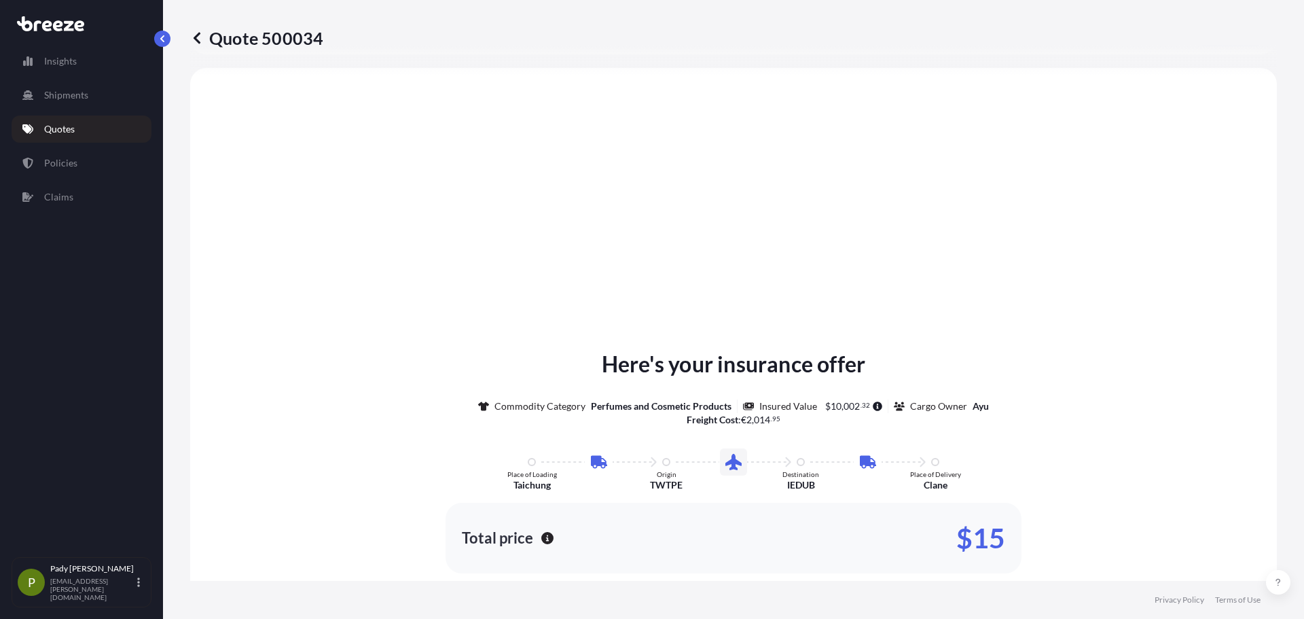
select select "Road"
select select "Air"
select select "Road"
select select "1"
click at [127, 119] on link "Quotes" at bounding box center [82, 129] width 140 height 27
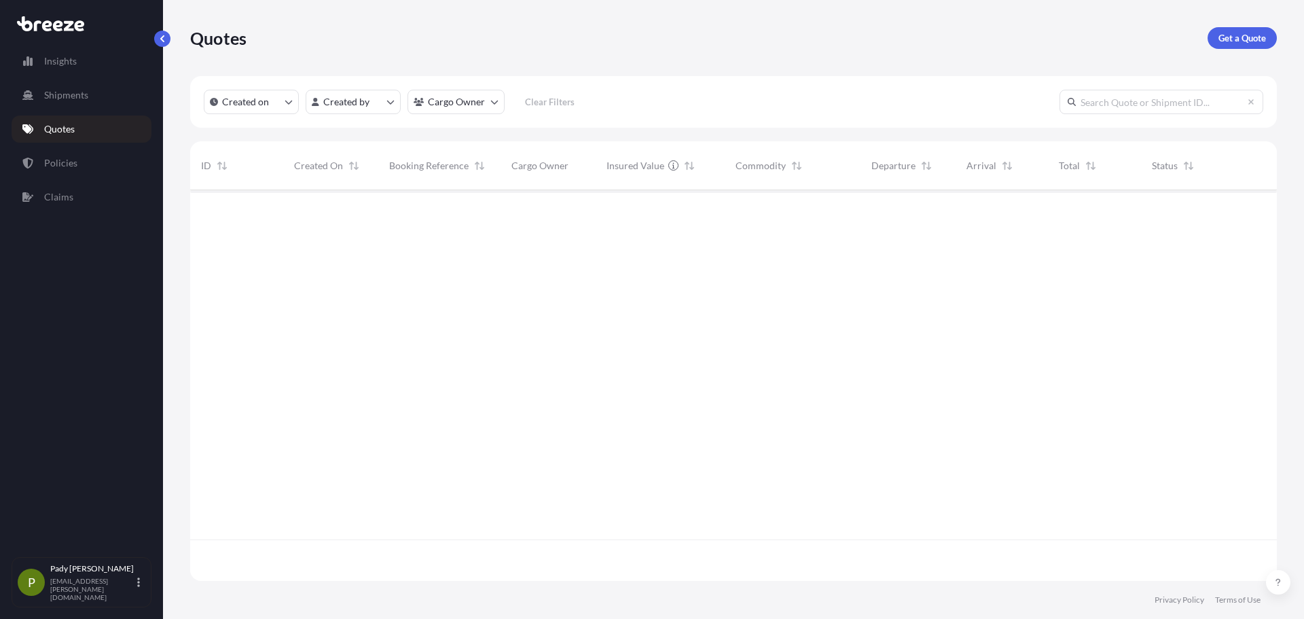
scroll to position [388, 1077]
